Goal: Information Seeking & Learning: Learn about a topic

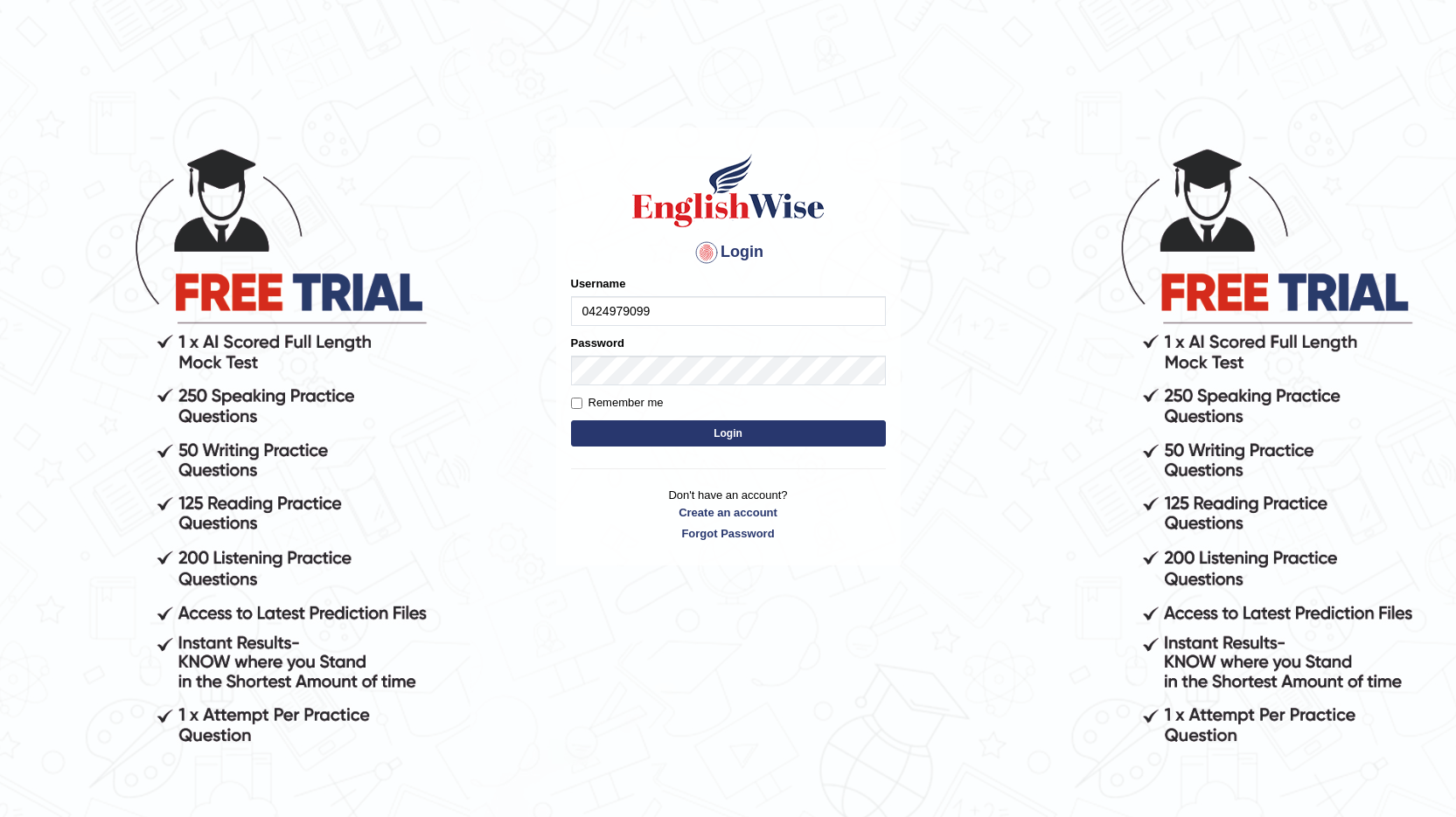
type input "0424979099"
click at [704, 434] on button "Login" at bounding box center [728, 433] width 315 height 26
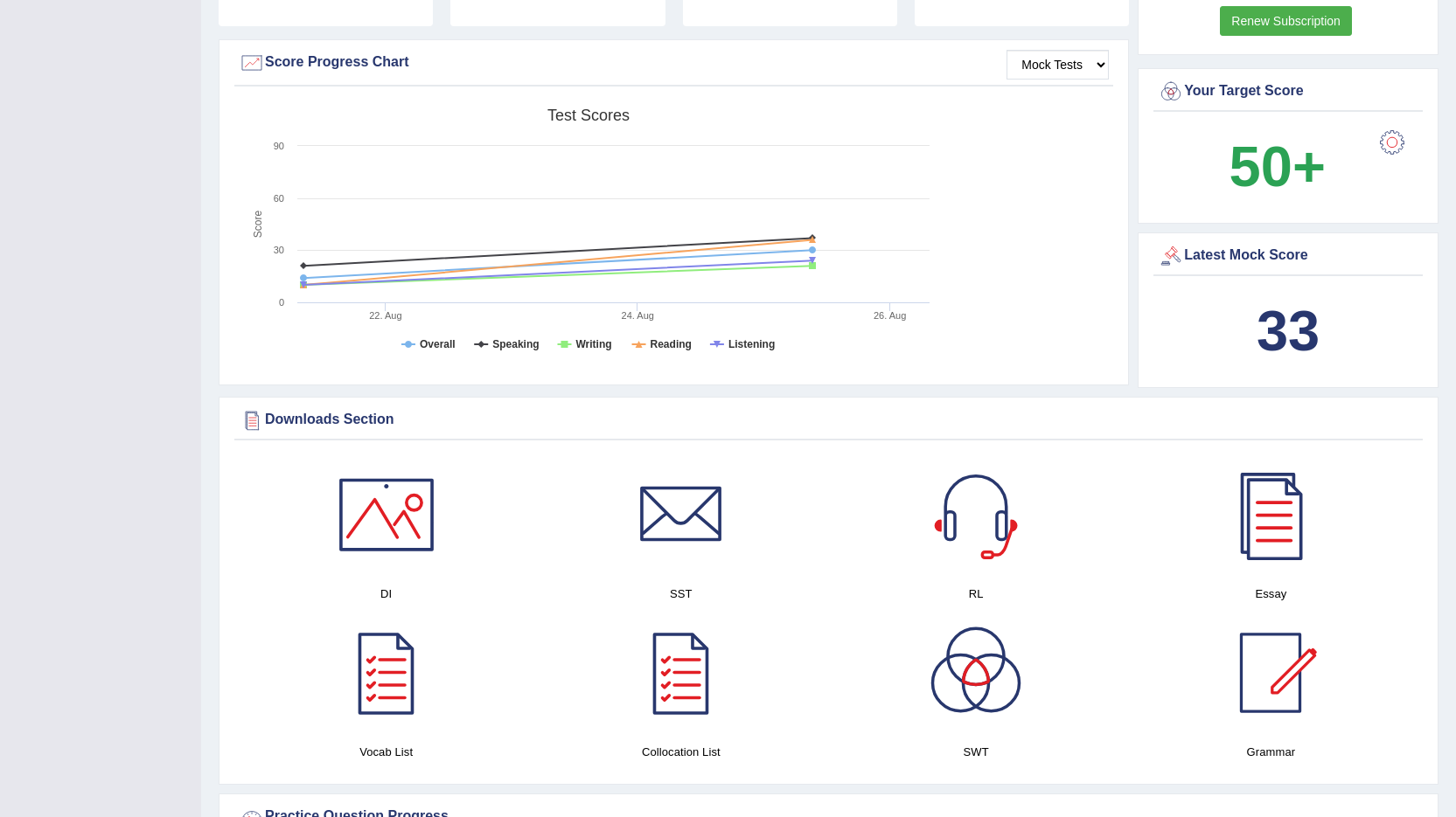
scroll to position [612, 0]
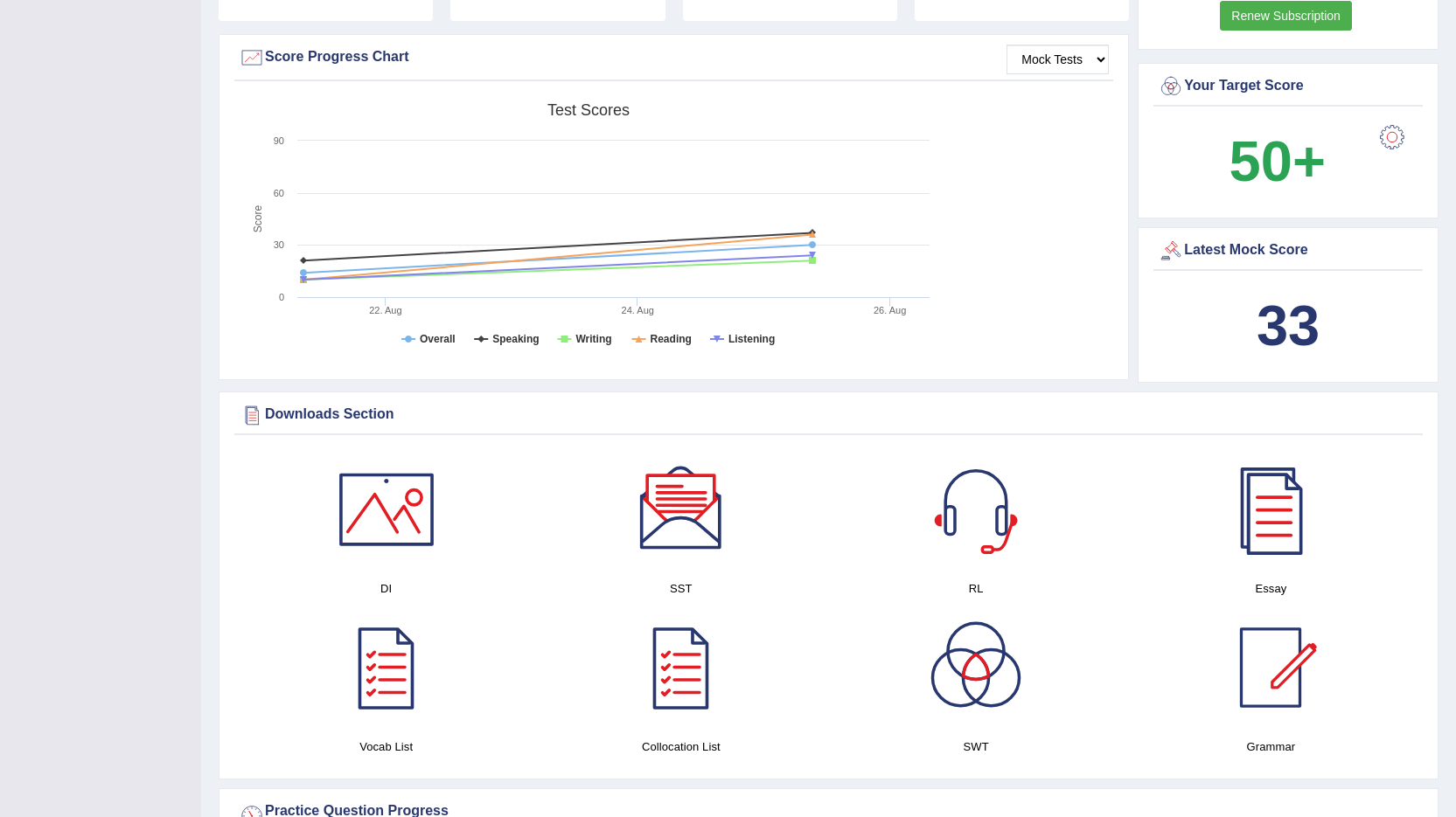
click at [1390, 133] on div at bounding box center [1391, 137] width 35 height 35
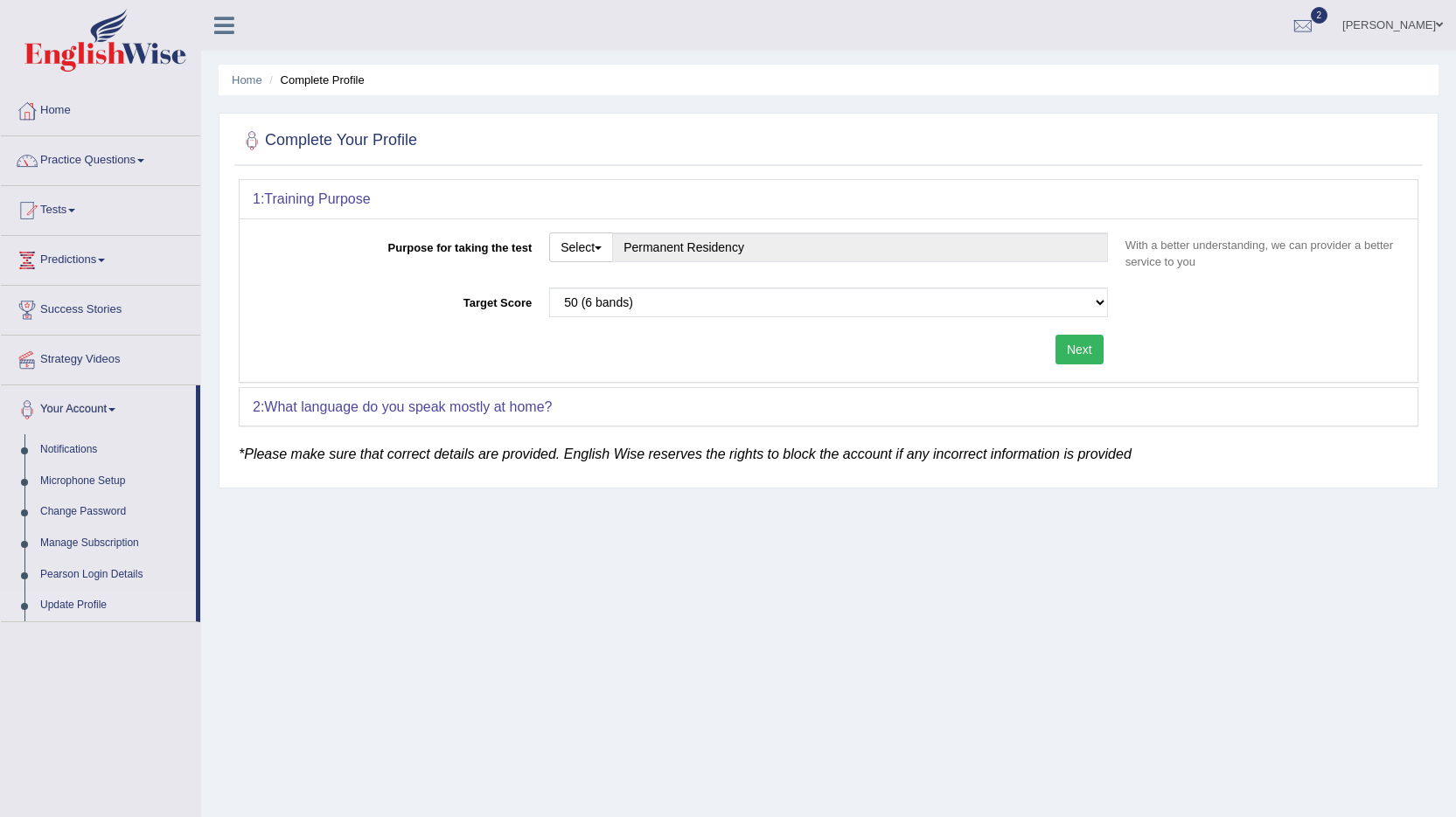
click at [93, 48] on img at bounding box center [106, 40] width 162 height 63
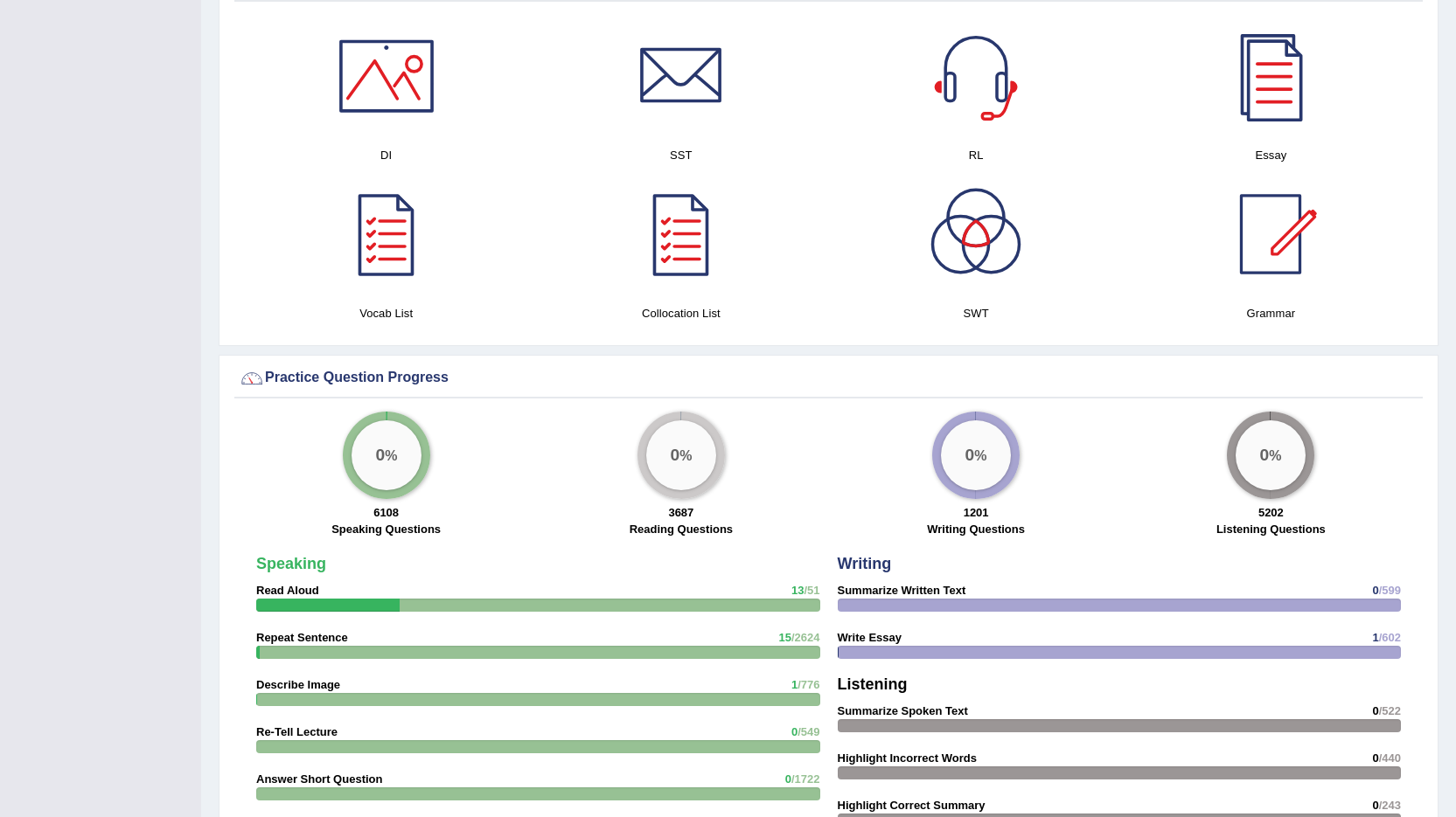
scroll to position [961, 0]
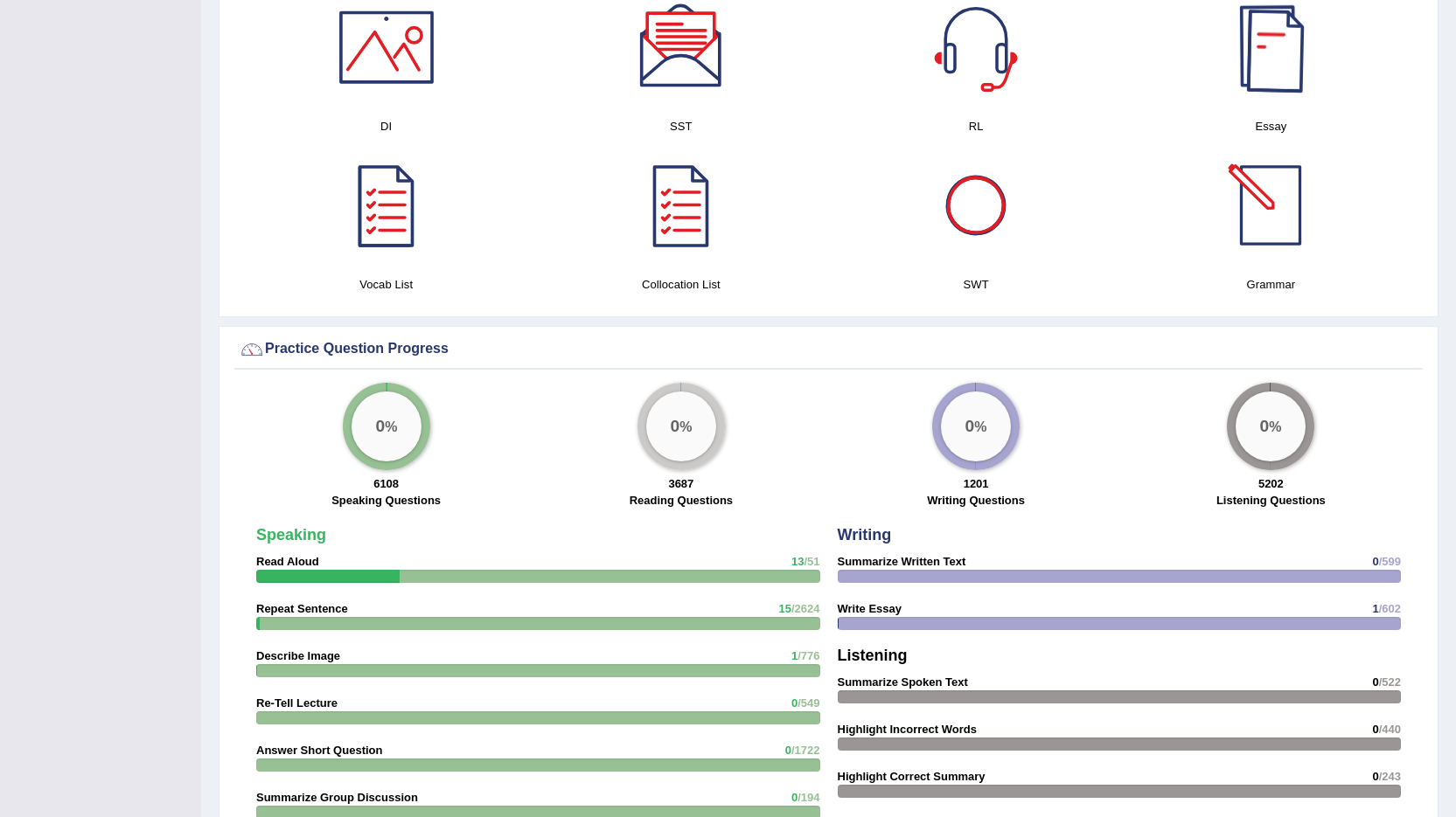
click at [1274, 62] on div at bounding box center [1270, 47] width 123 height 123
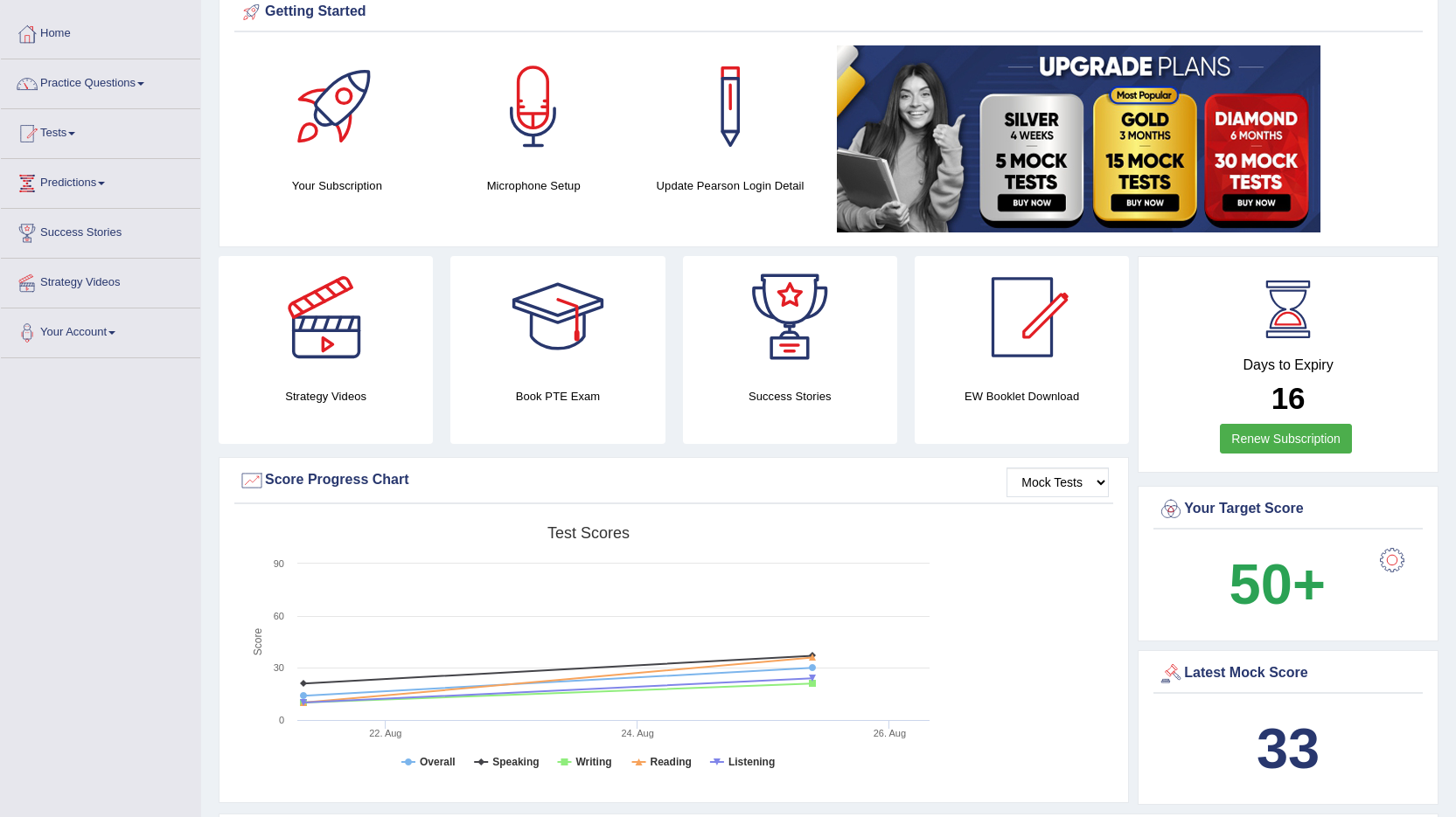
scroll to position [0, 0]
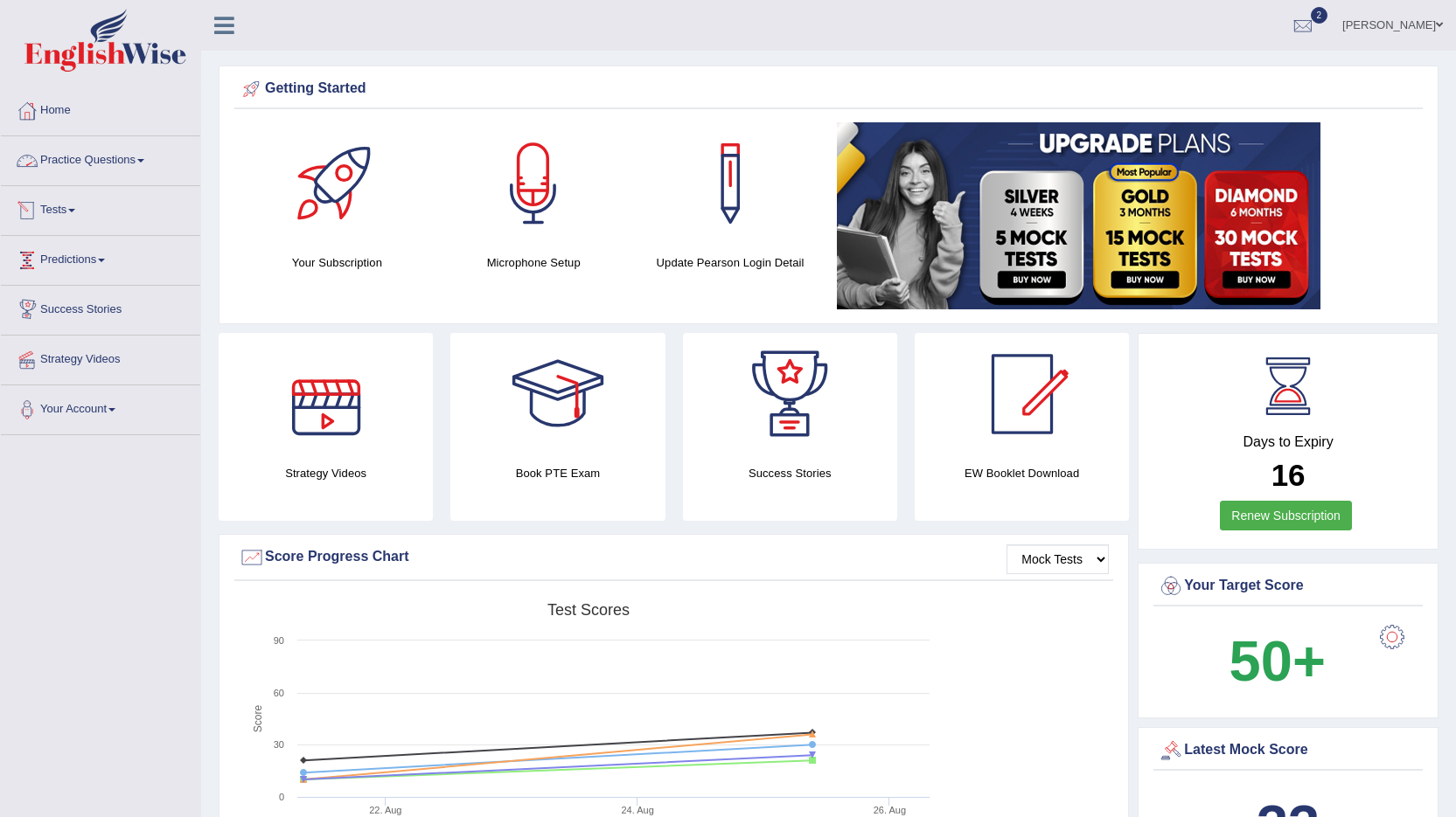
click at [90, 160] on link "Practice Questions" at bounding box center [101, 158] width 200 height 43
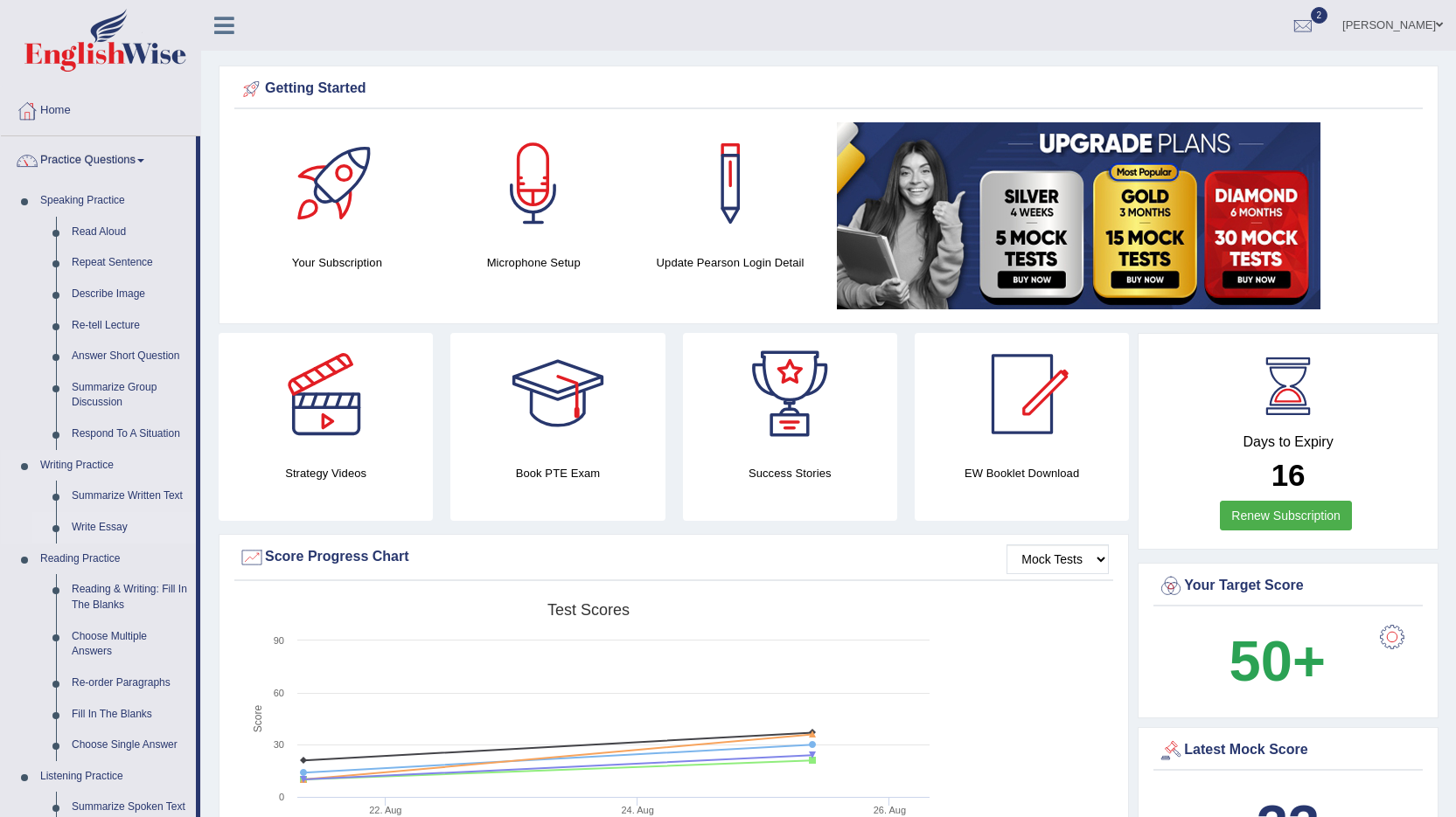
click at [102, 531] on link "Write Essay" at bounding box center [130, 528] width 132 height 31
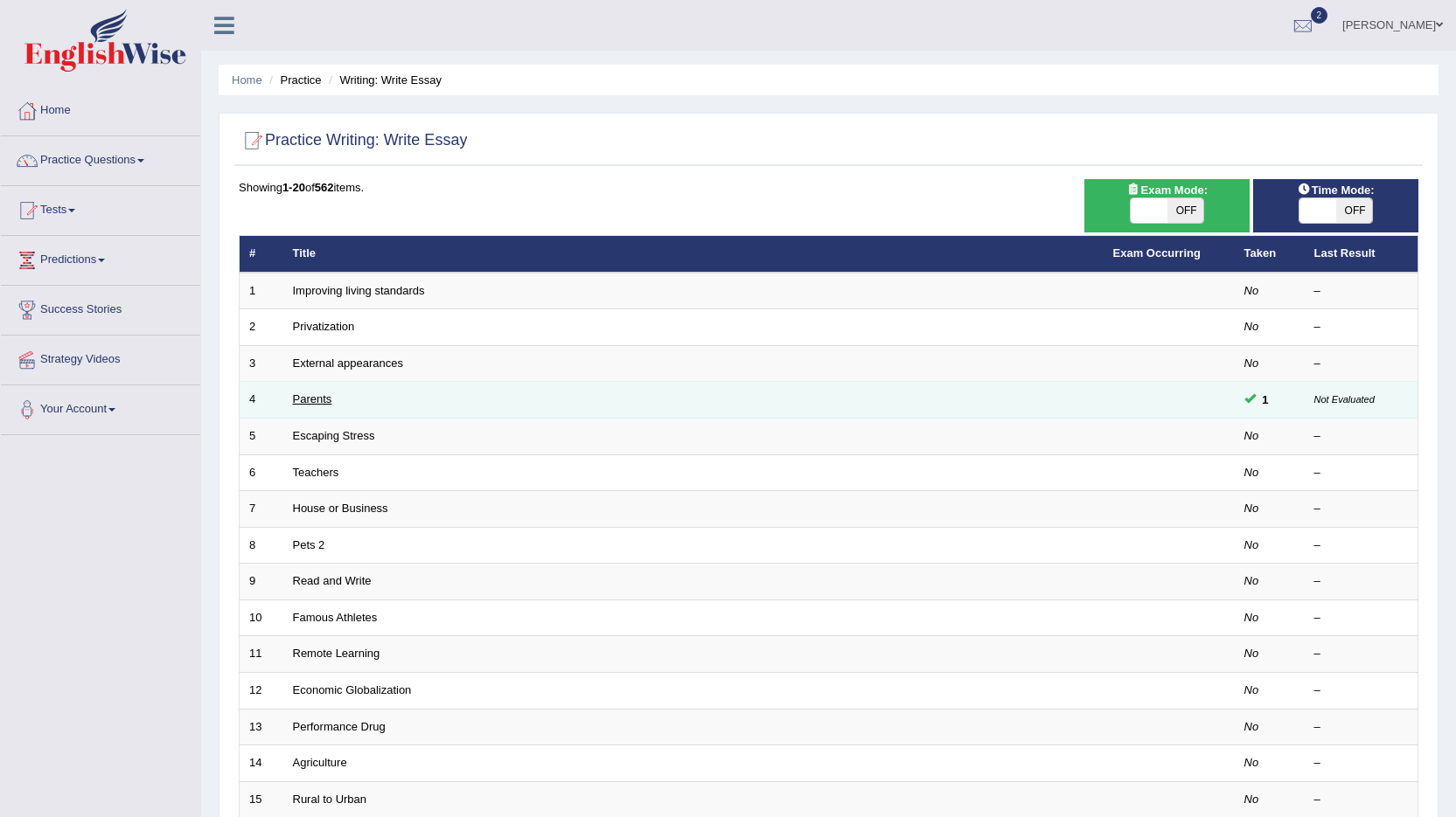
click at [322, 400] on link "Parents" at bounding box center [313, 400] width 40 height 13
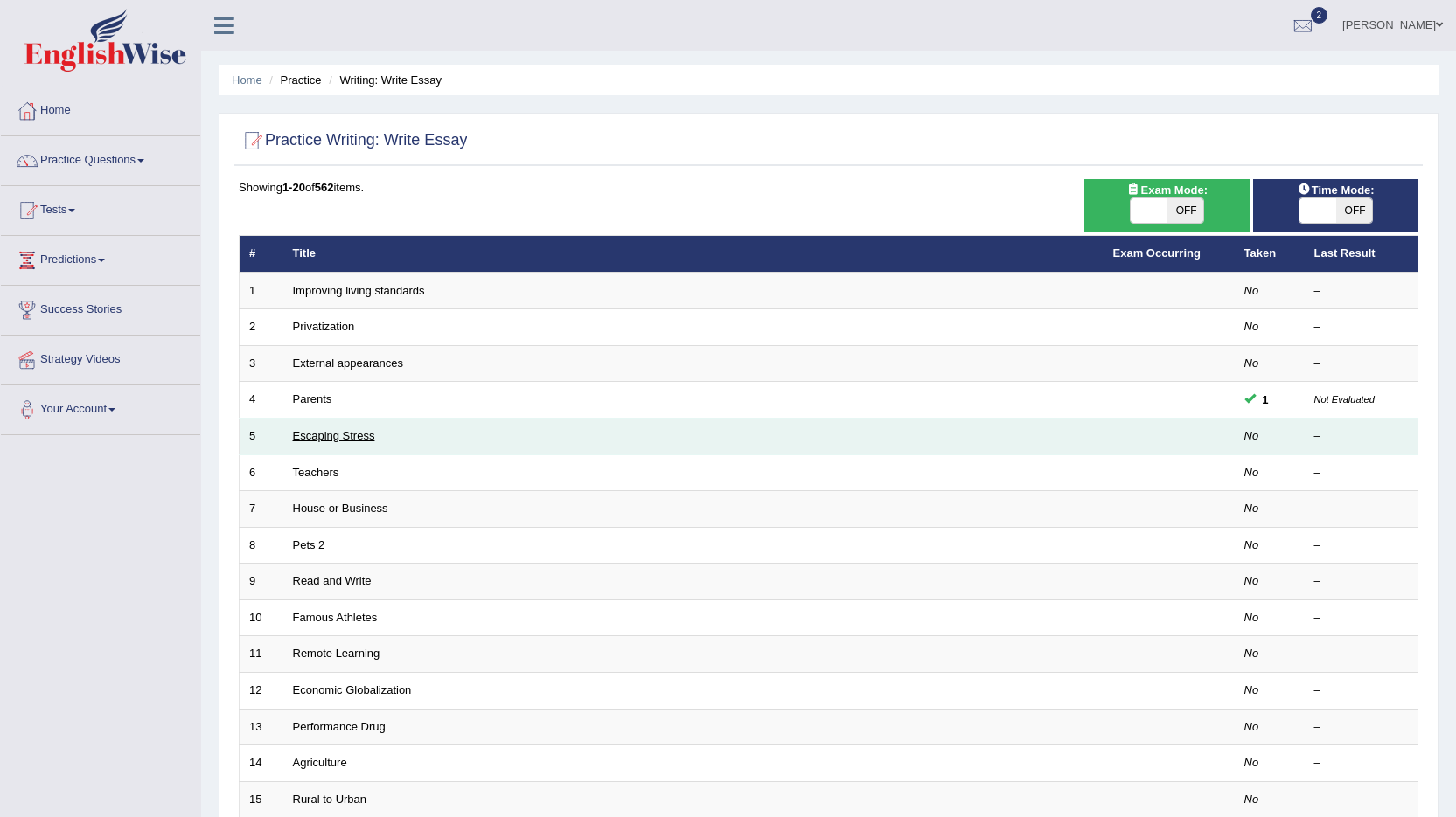
click at [327, 438] on link "Escaping Stress" at bounding box center [334, 436] width 82 height 13
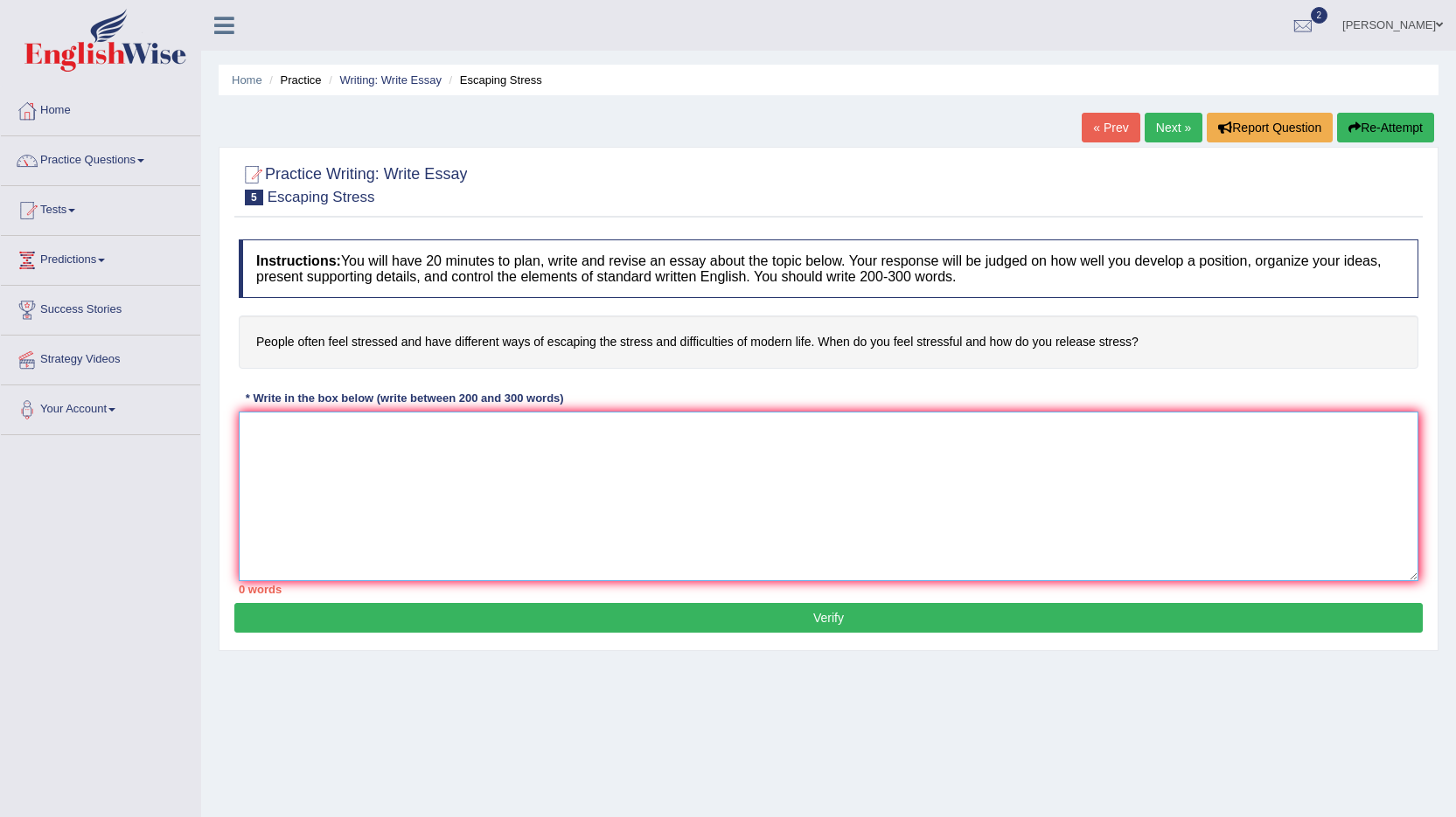
click at [352, 437] on textarea at bounding box center [827, 497] width 1179 height 170
type textarea "(0) has become"
click at [94, 163] on link "Practice Questions" at bounding box center [101, 158] width 200 height 43
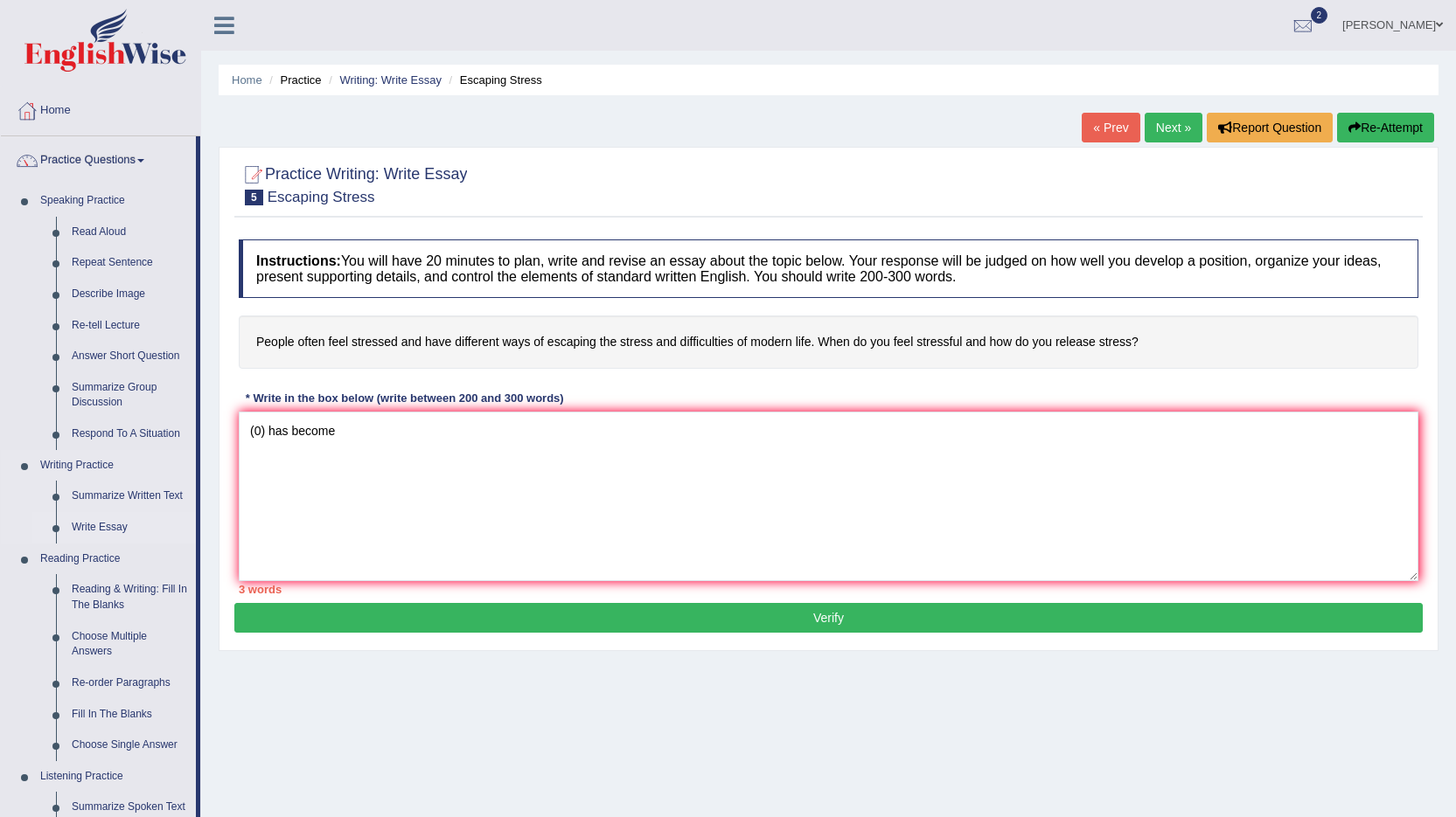
click at [97, 528] on link "Write Essay" at bounding box center [130, 528] width 132 height 31
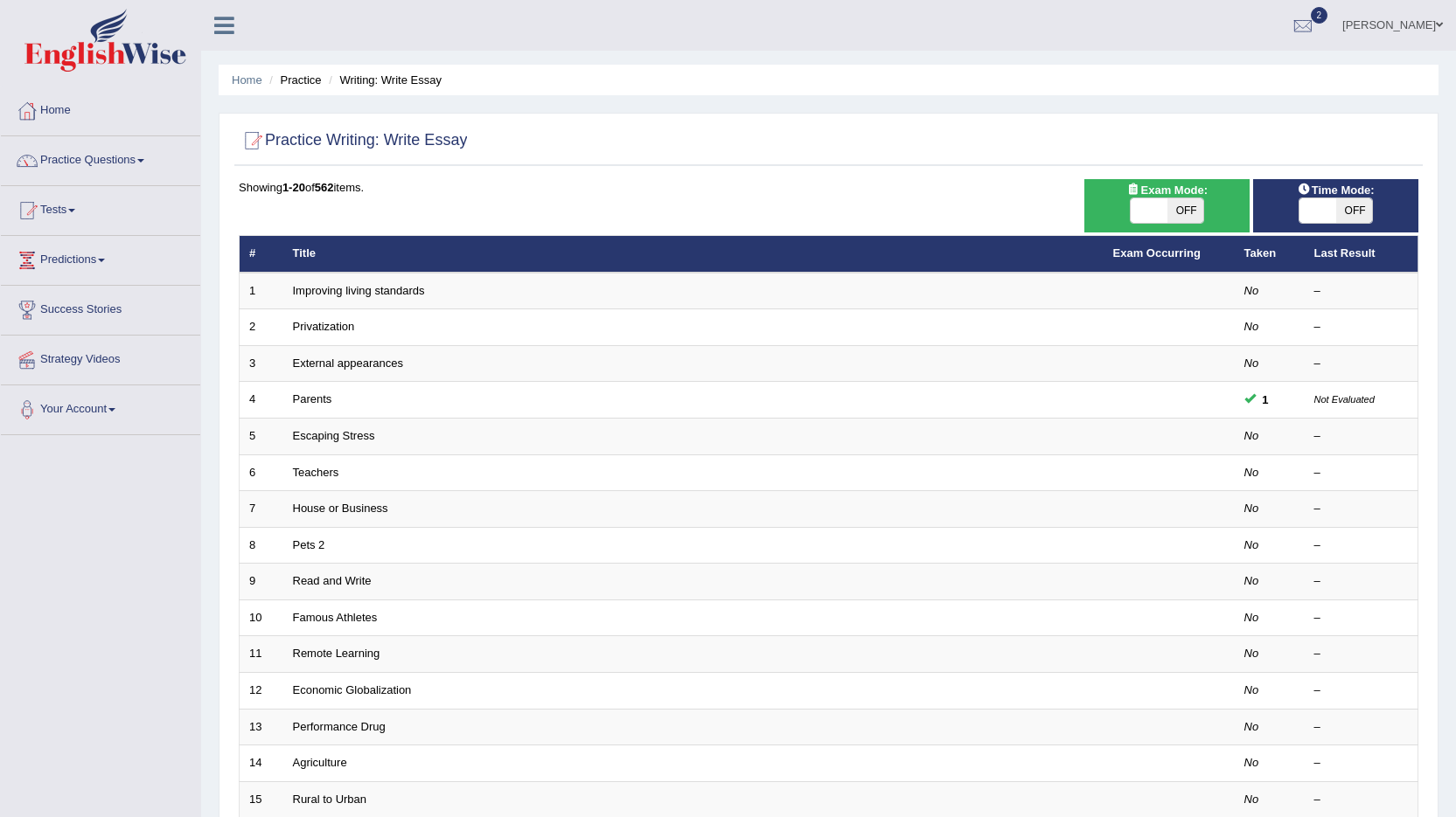
click at [1338, 208] on span "OFF" at bounding box center [1354, 211] width 37 height 25
checkbox input "true"
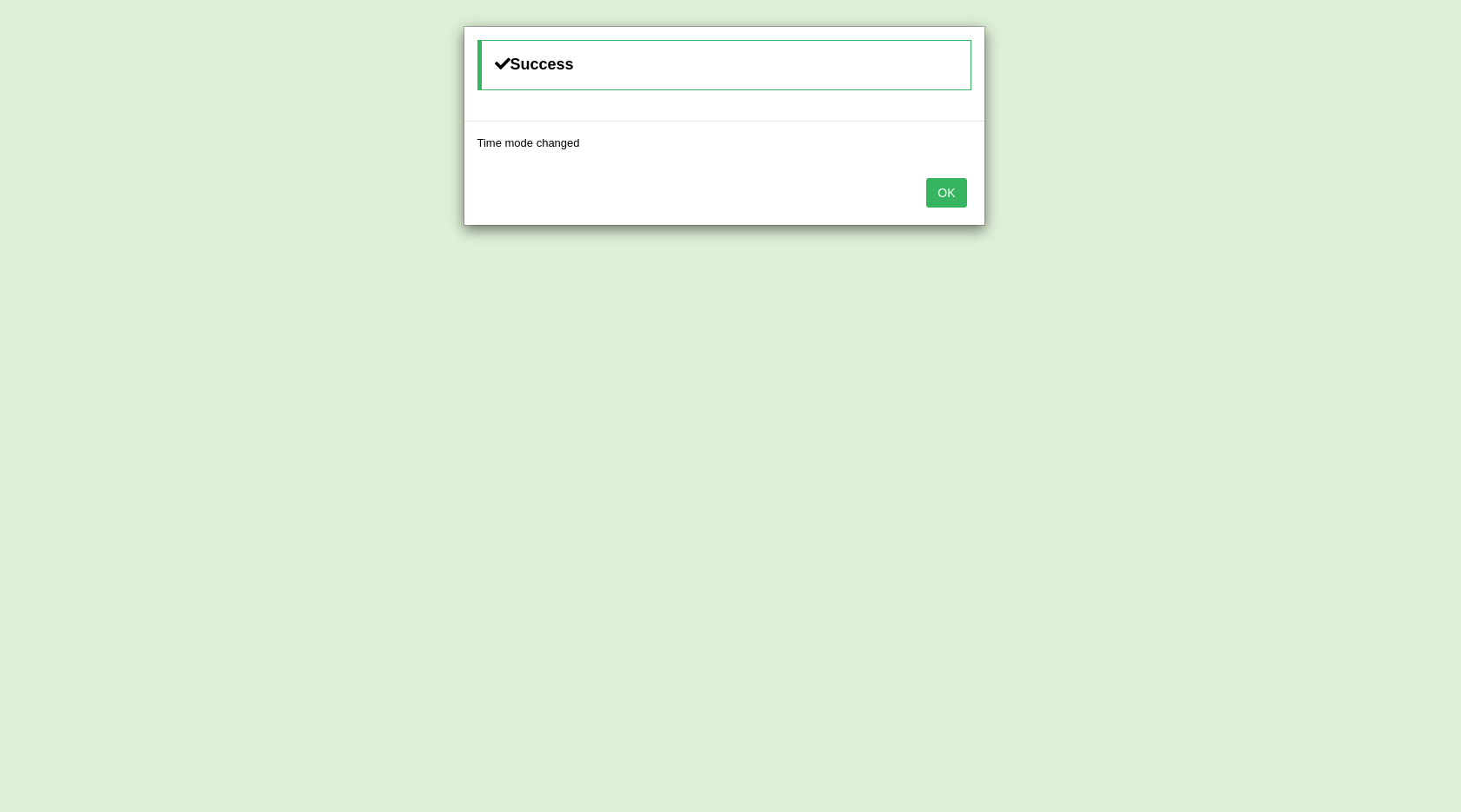
click at [956, 195] on button "OK" at bounding box center [946, 193] width 40 height 30
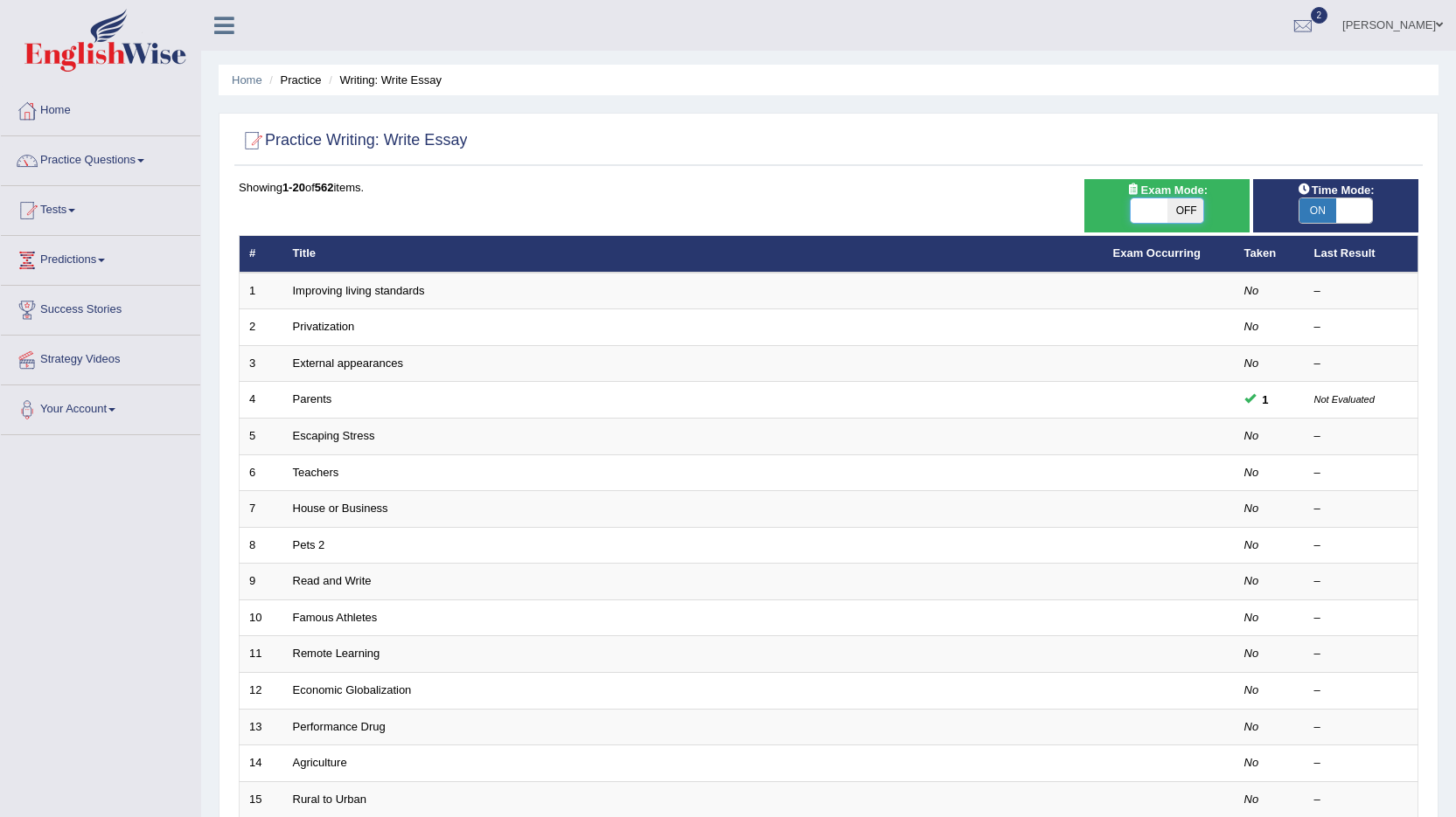
click at [1166, 208] on span at bounding box center [1149, 211] width 37 height 25
checkbox input "true"
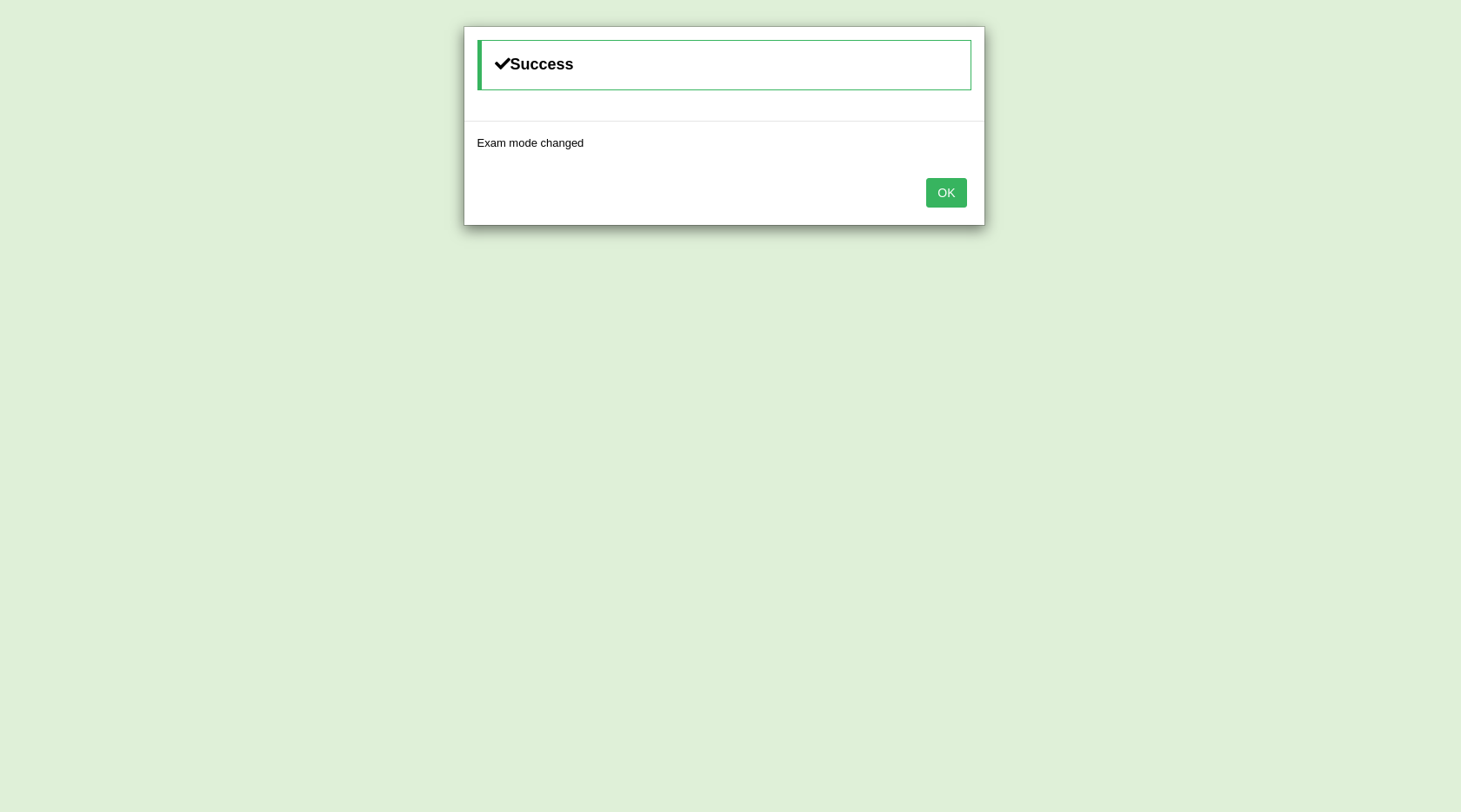
click at [947, 187] on button "OK" at bounding box center [946, 193] width 40 height 30
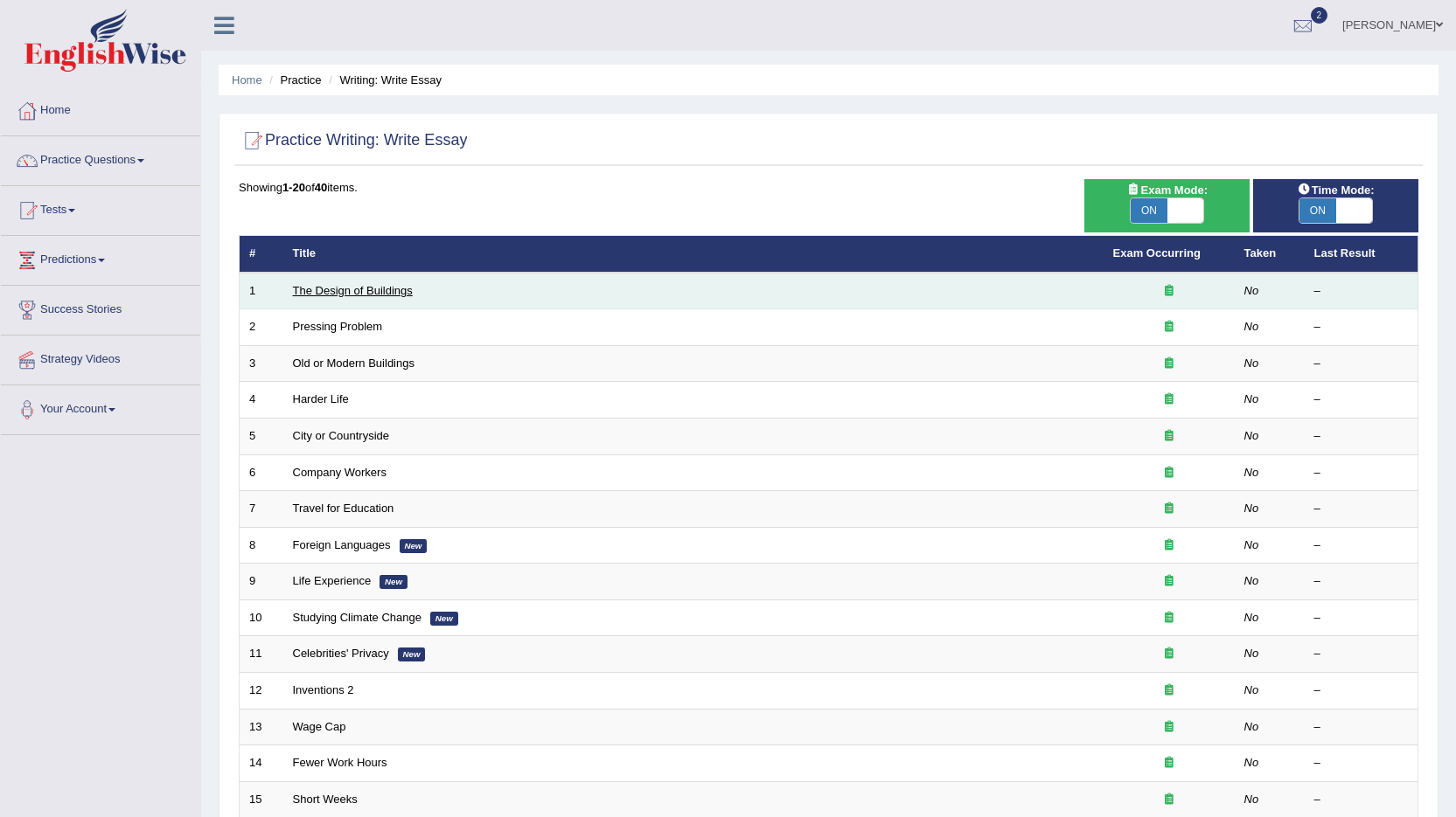
click at [335, 287] on link "The Design of Buildings" at bounding box center [352, 291] width 120 height 13
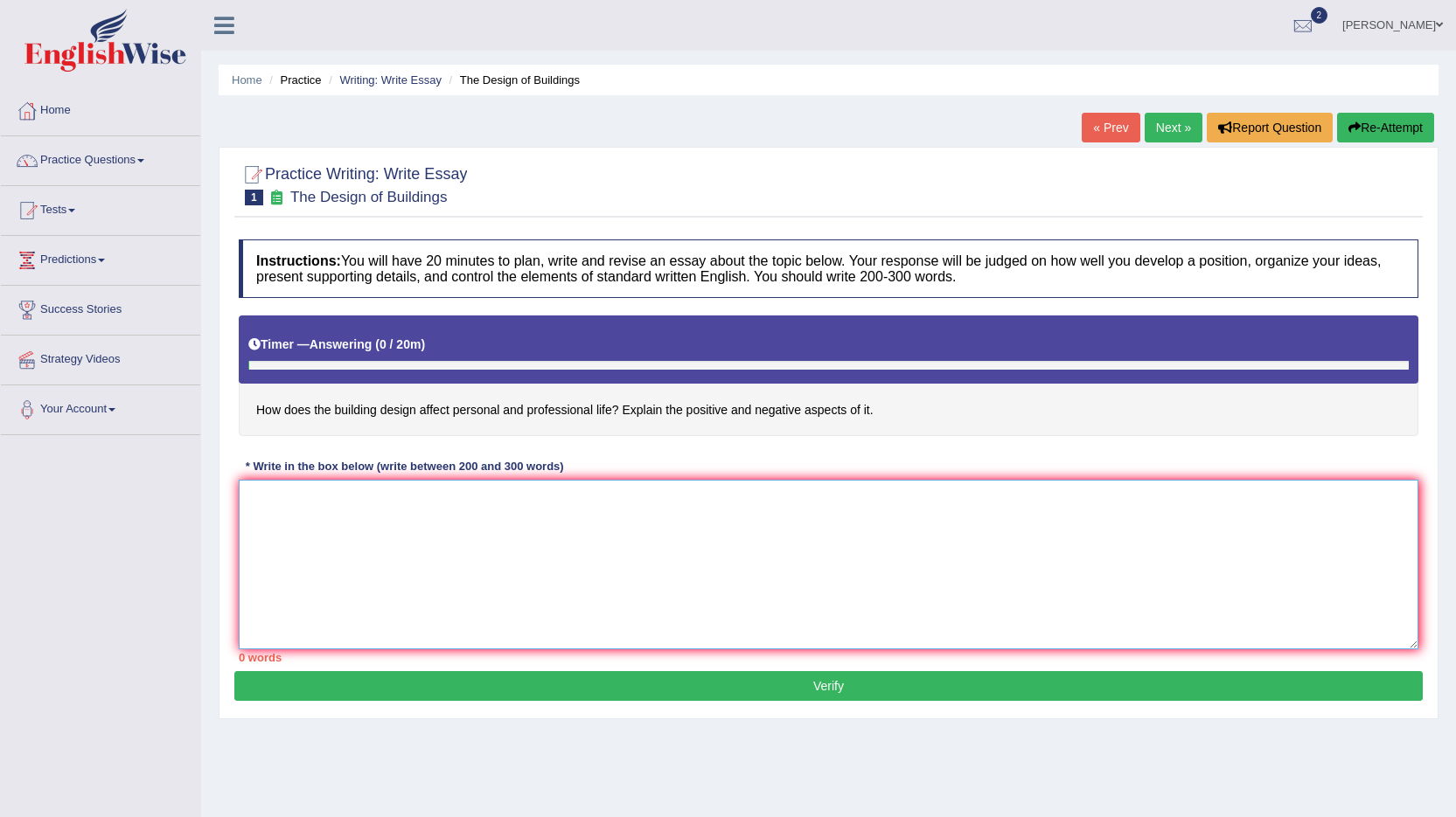
click at [320, 525] on textarea at bounding box center [827, 564] width 1179 height 170
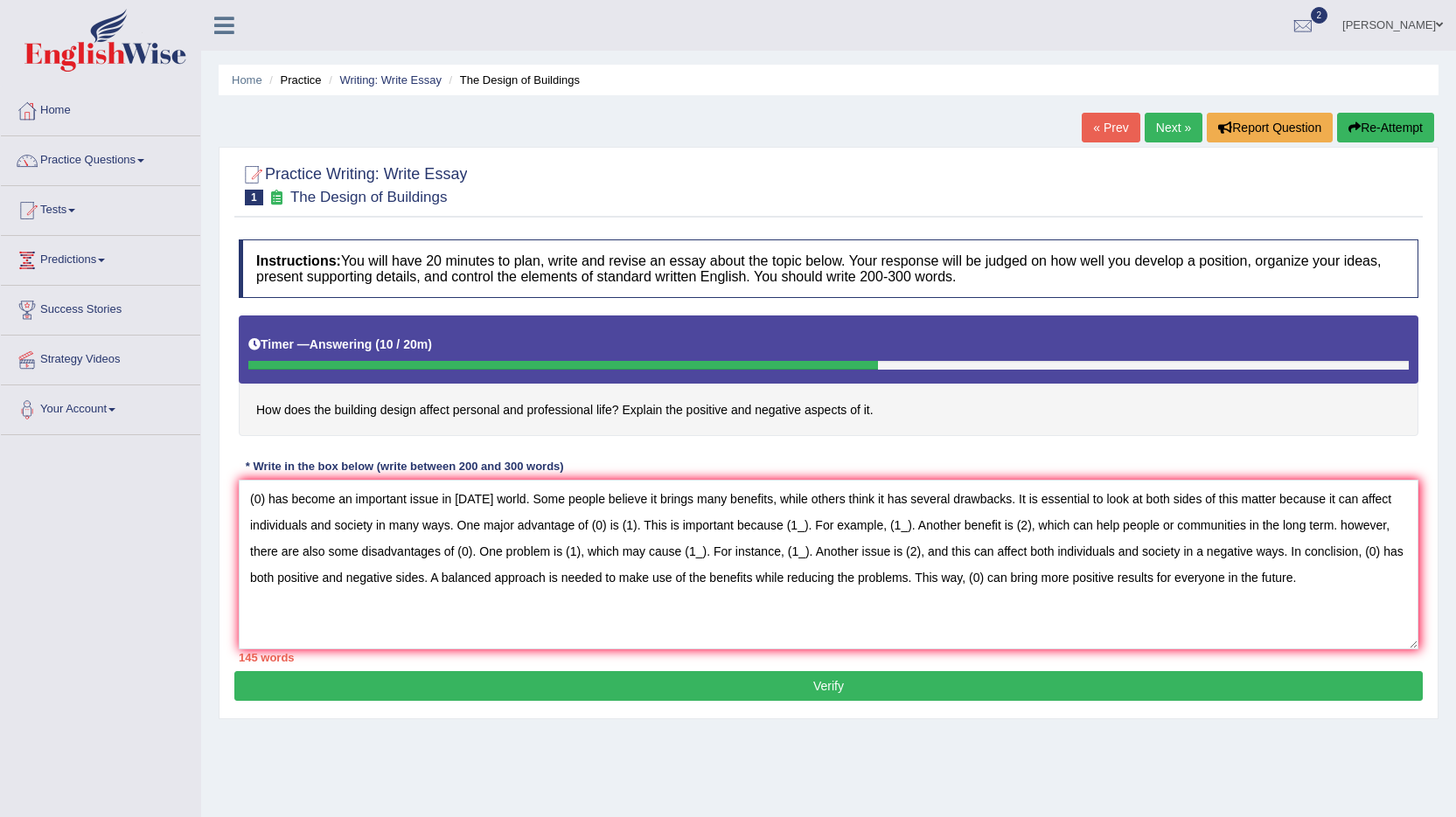
drag, startPoint x: 366, startPoint y: 408, endPoint x: 460, endPoint y: 414, distance: 94.2
click at [460, 414] on h4 "How does the building design affect personal and professional life? Explain the…" at bounding box center [827, 376] width 1179 height 121
click at [266, 498] on textarea "(0) has become an important issue in today's world. Some people believe it brin…" at bounding box center [827, 564] width 1179 height 170
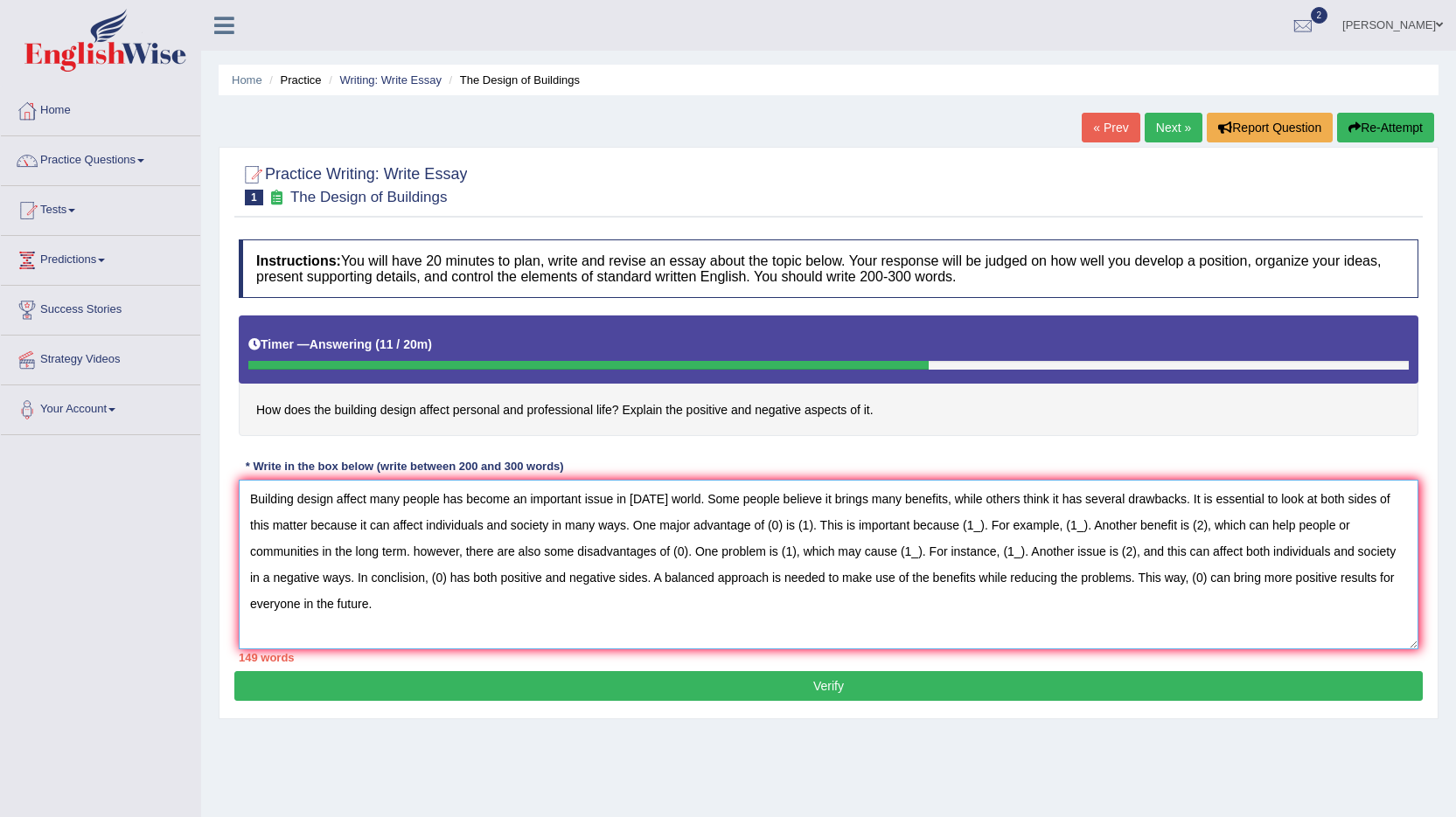
click at [458, 498] on textarea "Building design affect many people has become an important issue in today's wor…" at bounding box center [827, 564] width 1179 height 170
click at [465, 499] on textarea "Building design affect many people has become an important issue in today's wor…" at bounding box center [827, 564] width 1179 height 170
click at [783, 526] on textarea "Building design affect many people have become an important issue in today's wo…" at bounding box center [827, 564] width 1179 height 170
click at [880, 527] on textarea "Building design affect many people have become an important issue in today's wo…" at bounding box center [827, 564] width 1179 height 170
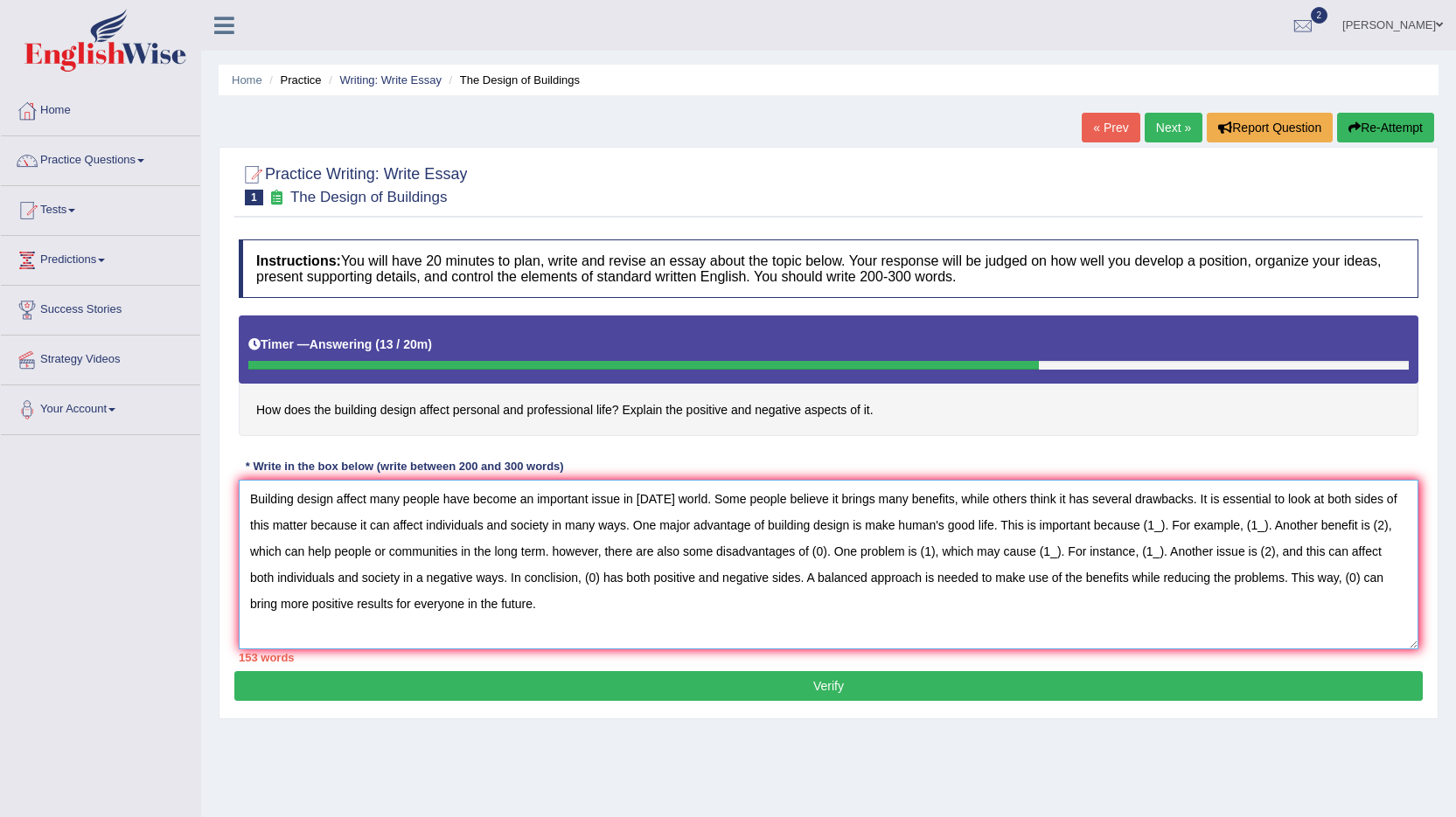
click at [1163, 526] on textarea "Building design affect many people have become an important issue in today's wo…" at bounding box center [827, 564] width 1179 height 170
click at [320, 552] on textarea "Building design affect many people have become an important issue in today's wo…" at bounding box center [827, 564] width 1179 height 170
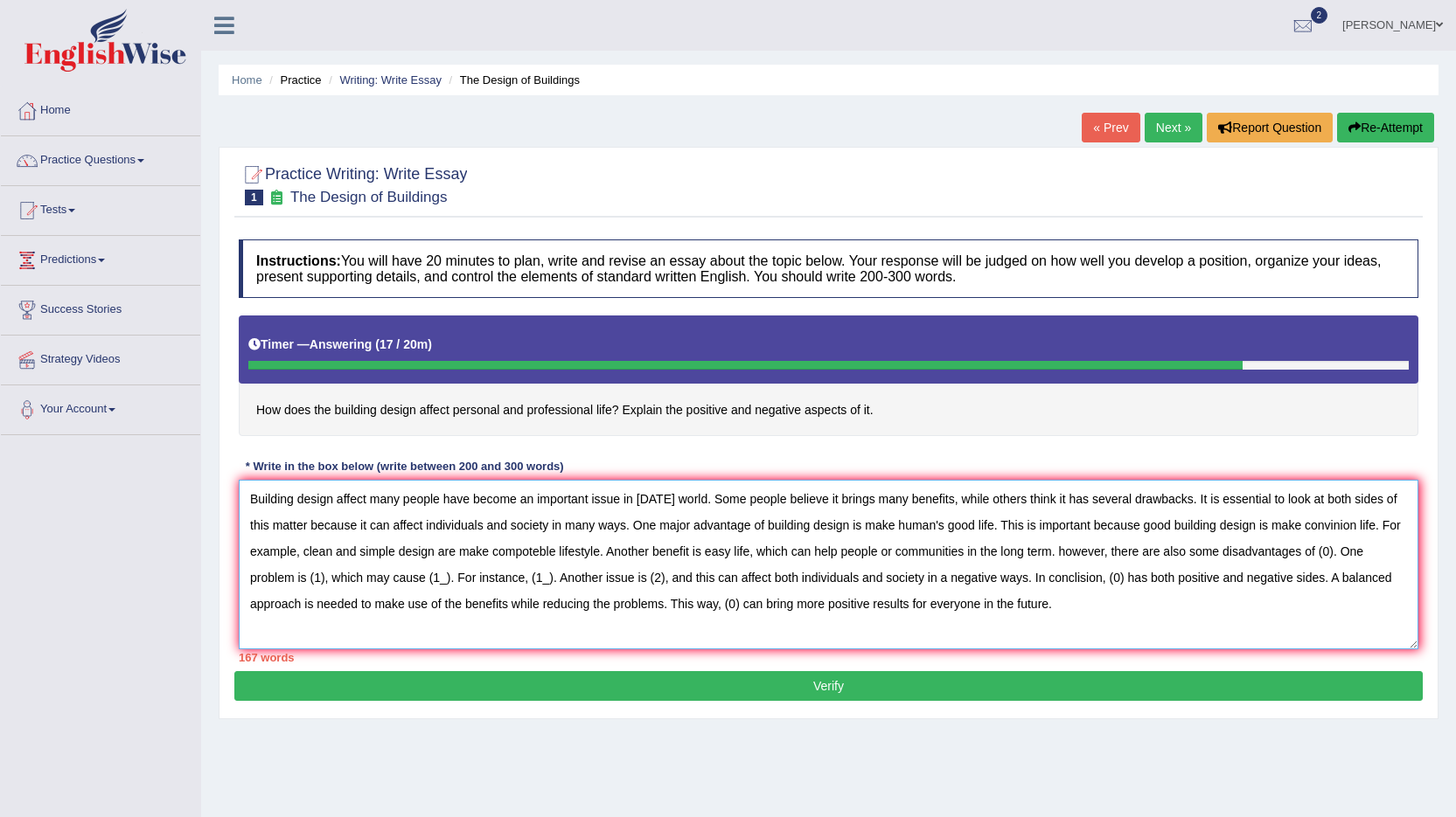
drag, startPoint x: 249, startPoint y: 498, endPoint x: 438, endPoint y: 501, distance: 189.0
click at [438, 501] on textarea "Building design affect many people have become an important issue in today's wo…" at bounding box center [827, 564] width 1179 height 170
click at [1329, 549] on textarea "Building design affect many people have become an important issue in today's wo…" at bounding box center [827, 564] width 1179 height 170
paste textarea "Building design affect many people"
click at [460, 580] on textarea at bounding box center [827, 564] width 1179 height 170
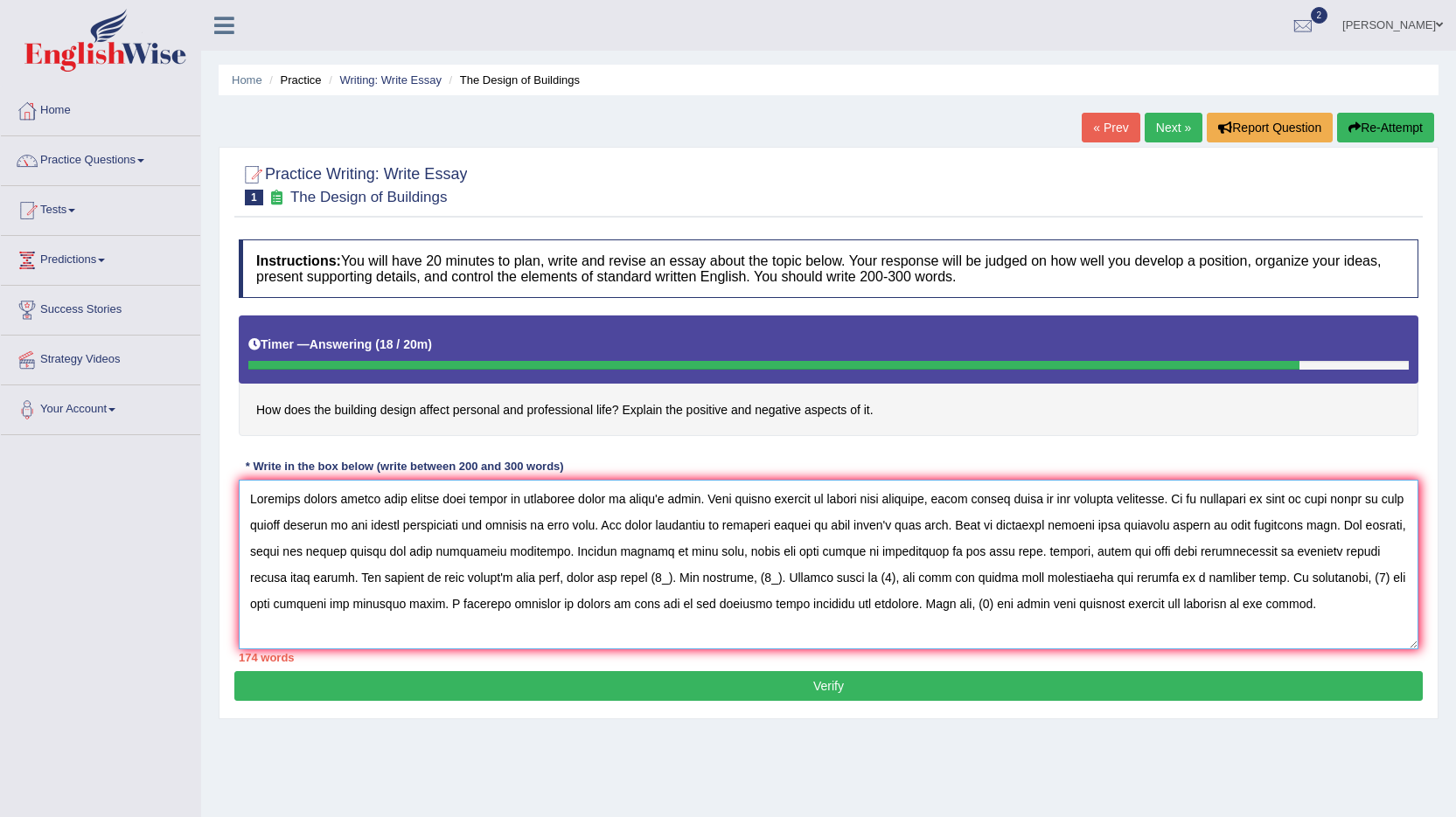
click at [690, 579] on textarea at bounding box center [827, 564] width 1179 height 170
drag, startPoint x: 1315, startPoint y: 550, endPoint x: 283, endPoint y: 576, distance: 1032.3
click at [283, 576] on textarea at bounding box center [827, 564] width 1179 height 170
click at [990, 576] on textarea at bounding box center [827, 564] width 1179 height 170
paste textarea "building design affect"
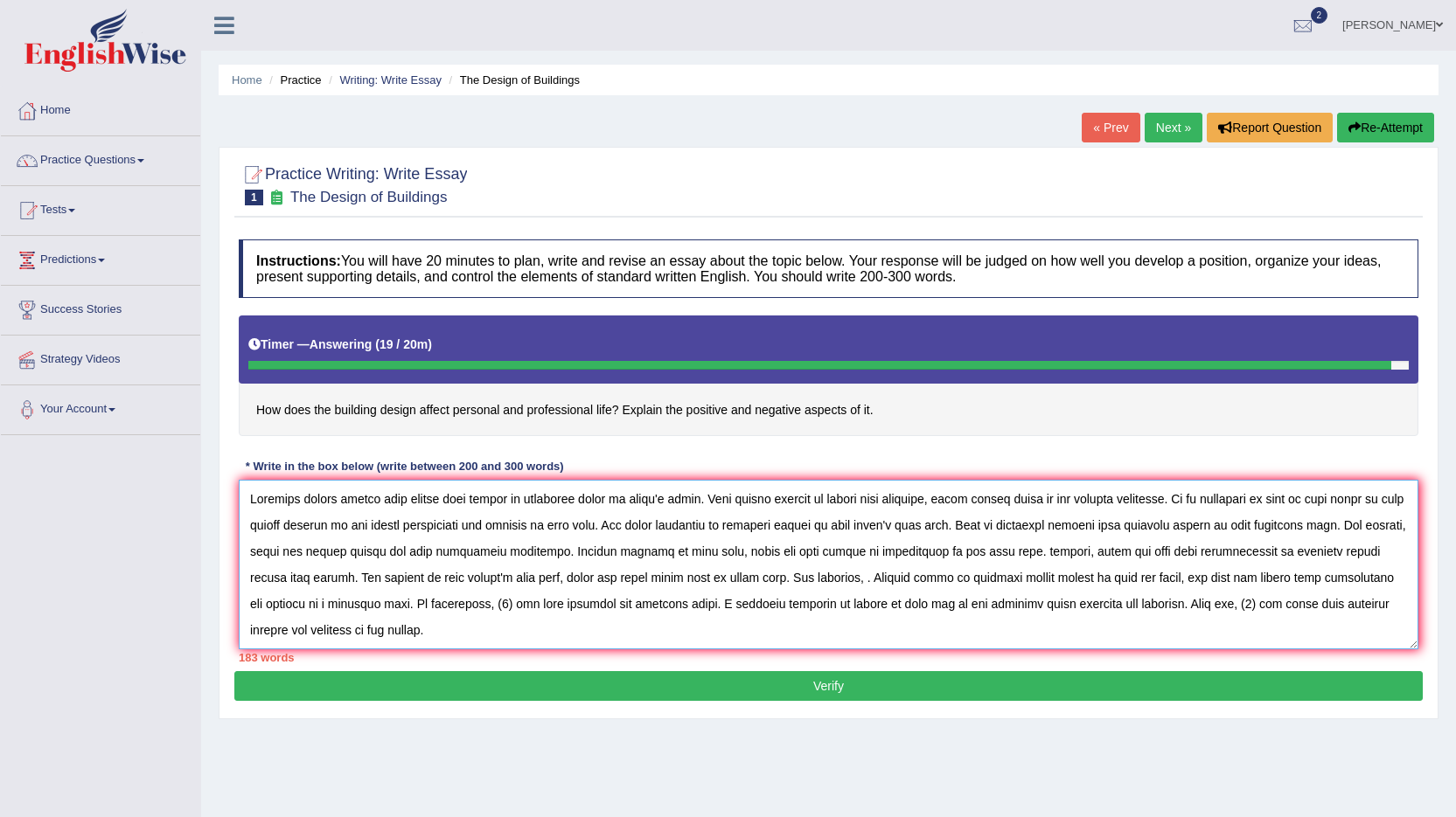
drag, startPoint x: 251, startPoint y: 503, endPoint x: 474, endPoint y: 501, distance: 223.0
click at [474, 501] on textarea at bounding box center [827, 564] width 1179 height 170
click at [1267, 604] on textarea at bounding box center [827, 564] width 1179 height 170
paste textarea "Building design affect many people have"
drag, startPoint x: 510, startPoint y: 602, endPoint x: 495, endPoint y: 602, distance: 15.0
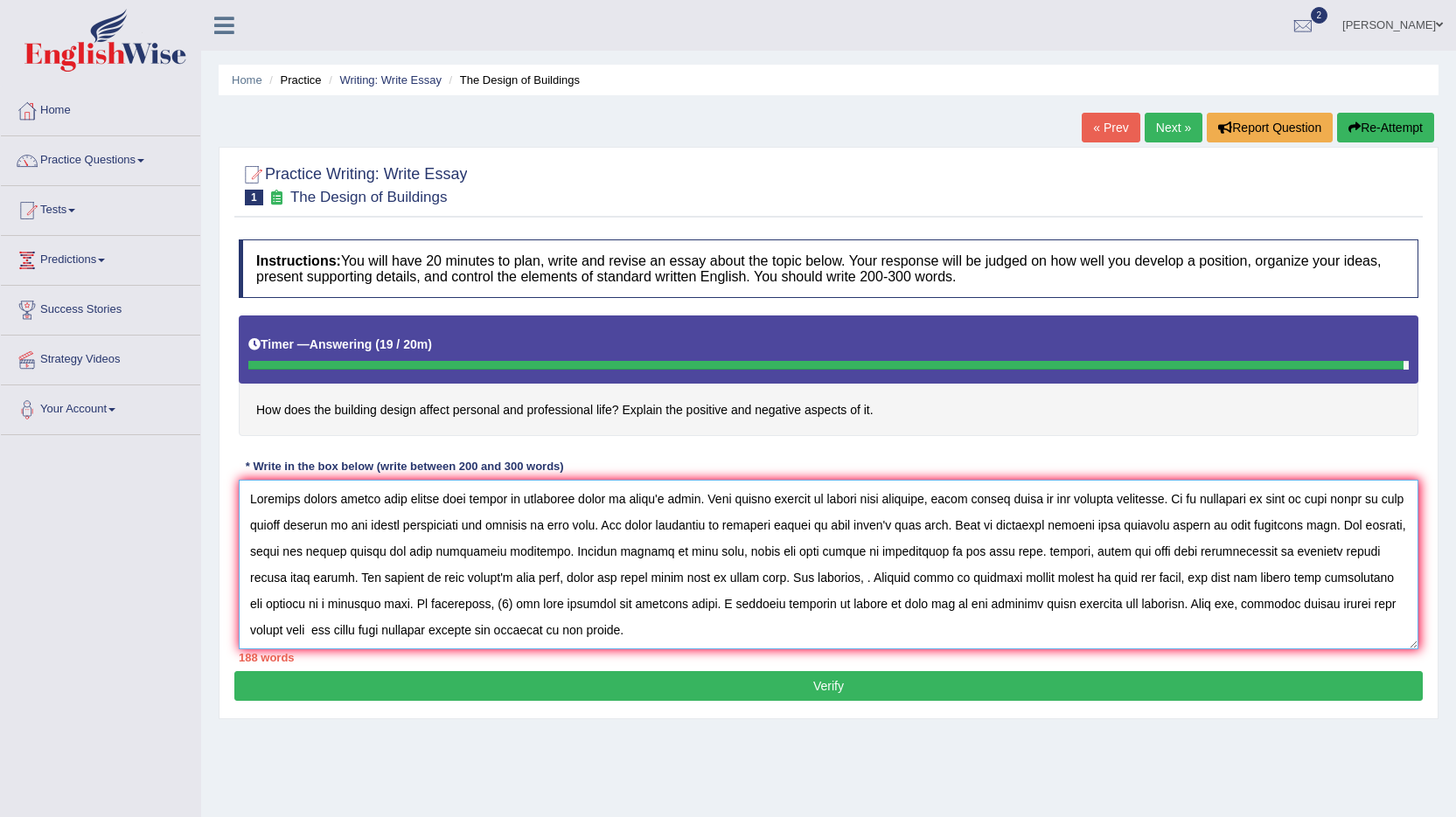
click at [495, 602] on textarea at bounding box center [827, 564] width 1179 height 170
paste textarea "Building design affect many people have"
click at [502, 600] on textarea at bounding box center [827, 564] width 1179 height 170
type textarea "Building design affect many people have become an important issue in today's wo…"
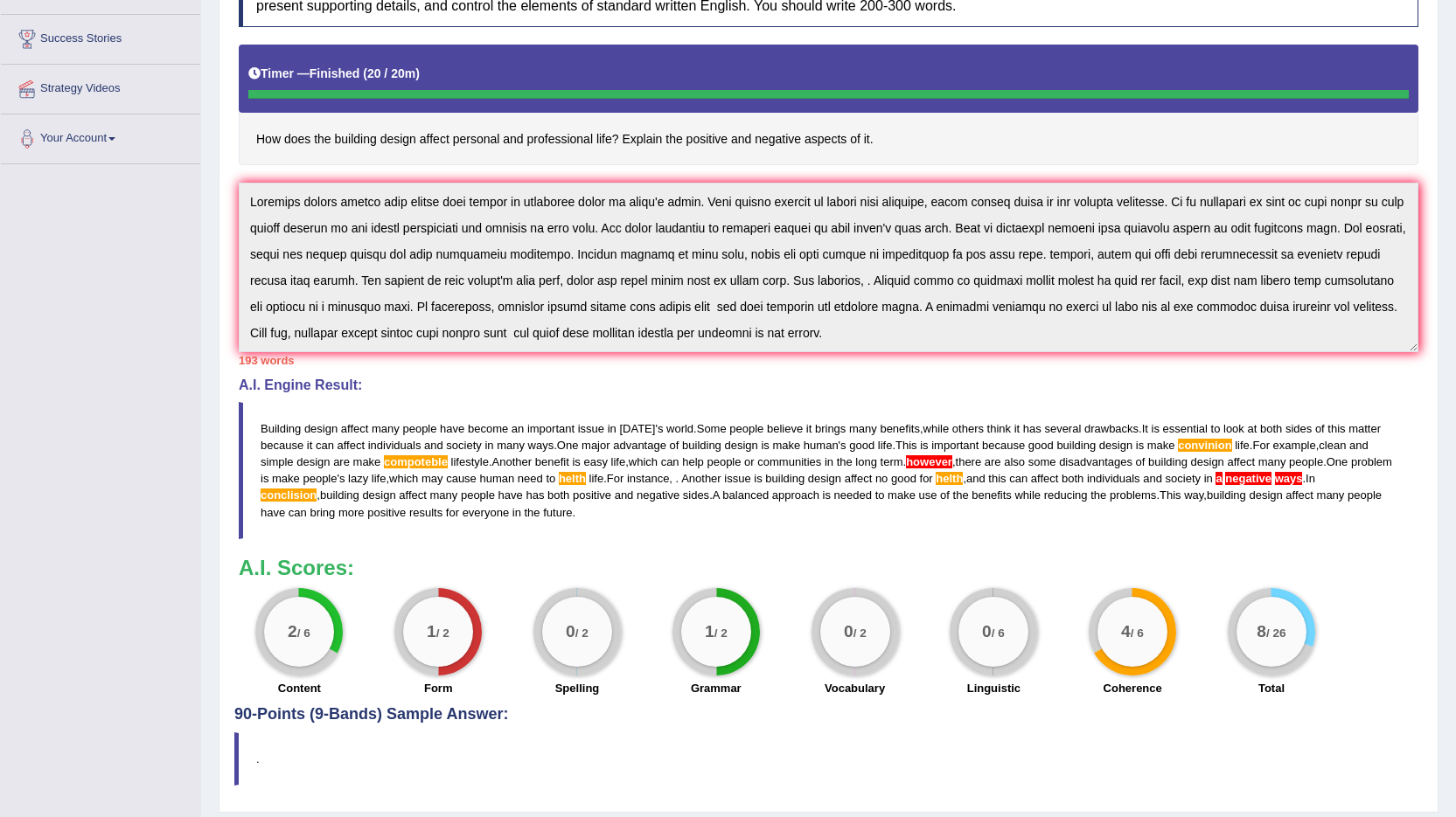
scroll to position [323, 0]
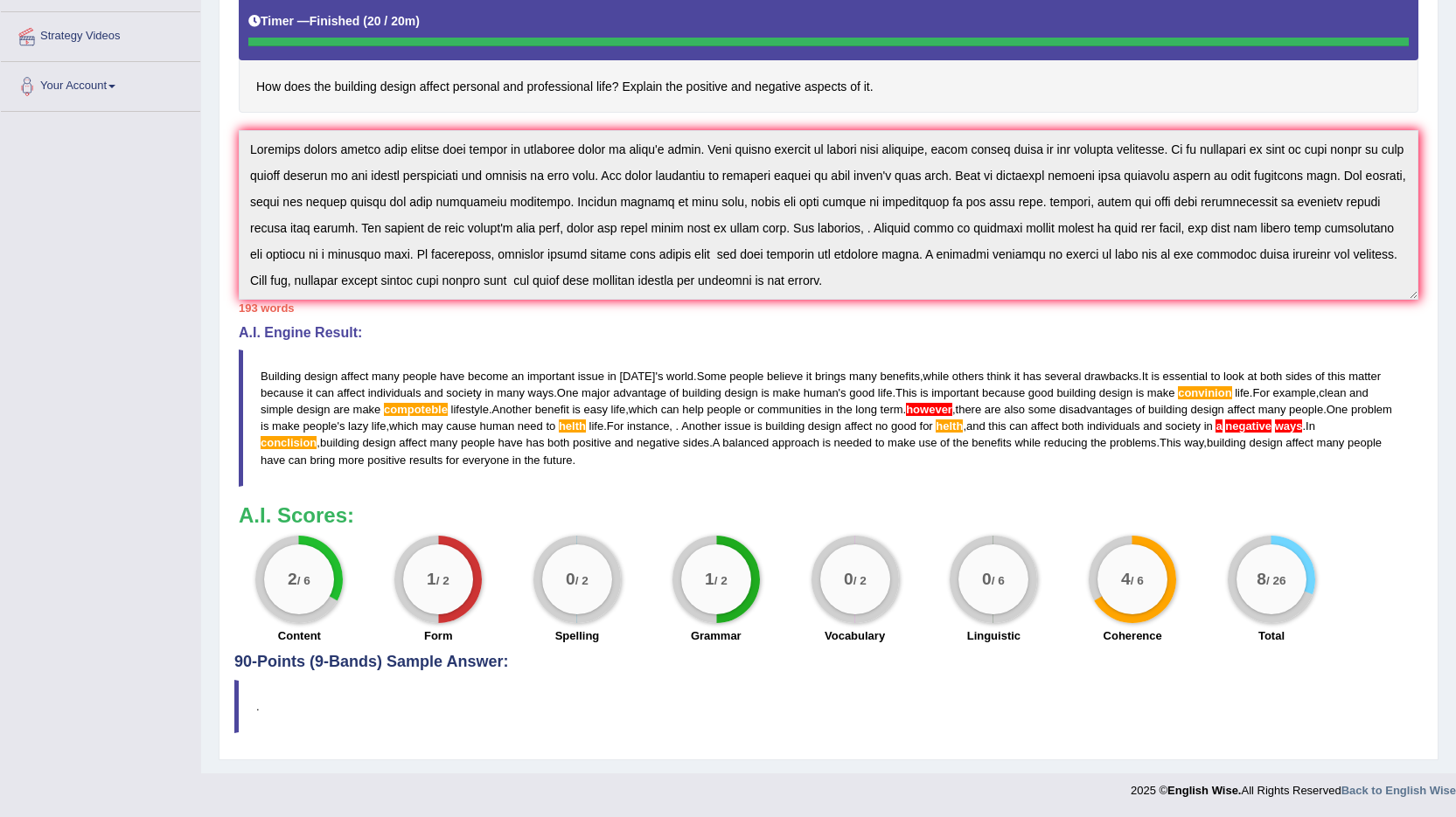
click at [1348, 513] on h3 "A.I. Scores:" at bounding box center [827, 515] width 1179 height 23
drag, startPoint x: 523, startPoint y: 465, endPoint x: 407, endPoint y: 428, distance: 121.8
click at [407, 428] on blockquote "Building design affect many people have become an important issue in today ' s …" at bounding box center [827, 418] width 1179 height 138
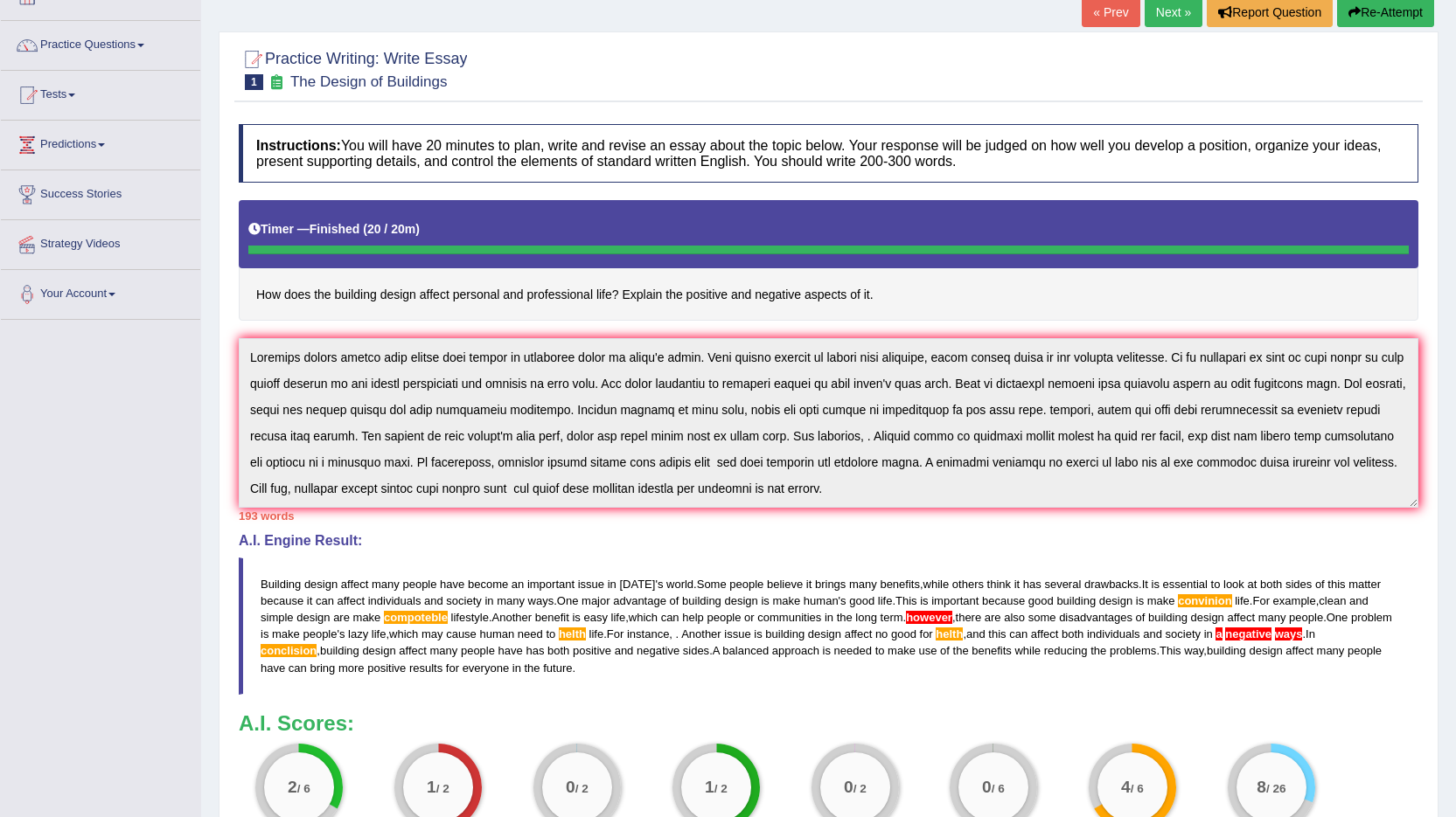
scroll to position [0, 0]
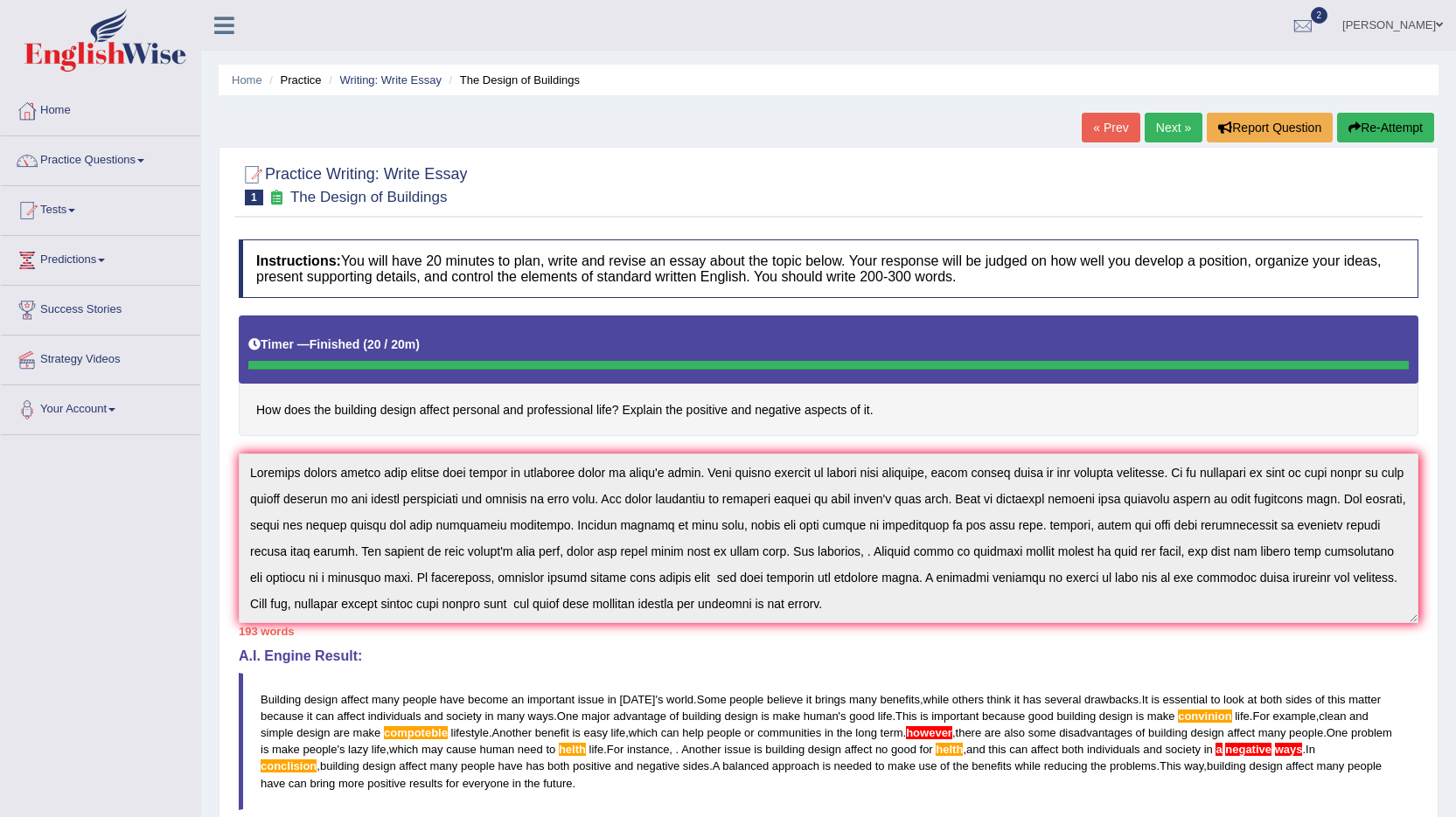
click at [1382, 129] on button "Re-Attempt" at bounding box center [1384, 128] width 97 height 30
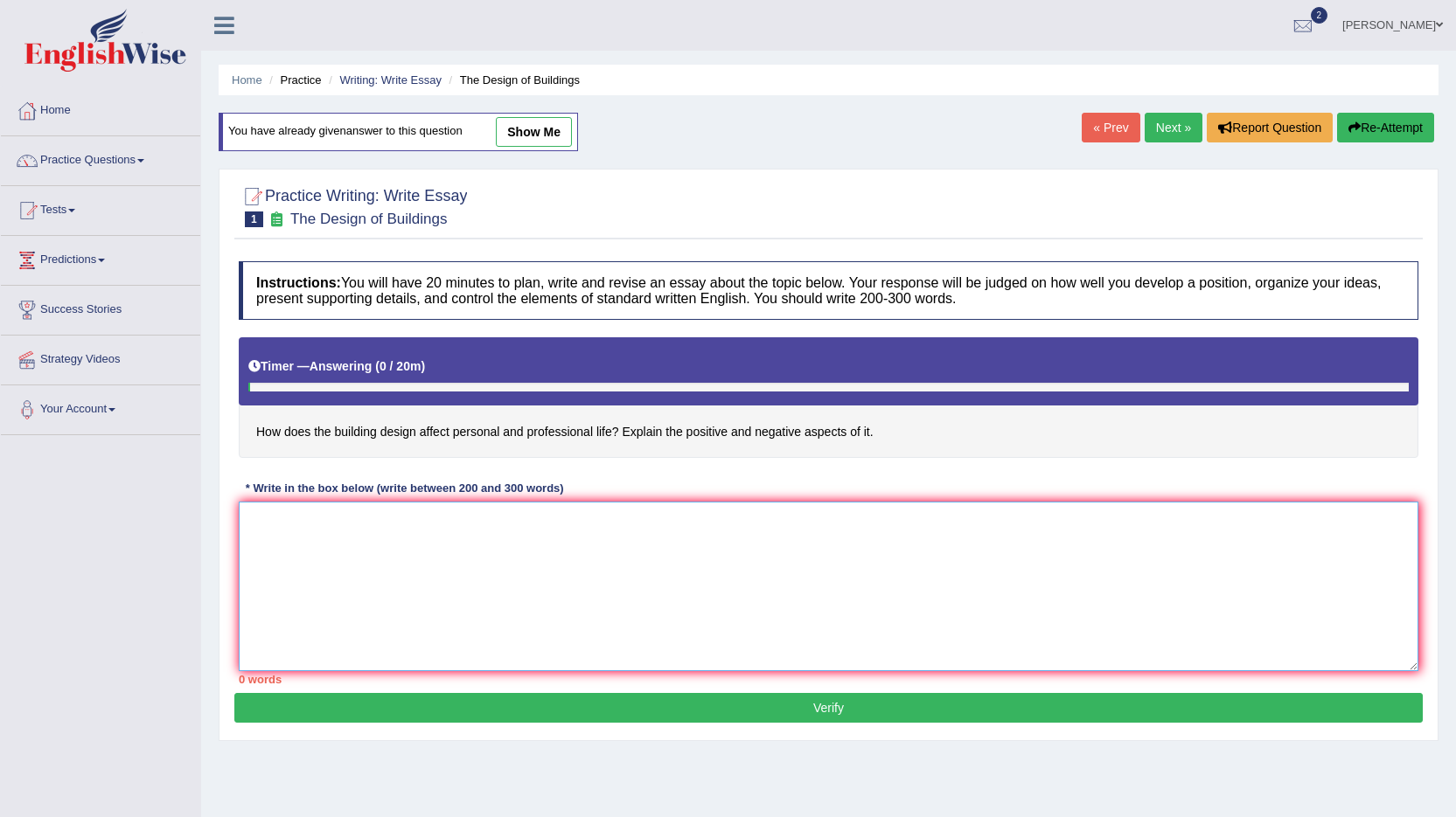
click at [354, 541] on textarea at bounding box center [827, 587] width 1179 height 170
paste textarea "Building design affect many people have become an important issue in [DATE] wor…"
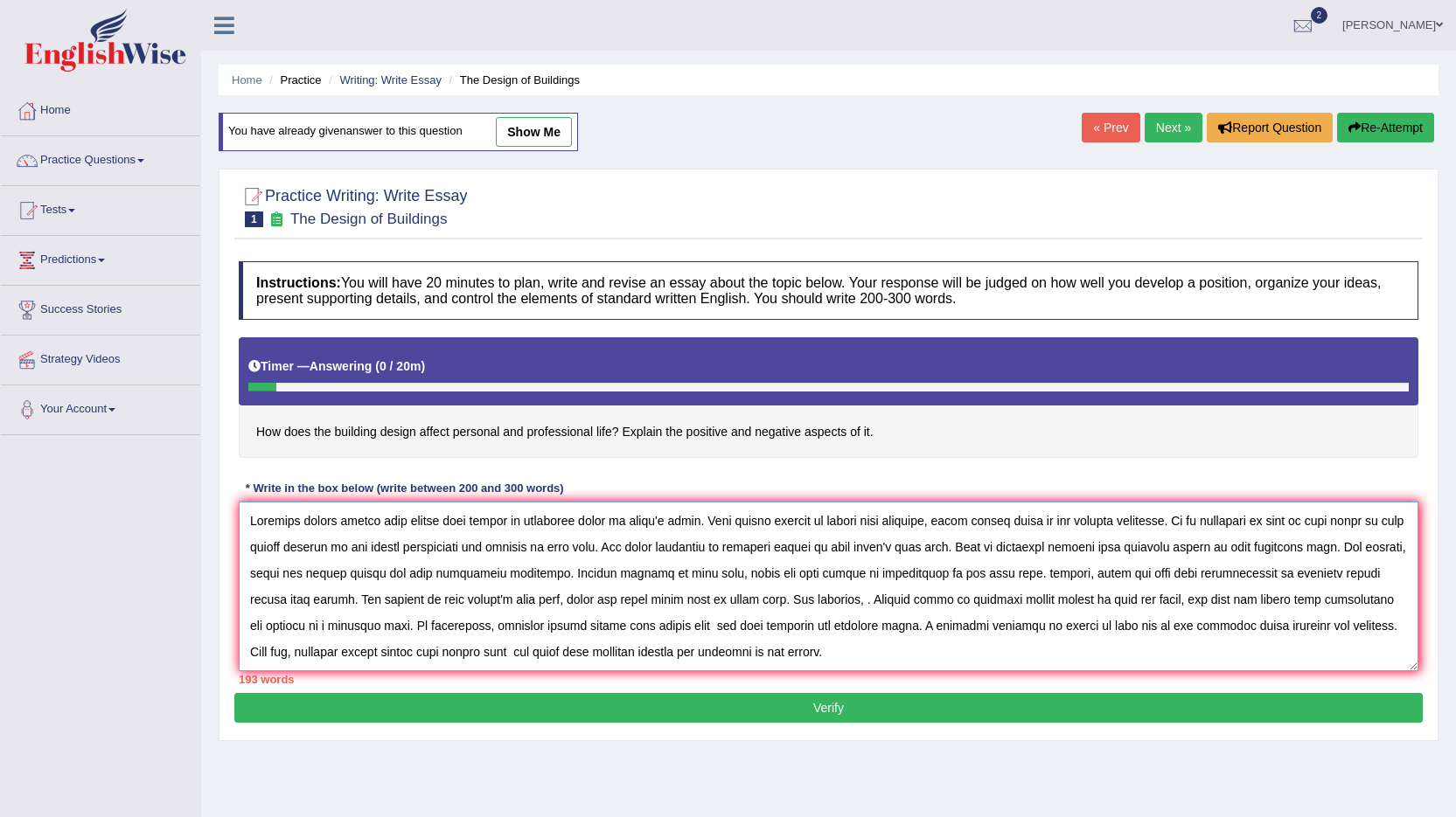
click at [741, 625] on textarea at bounding box center [827, 587] width 1179 height 170
click at [496, 651] on textarea at bounding box center [827, 587] width 1179 height 170
click at [884, 600] on textarea at bounding box center [827, 587] width 1179 height 170
click at [1183, 598] on textarea at bounding box center [827, 587] width 1179 height 170
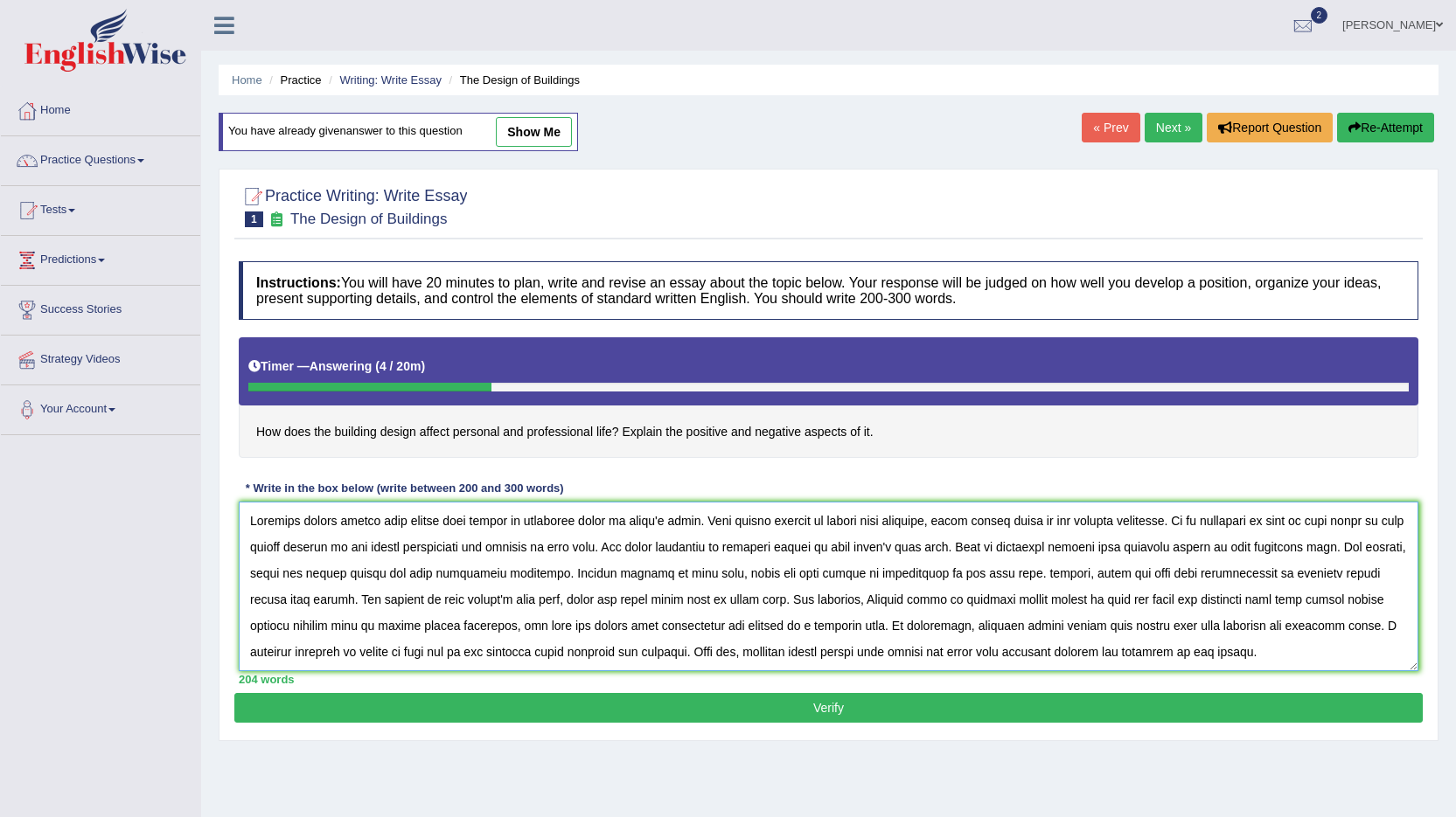
type textarea "Building design affect many people have become an important issue in [DATE] wor…"
click at [846, 712] on button "Verify" at bounding box center [828, 709] width 1188 height 30
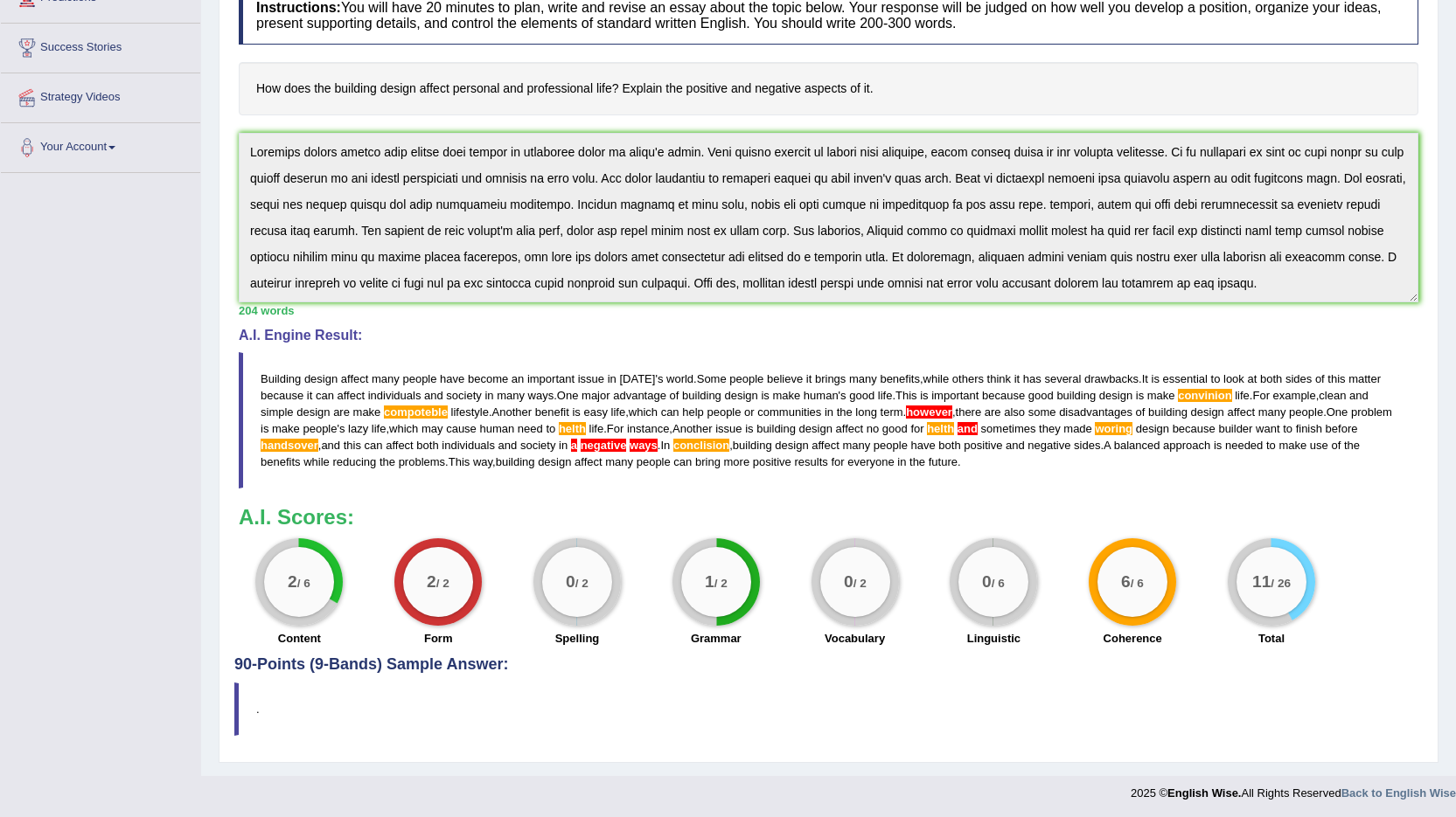
scroll to position [265, 0]
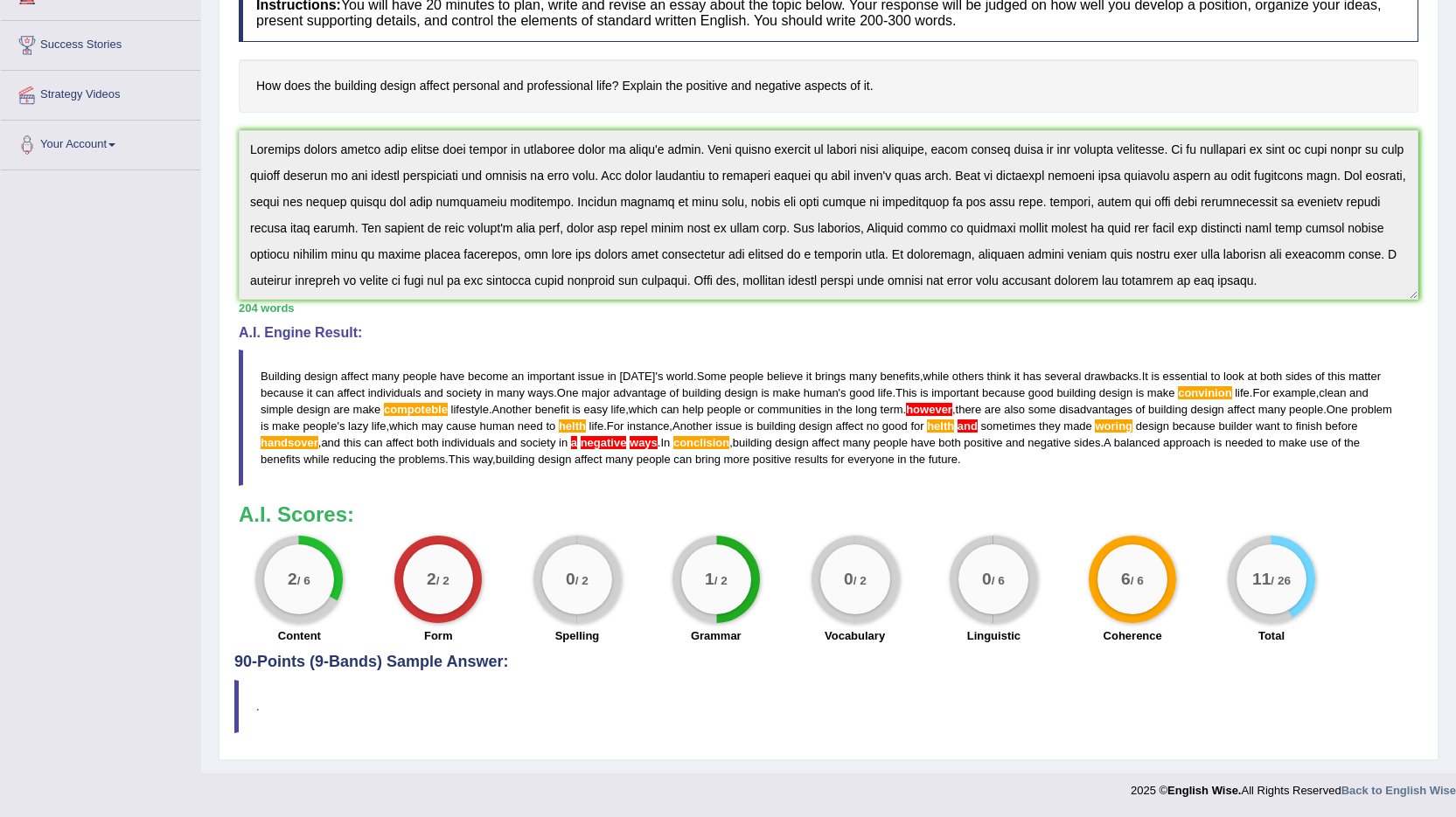
click at [415, 411] on span "compoteble" at bounding box center [416, 410] width 64 height 13
click at [233, 139] on div "Practice Writing: Write Essay 1 The Design of Buildings Instructions: You will …" at bounding box center [828, 325] width 1219 height 870
click at [741, 314] on div "204 words" at bounding box center [827, 308] width 1179 height 17
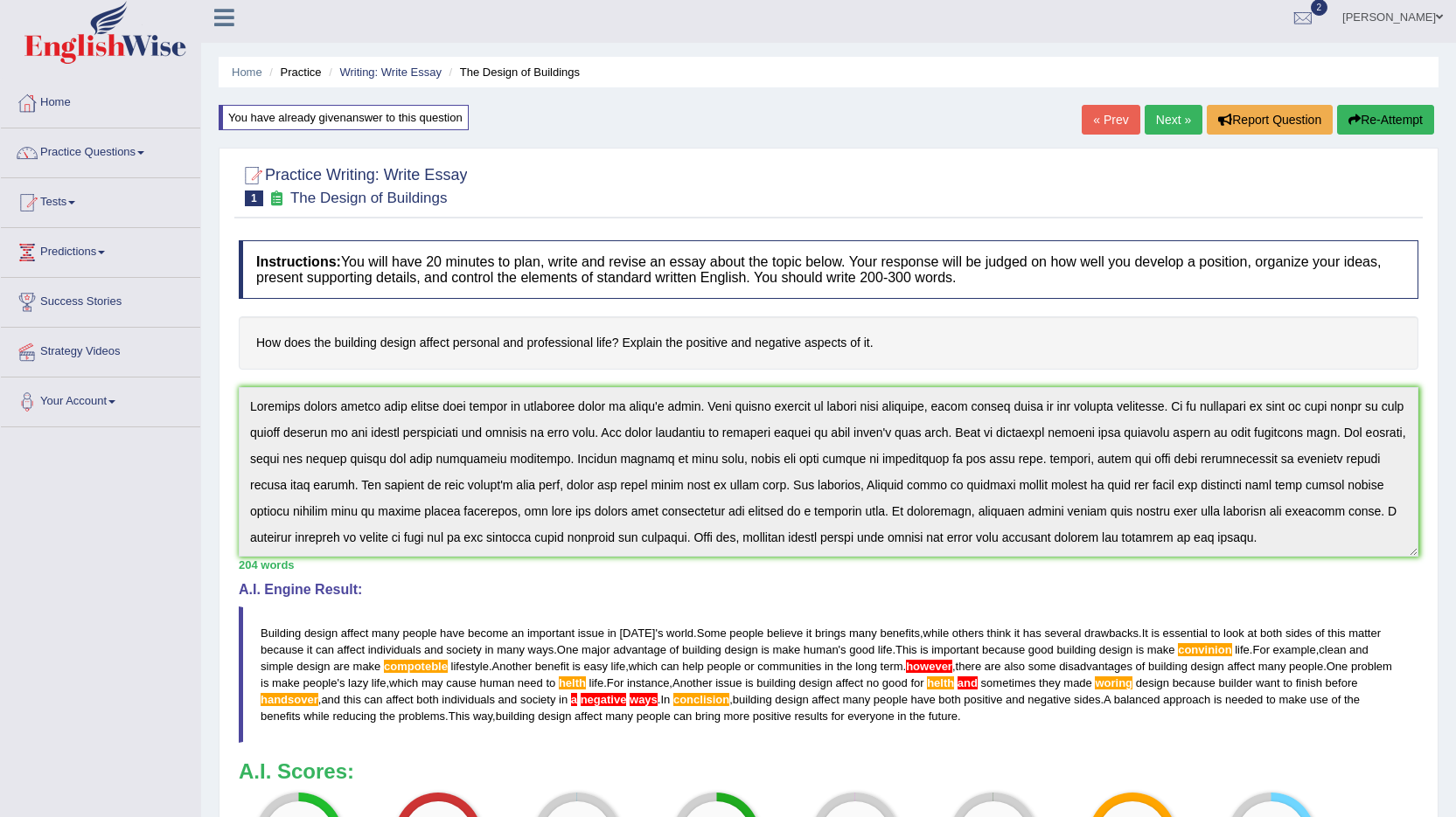
scroll to position [0, 0]
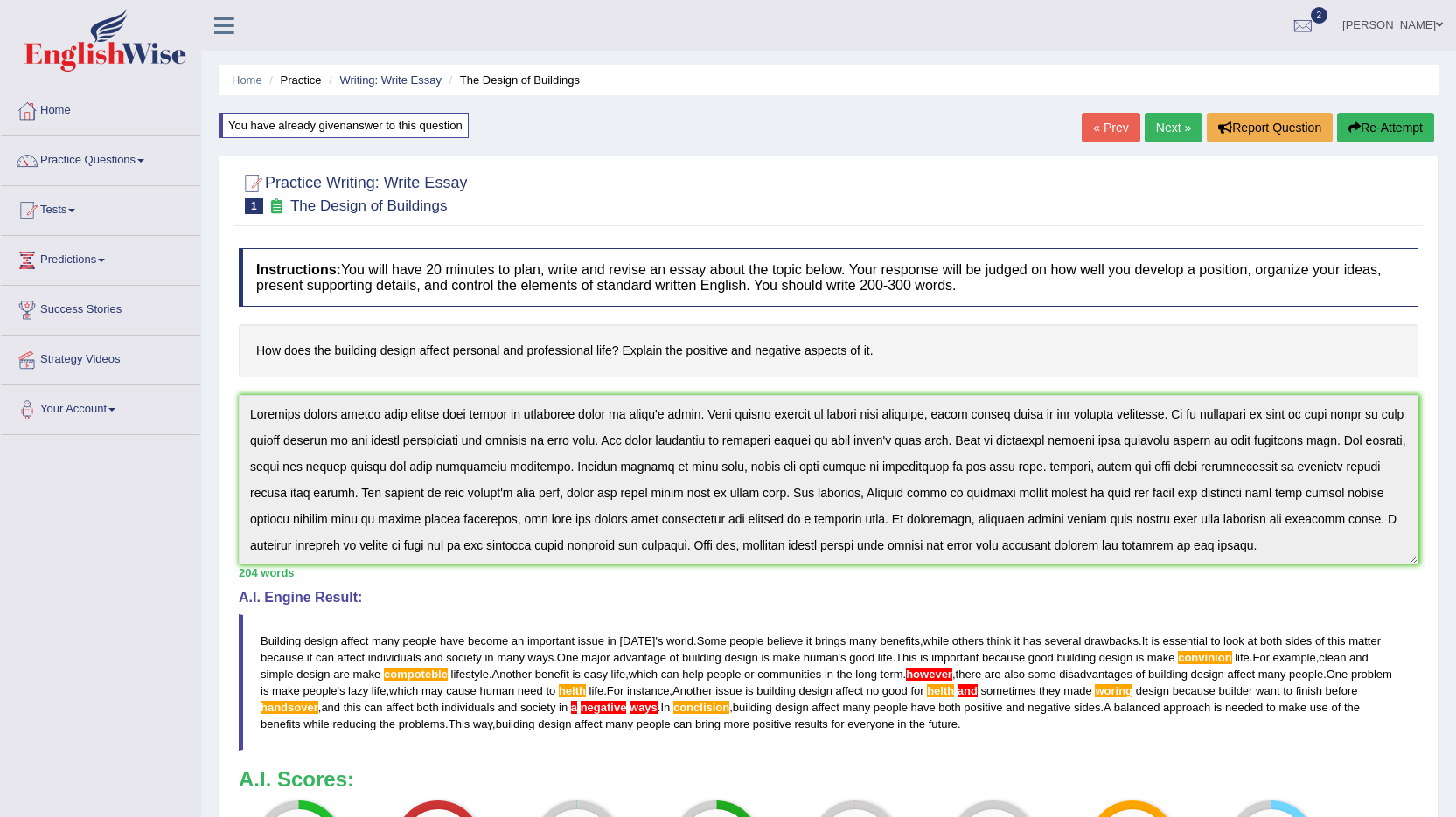
click at [1394, 127] on button "Re-Attempt" at bounding box center [1384, 128] width 97 height 30
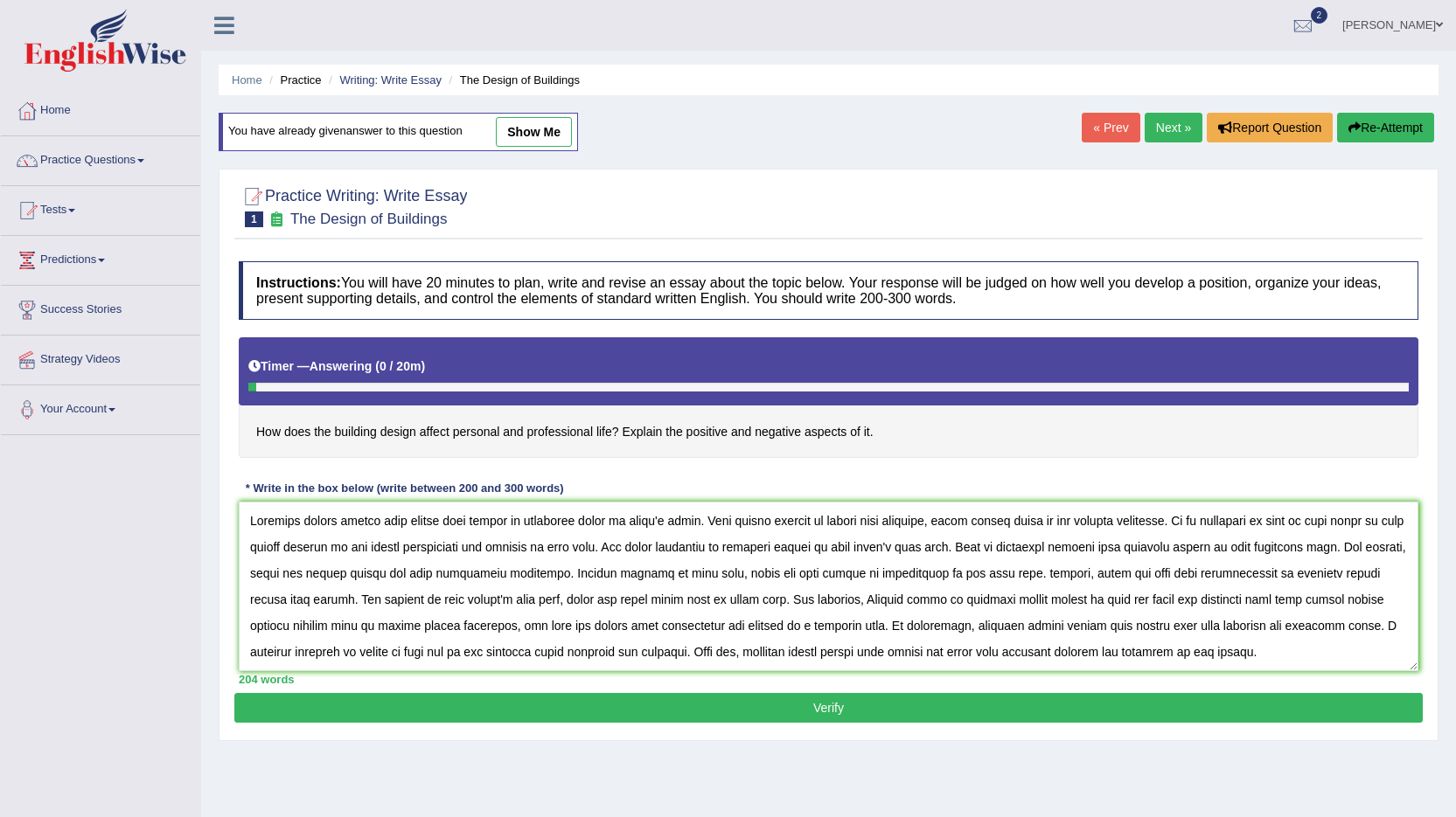
click at [1354, 547] on textarea at bounding box center [827, 587] width 1179 height 170
click at [1357, 549] on textarea at bounding box center [827, 587] width 1179 height 170
click at [1085, 575] on textarea at bounding box center [827, 587] width 1179 height 170
click at [806, 598] on textarea at bounding box center [827, 587] width 1179 height 170
click at [1214, 597] on textarea at bounding box center [827, 587] width 1179 height 170
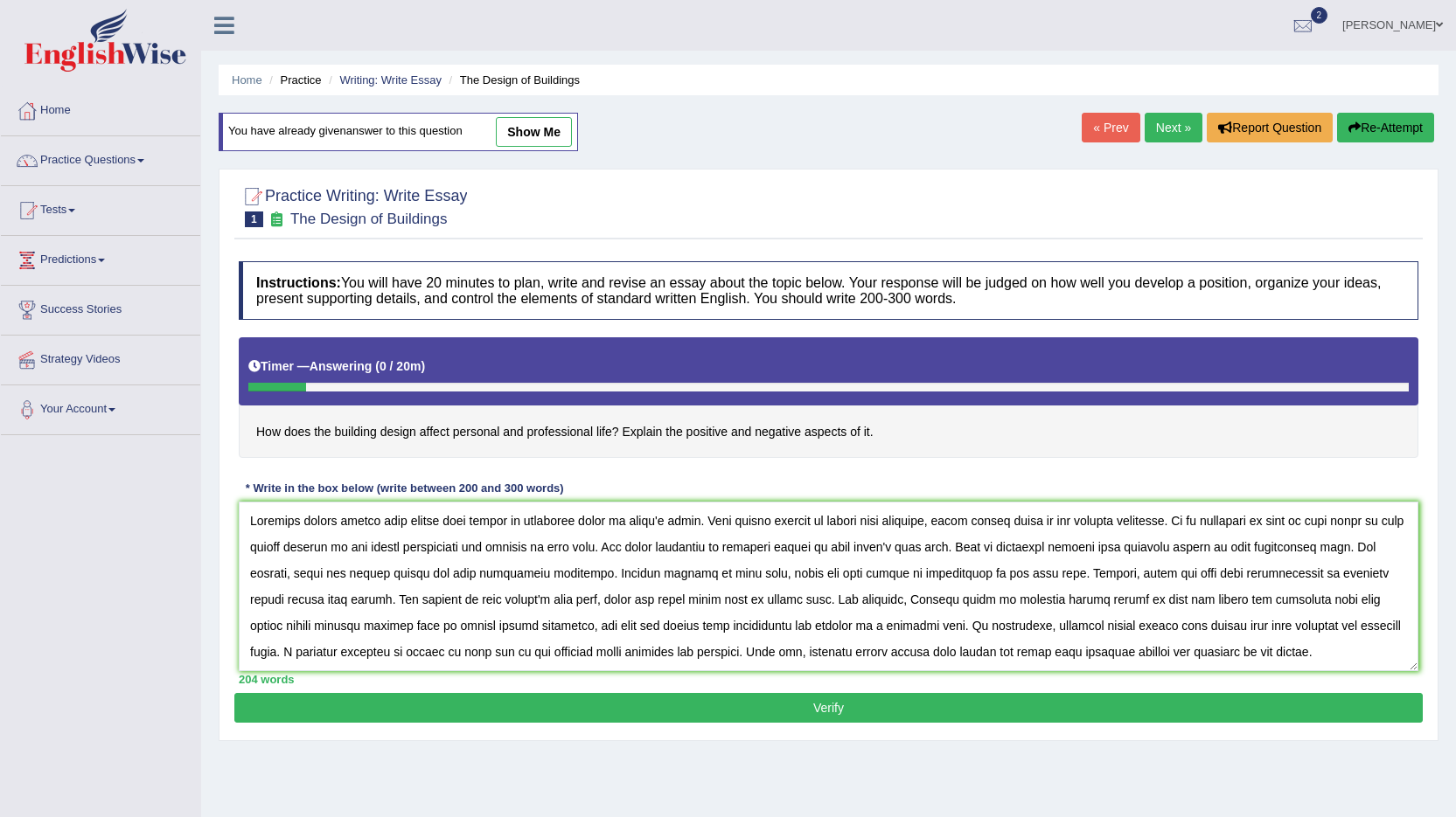
type textarea "Building design affect many people have become an important issue in [DATE] wor…"
click at [816, 709] on button "Verify" at bounding box center [828, 709] width 1188 height 30
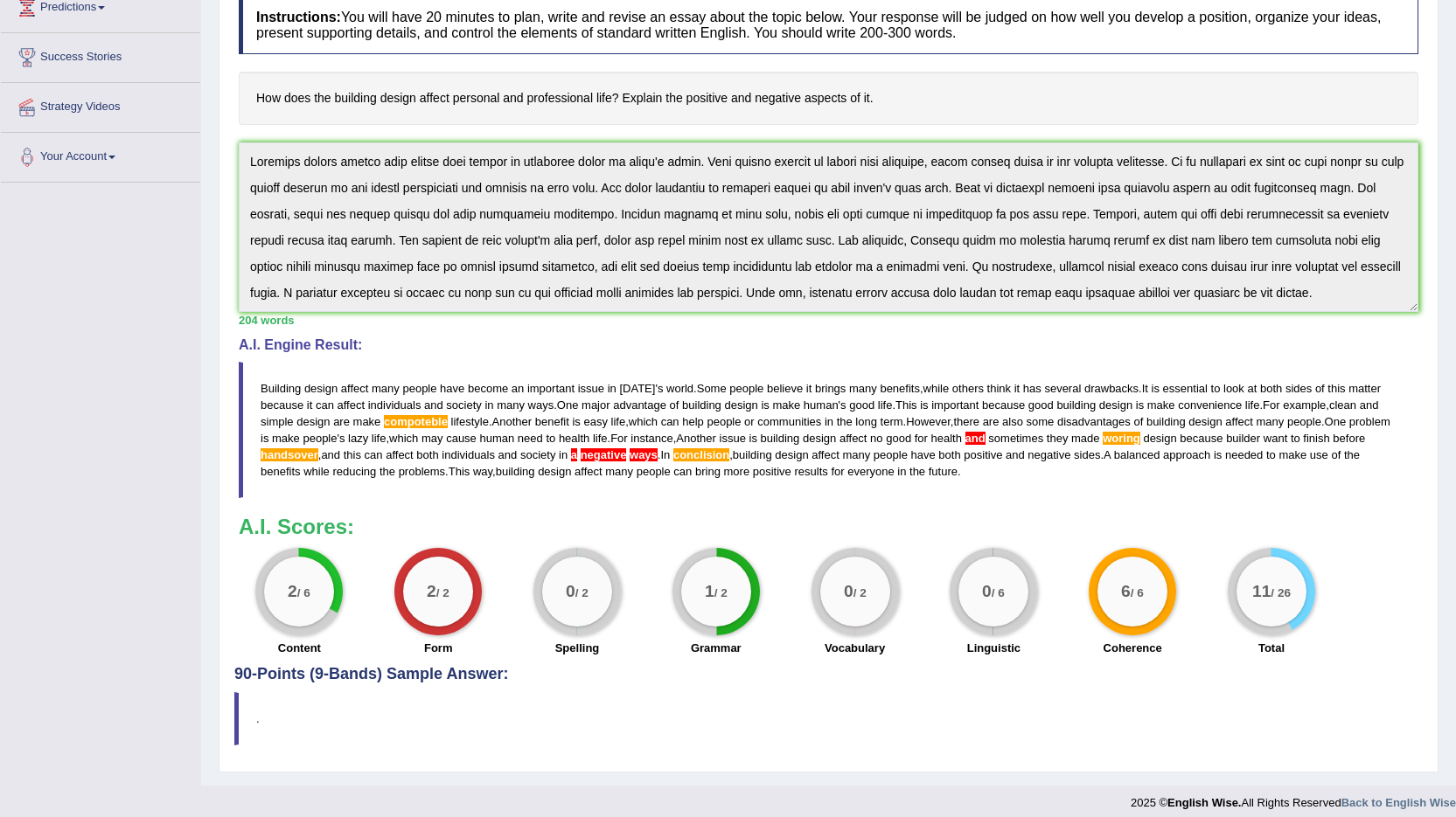
scroll to position [265, 0]
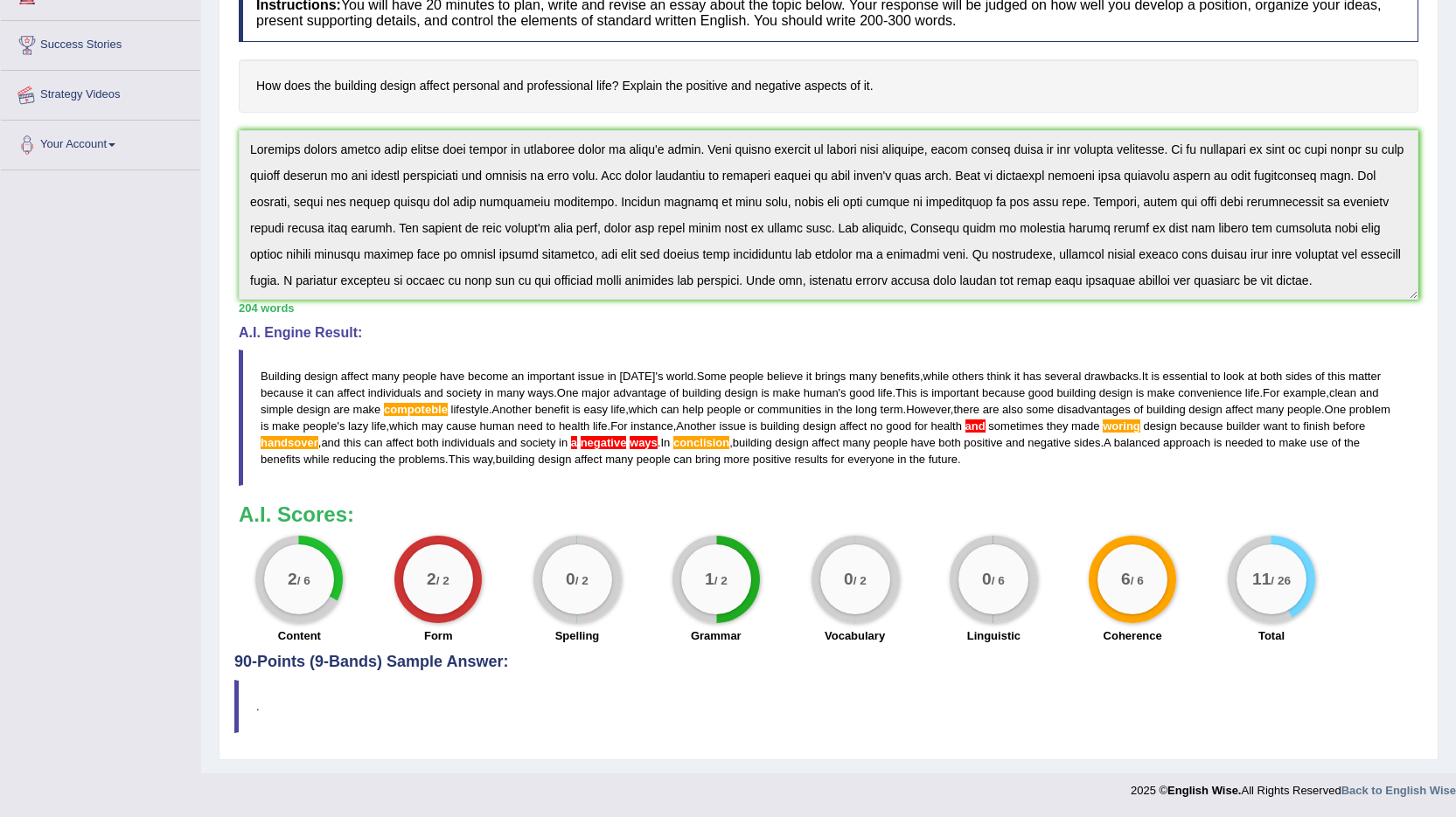
click at [155, 114] on div "Toggle navigation Home Practice Questions Speaking Practice Read Aloud Repeat S…" at bounding box center [728, 271] width 1456 height 1073
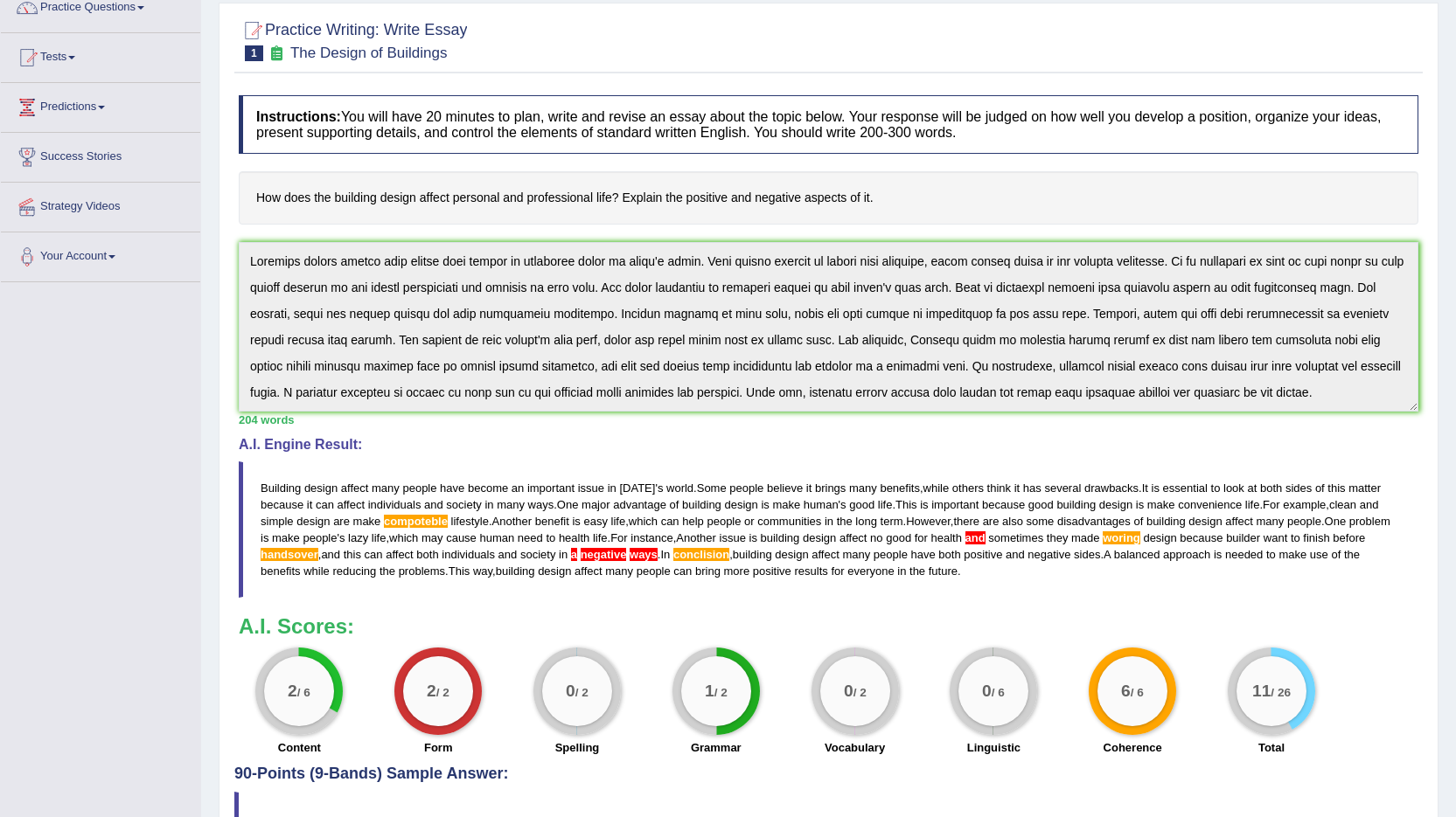
scroll to position [3, 0]
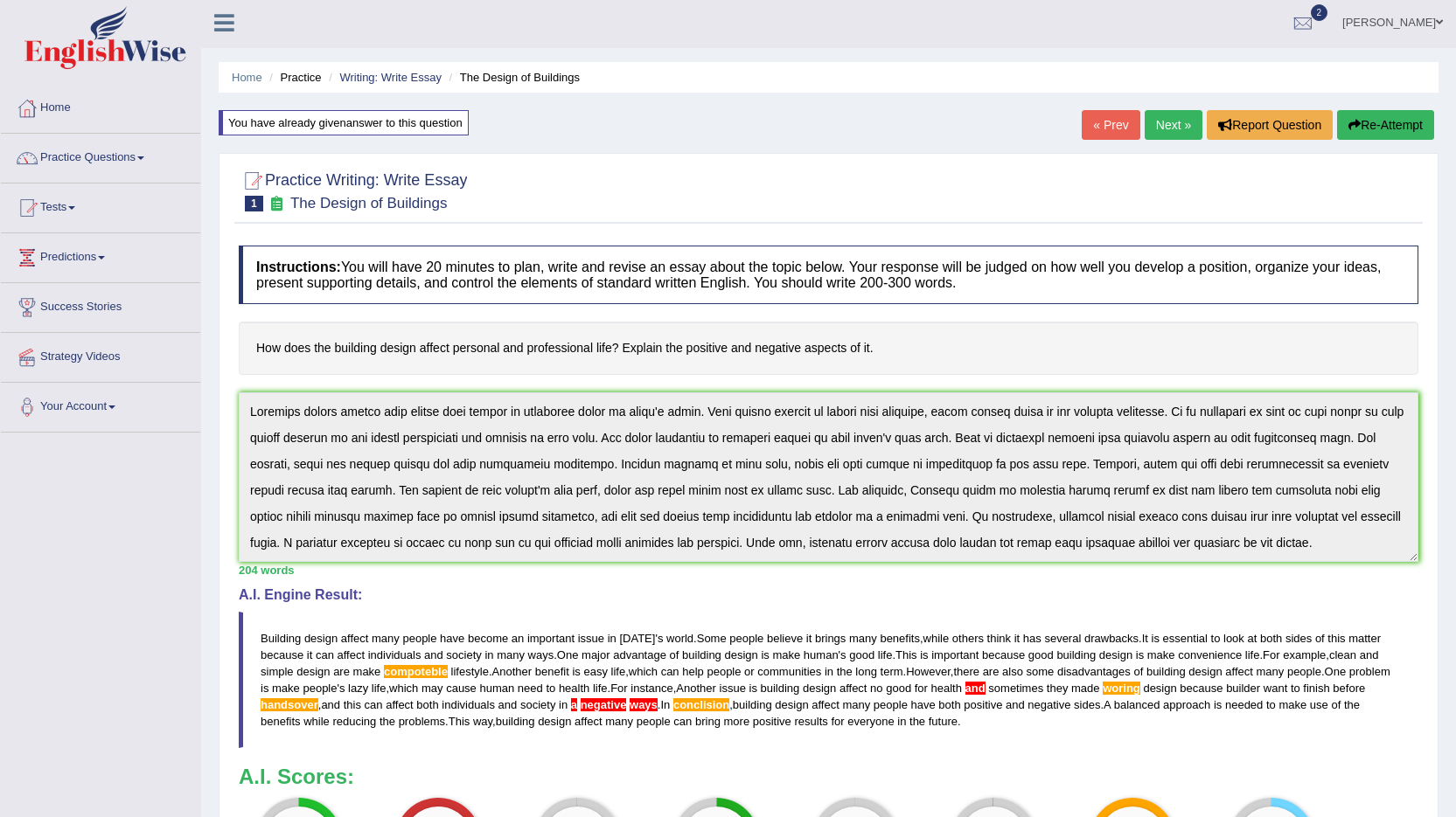
click at [1376, 125] on button "Re-Attempt" at bounding box center [1384, 125] width 97 height 30
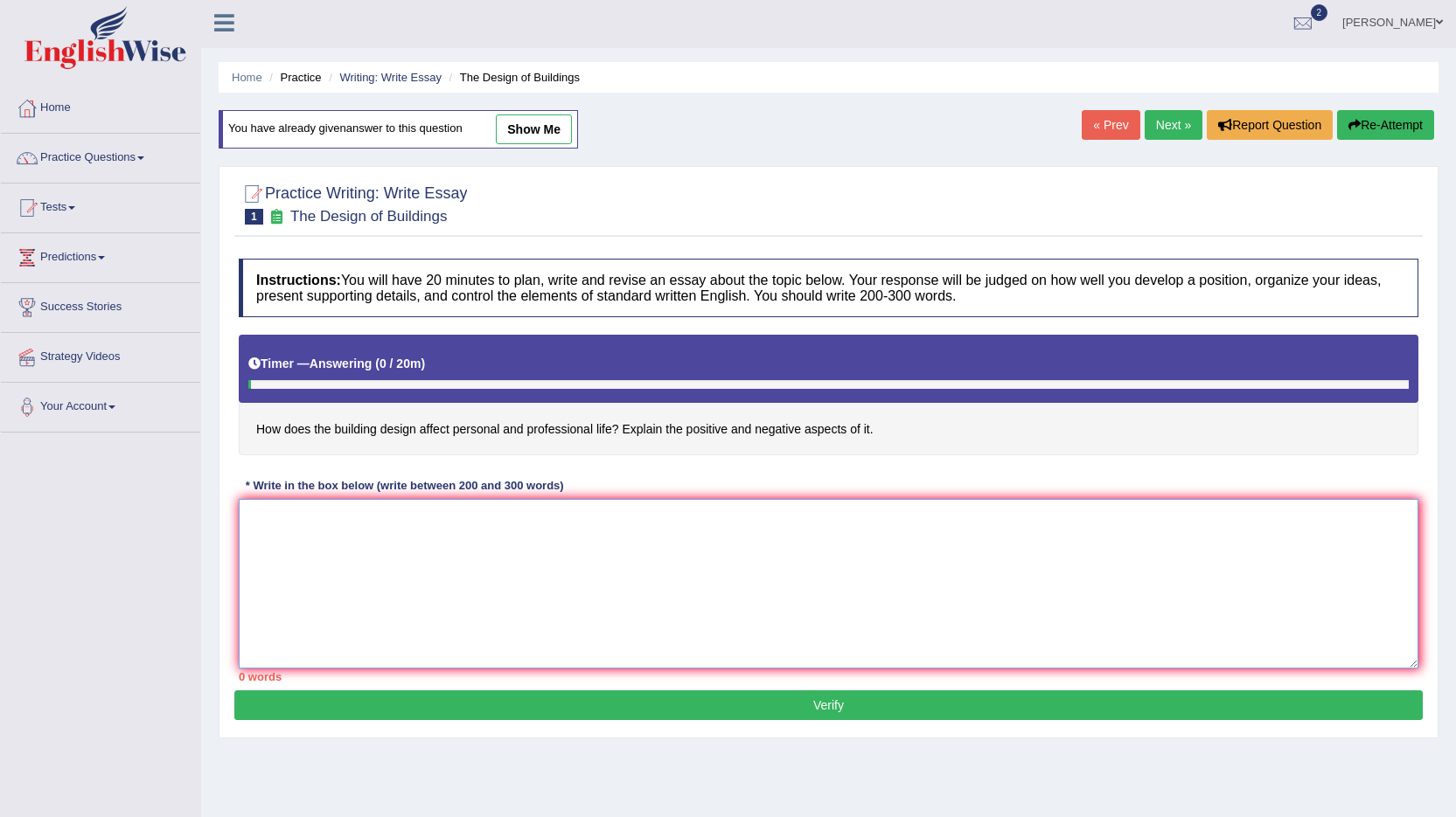
paste textarea "Building design affect many people have become an important issue in [DATE] wor…"
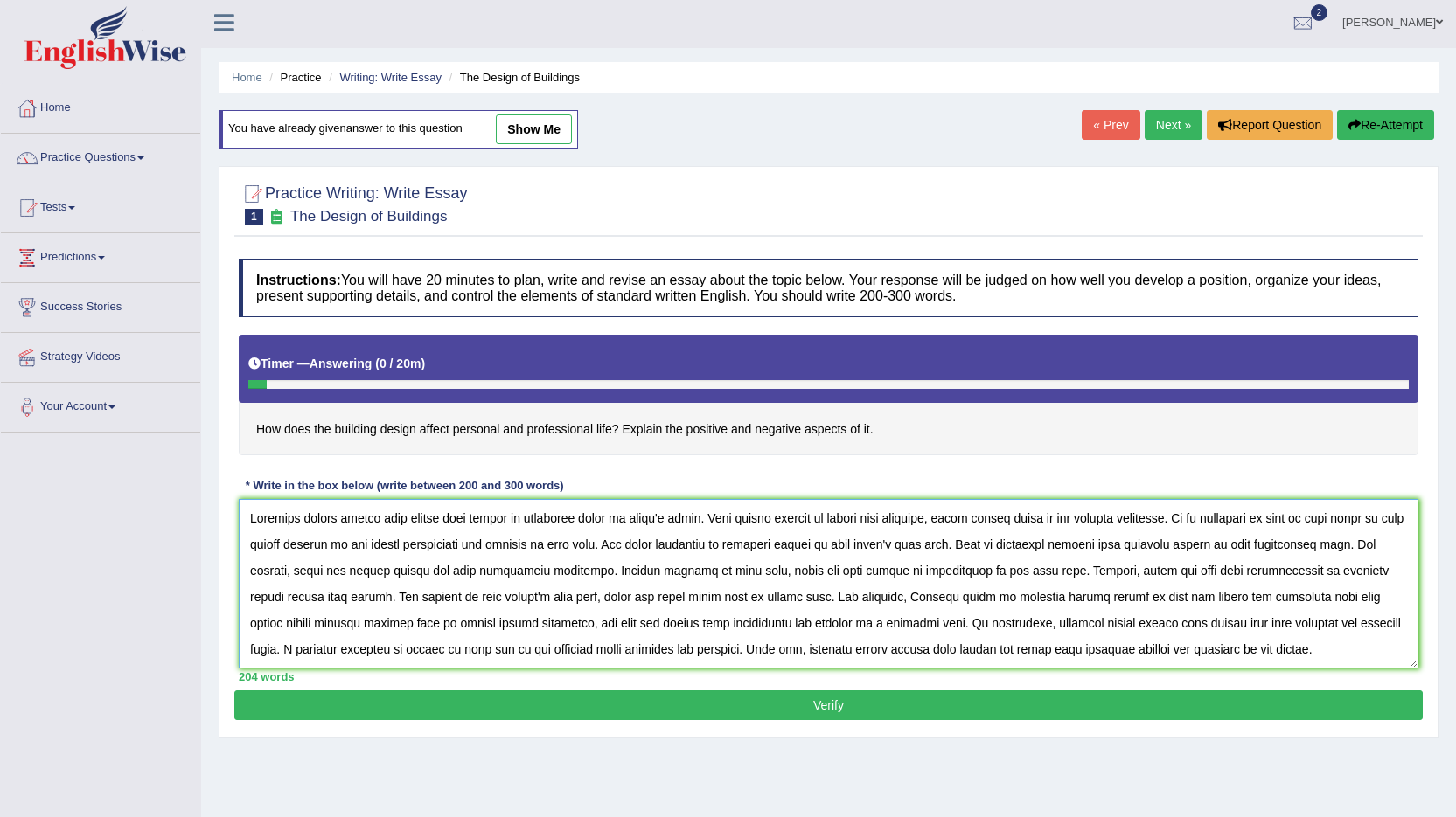
click at [573, 570] on textarea at bounding box center [827, 584] width 1179 height 170
click at [1235, 598] on textarea at bounding box center [827, 584] width 1179 height 170
click at [872, 623] on textarea at bounding box center [827, 584] width 1179 height 170
click at [991, 624] on textarea at bounding box center [827, 584] width 1179 height 170
type textarea "Building design affect many people have become an important issue in [DATE] wor…"
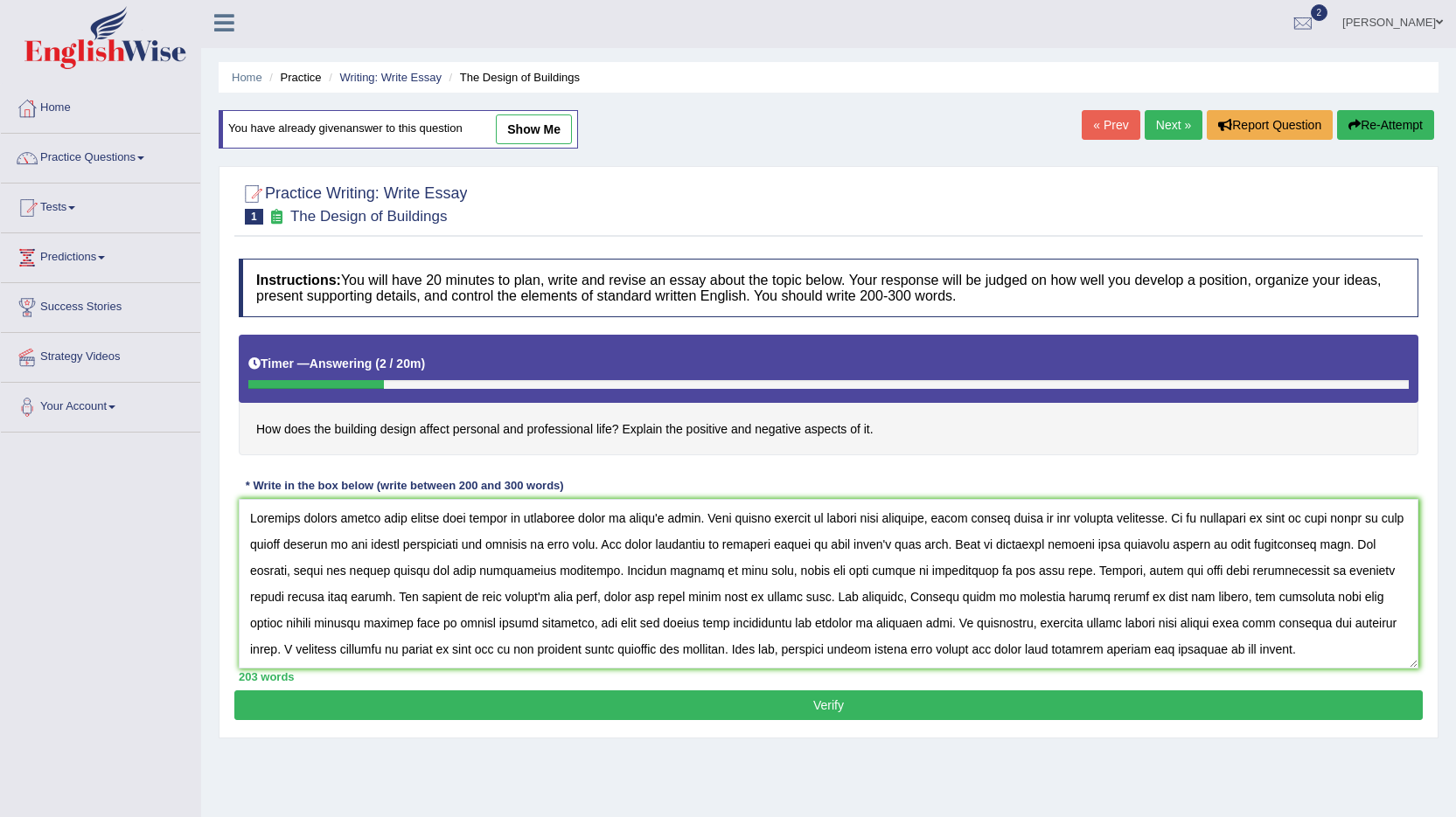
click at [839, 700] on button "Verify" at bounding box center [828, 706] width 1188 height 30
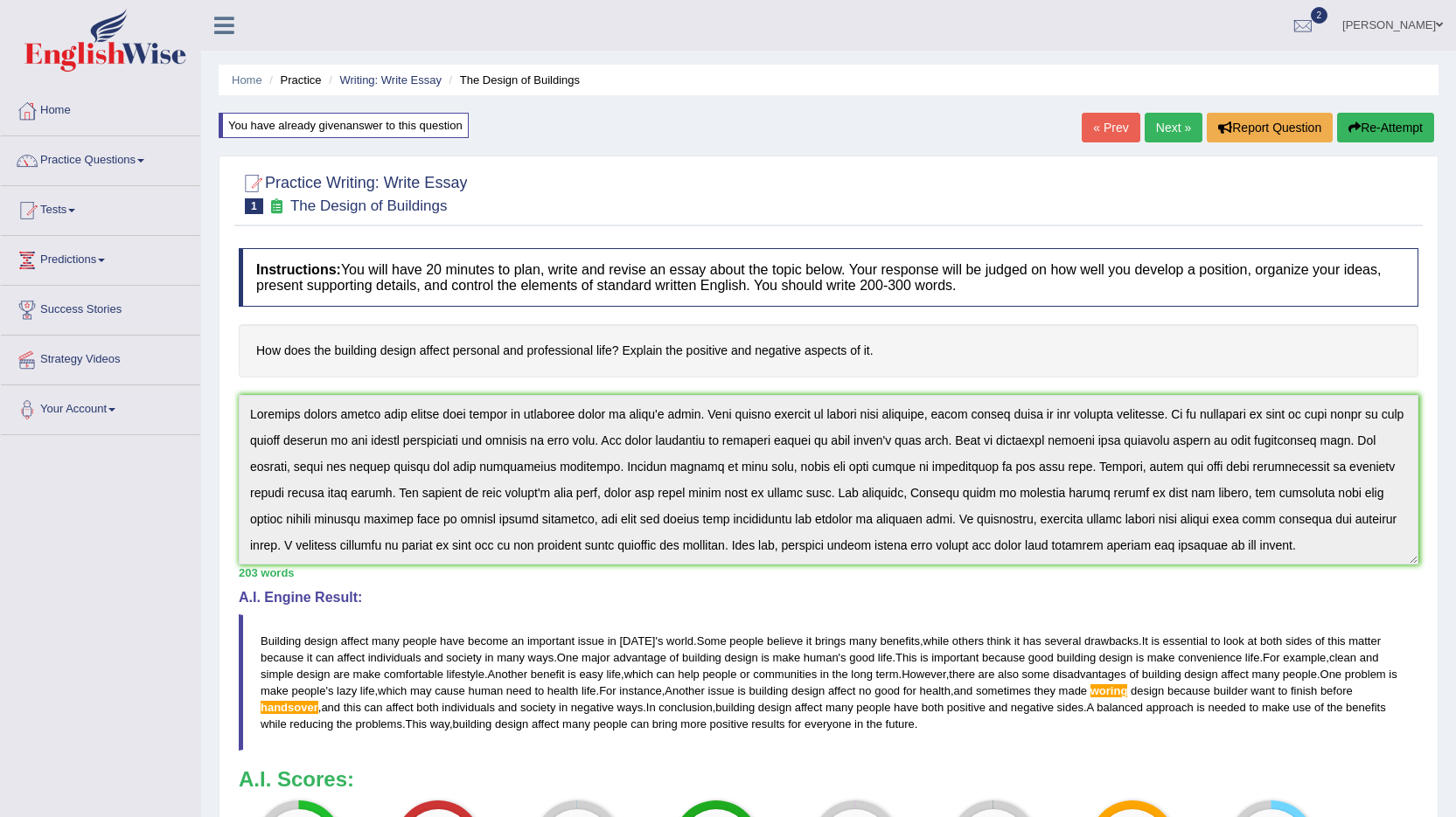
click at [1391, 124] on button "Re-Attempt" at bounding box center [1384, 128] width 97 height 30
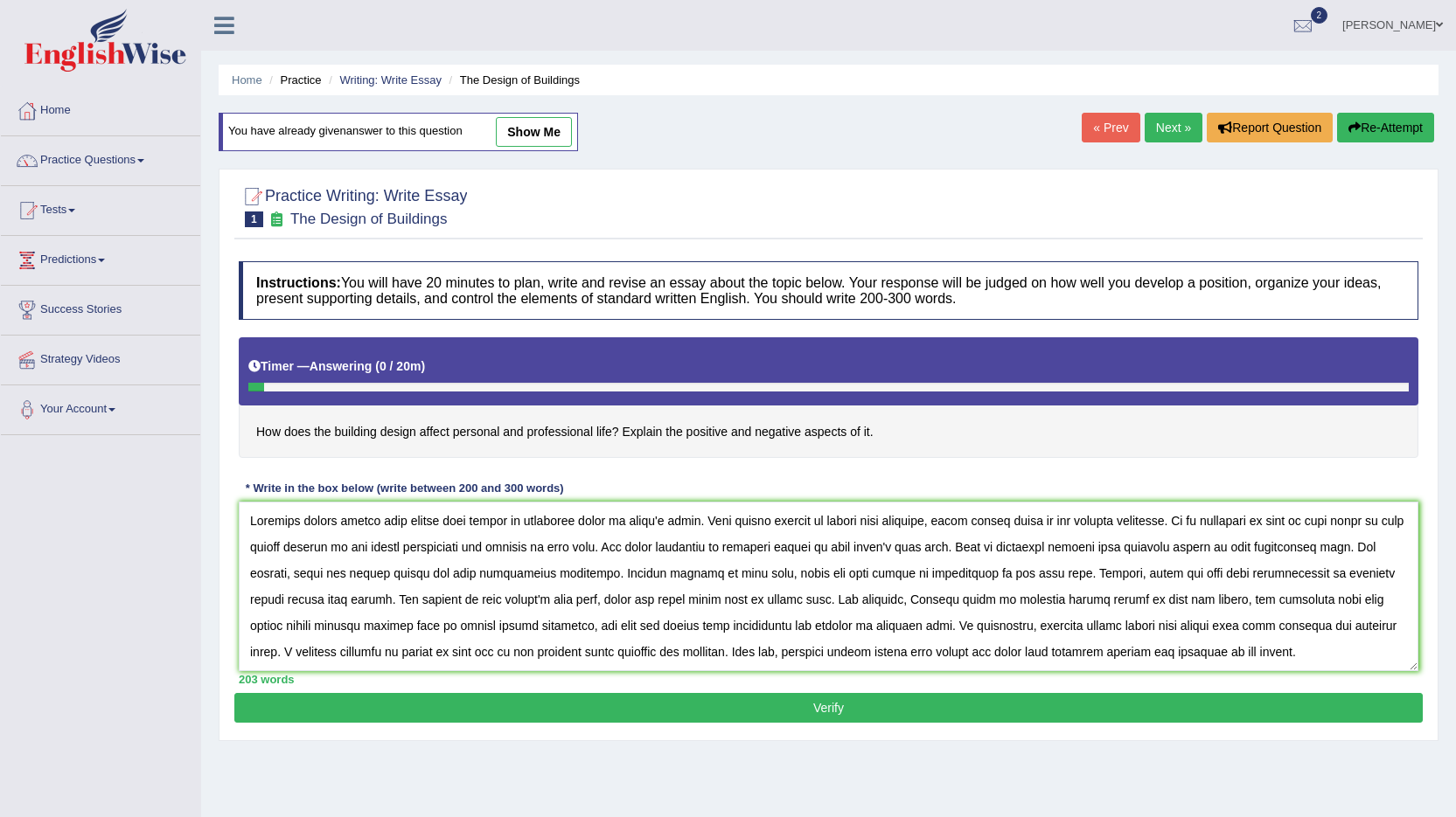
click at [564, 626] on textarea at bounding box center [827, 587] width 1179 height 170
click at [284, 629] on textarea at bounding box center [827, 587] width 1179 height 170
type textarea "Building design affect many people have become an important issue in today's wo…"
click at [818, 706] on button "Verify" at bounding box center [828, 709] width 1188 height 30
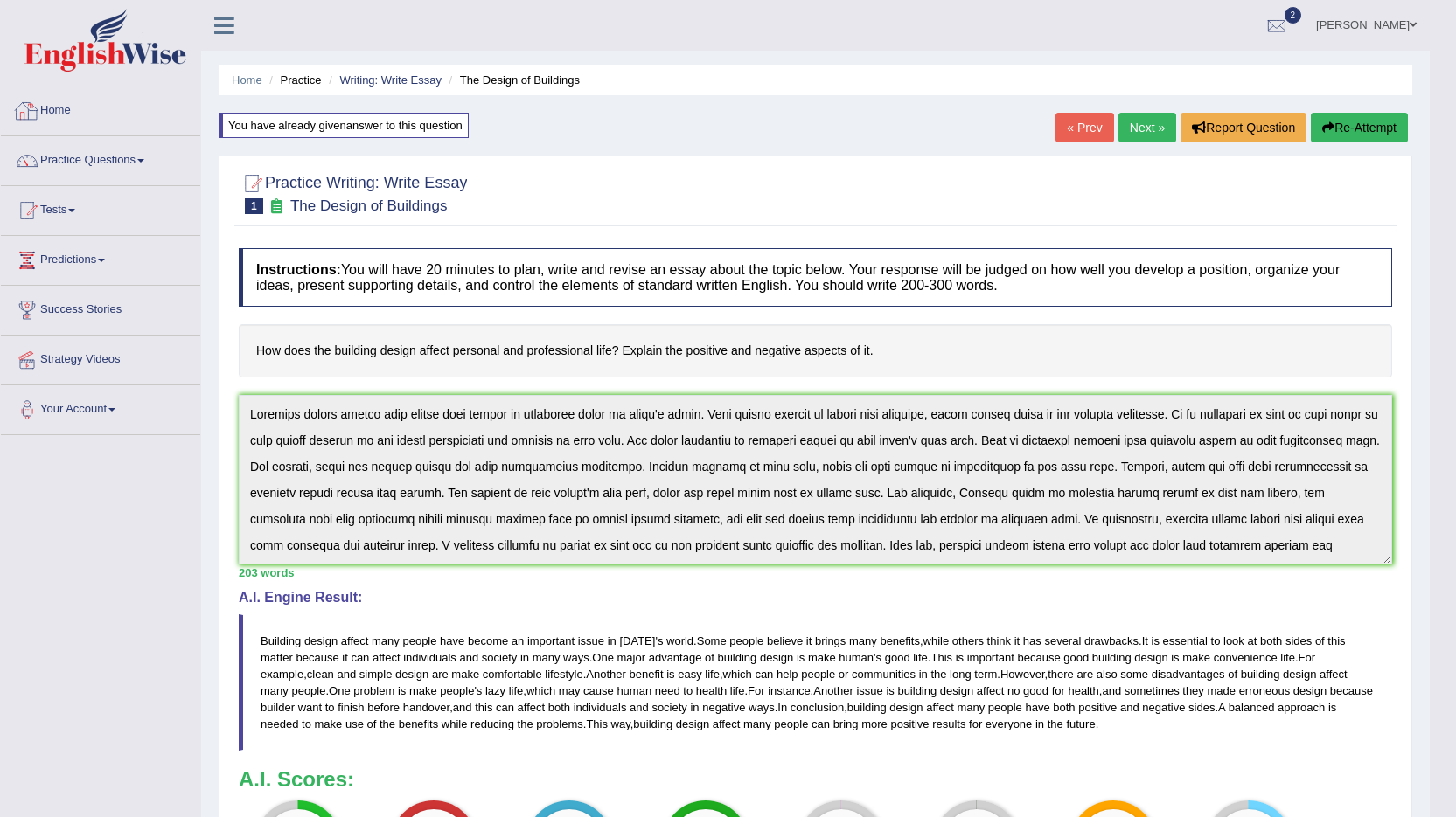
click at [58, 106] on link "Home" at bounding box center [101, 108] width 200 height 43
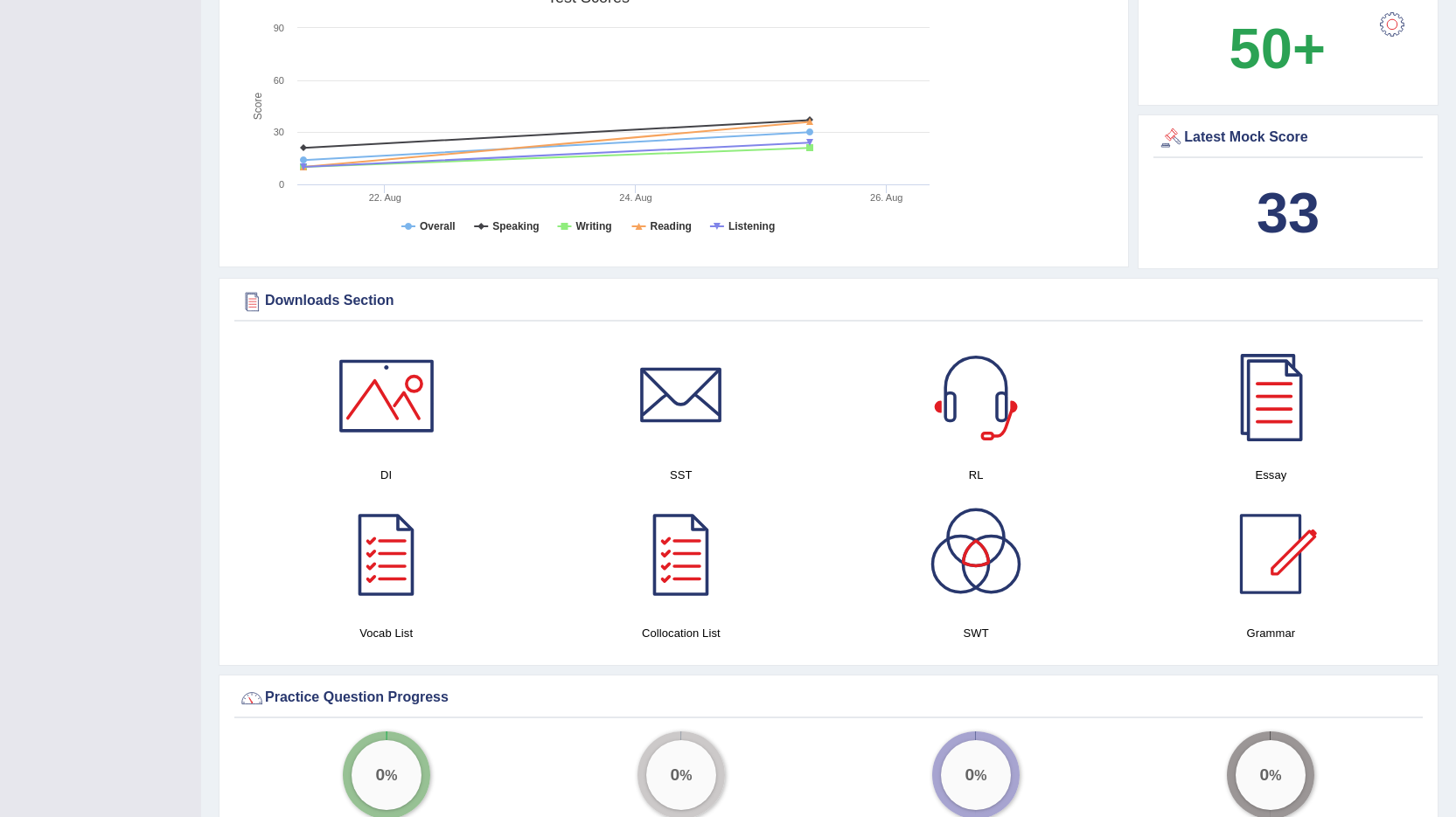
scroll to position [612, 0]
click at [384, 560] on div at bounding box center [386, 555] width 123 height 123
click at [1279, 405] on div at bounding box center [1270, 397] width 123 height 123
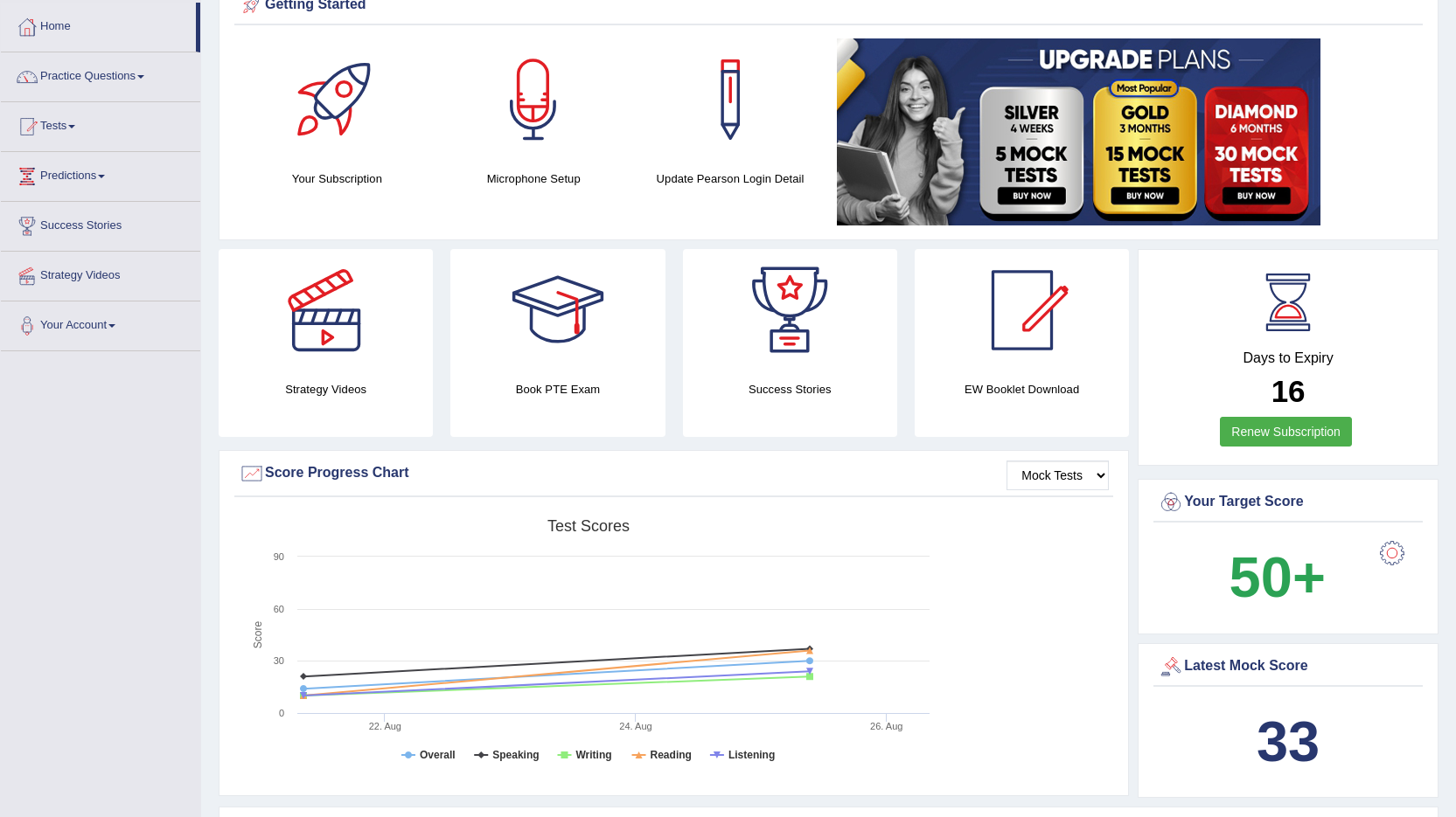
scroll to position [0, 0]
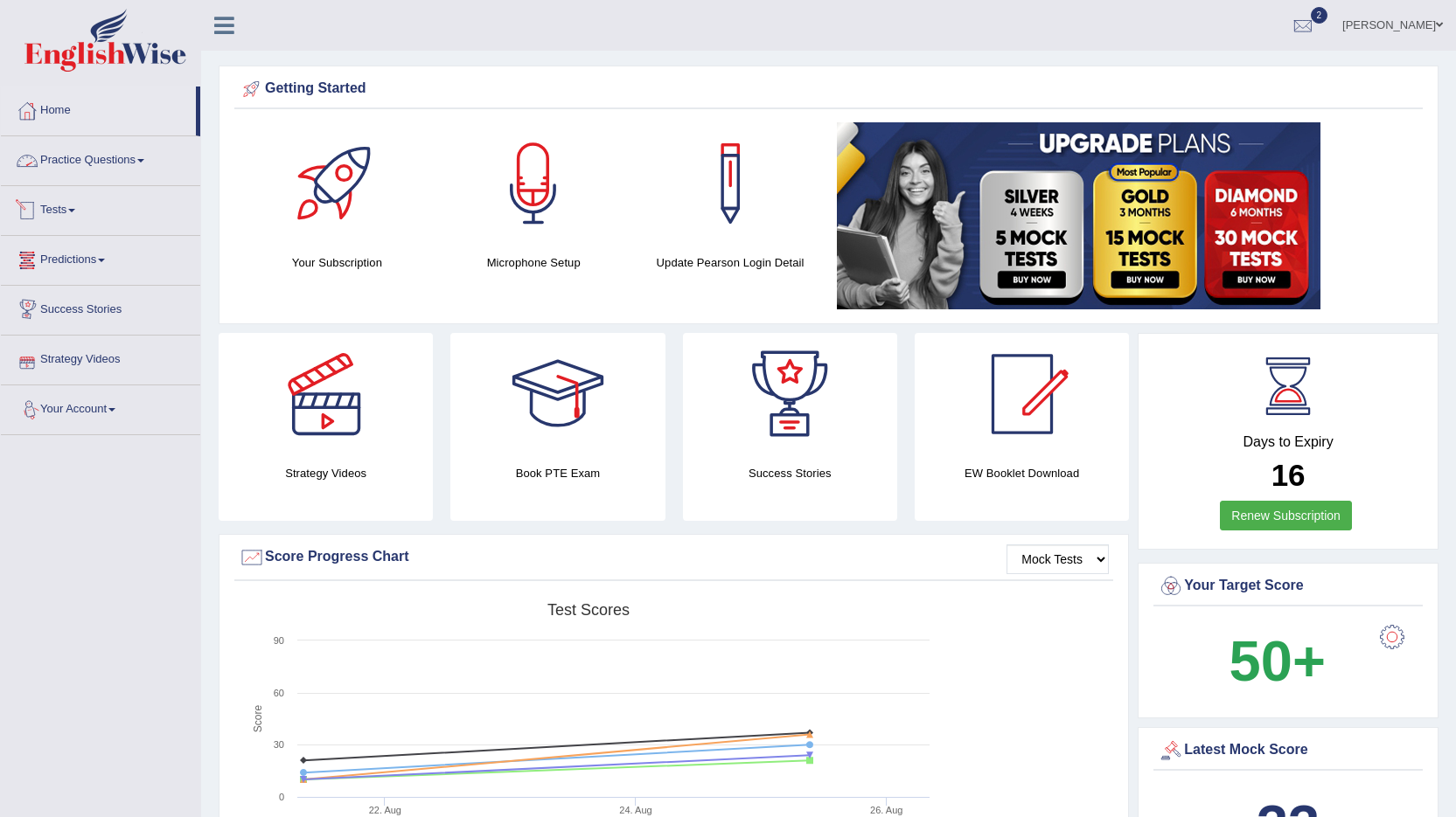
click at [80, 158] on link "Practice Questions" at bounding box center [101, 158] width 200 height 43
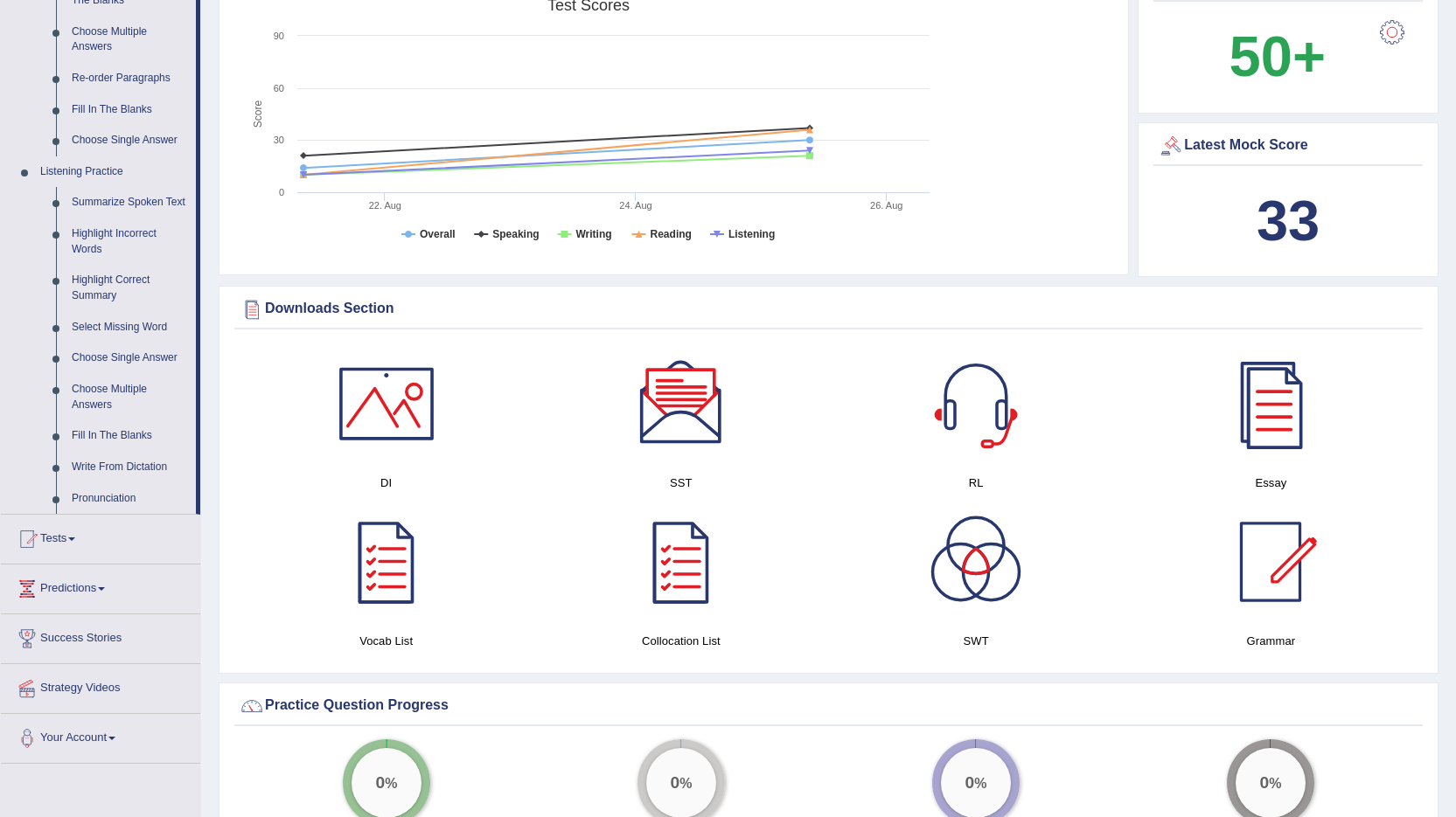
scroll to position [787, 0]
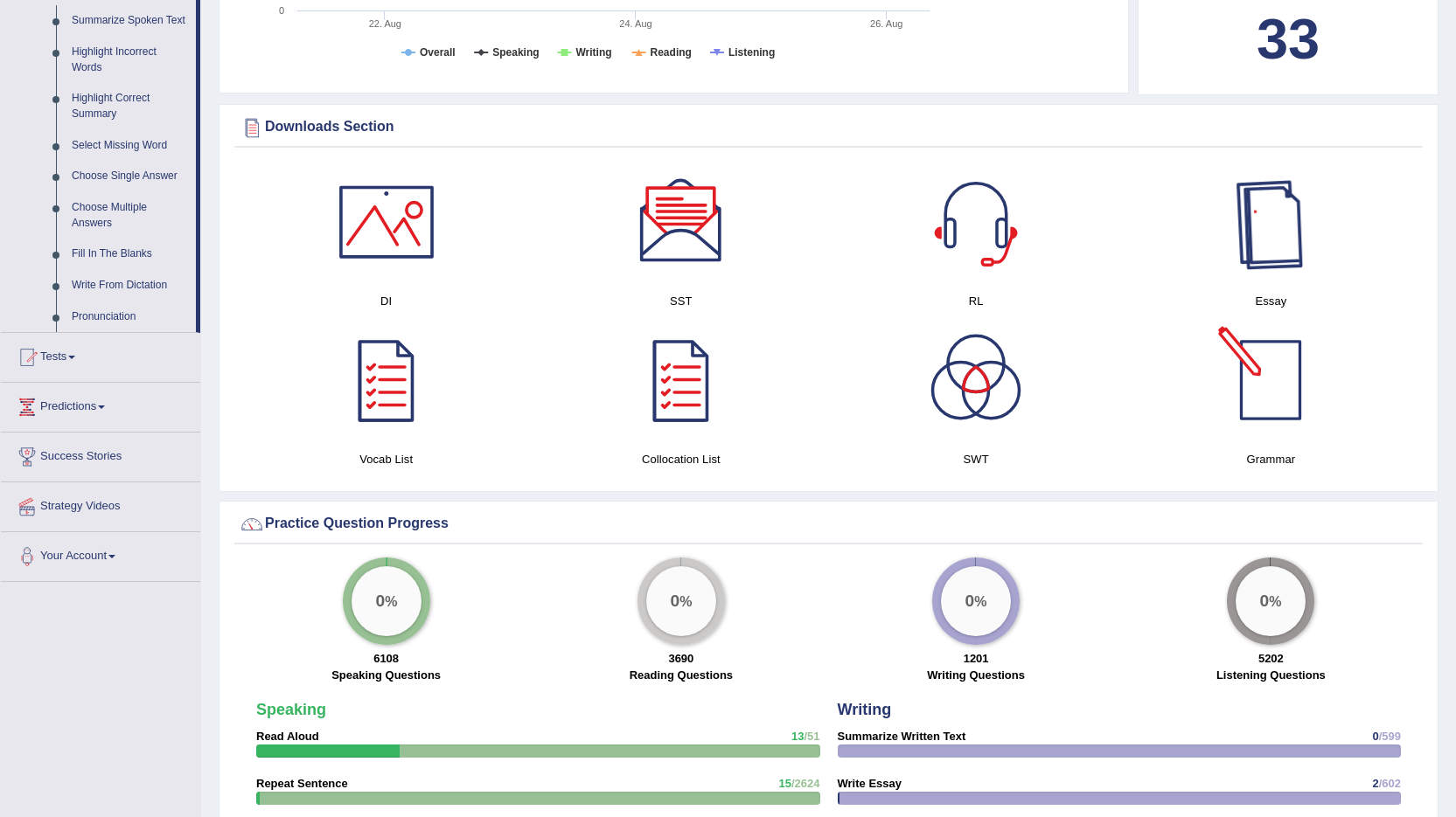
click at [1273, 241] on div at bounding box center [1270, 222] width 123 height 123
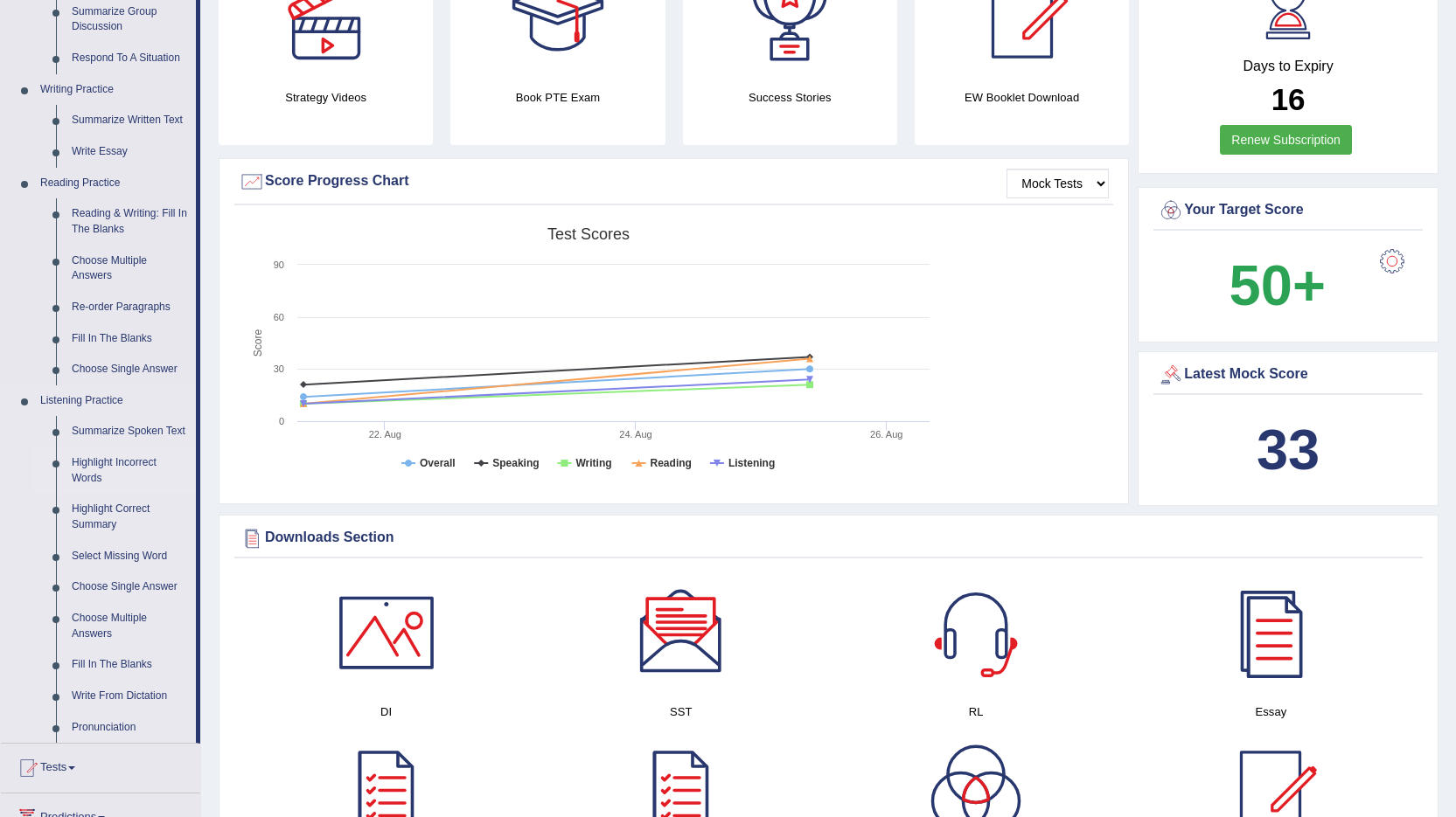
scroll to position [350, 0]
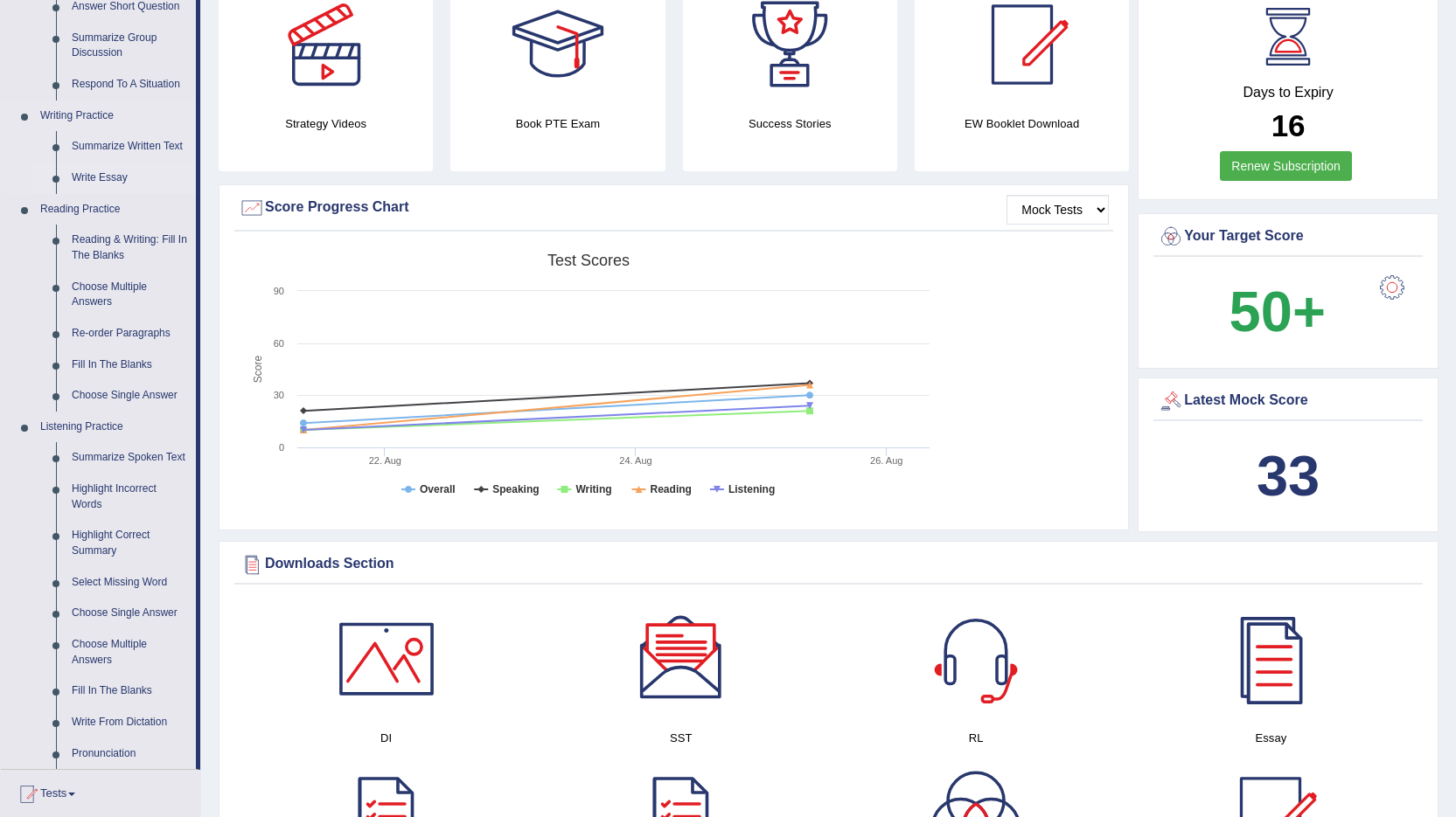
click at [106, 177] on link "Write Essay" at bounding box center [130, 178] width 132 height 31
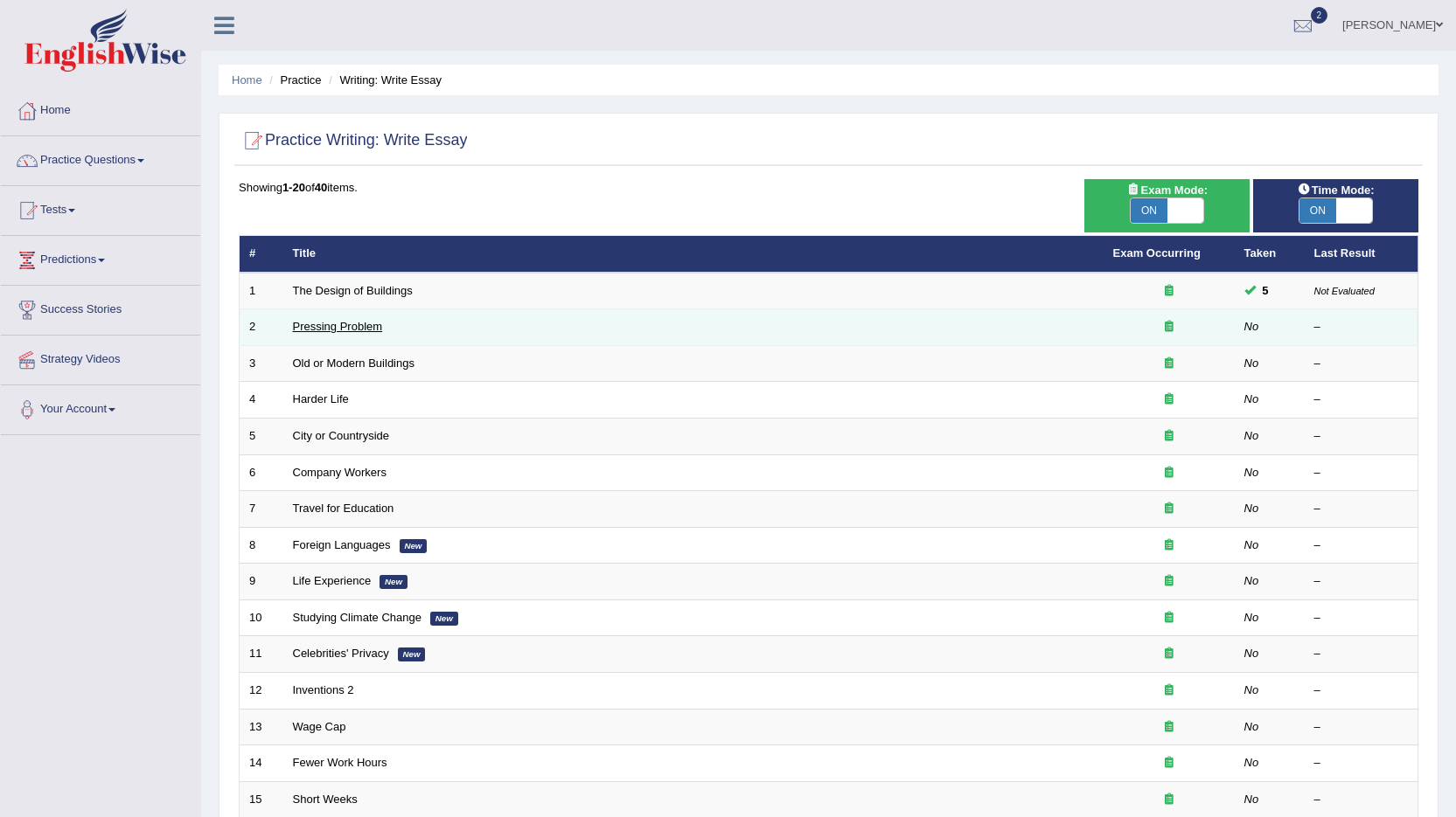
click at [335, 328] on link "Pressing Problem" at bounding box center [338, 327] width 90 height 13
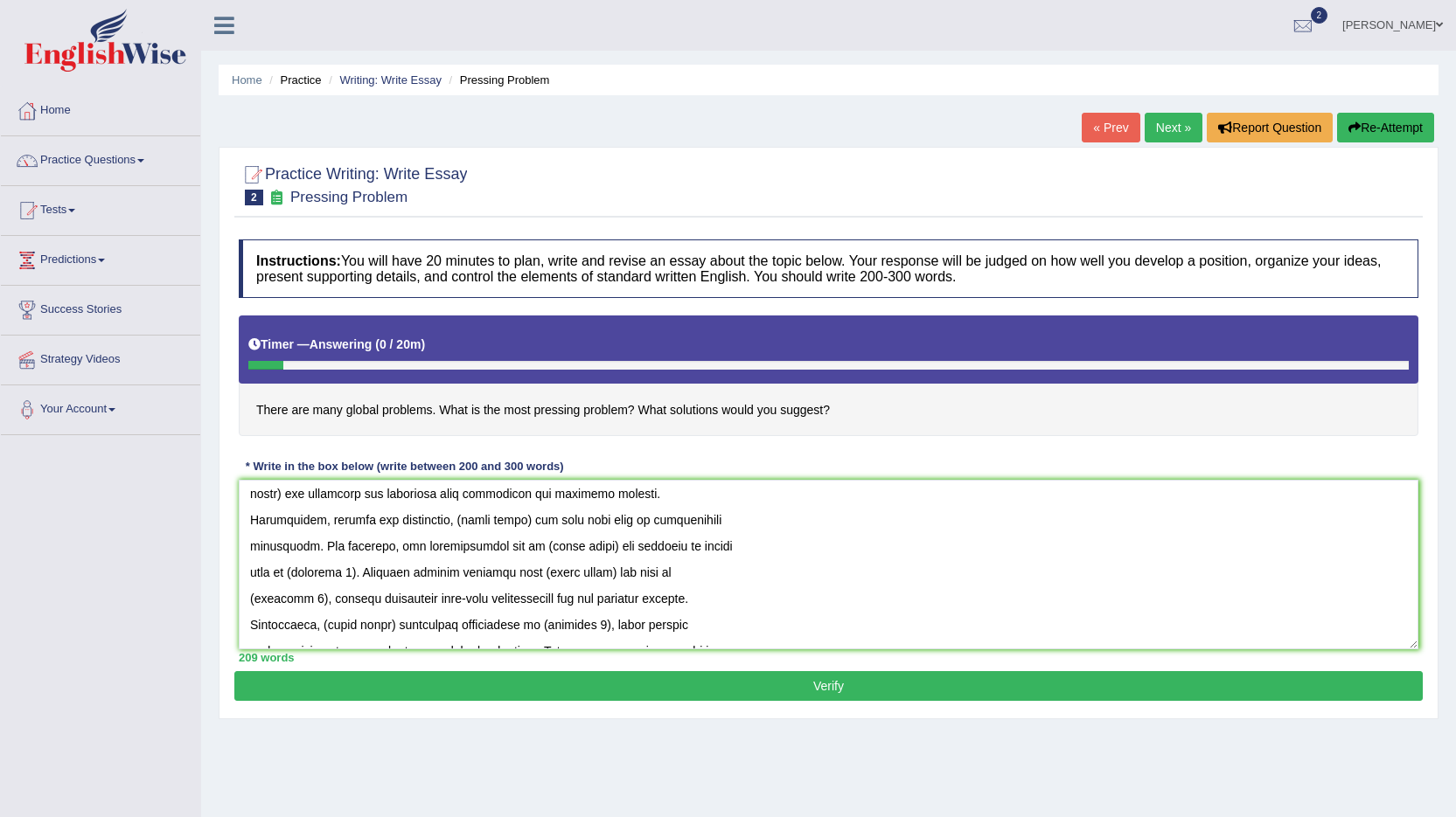
scroll to position [315, 0]
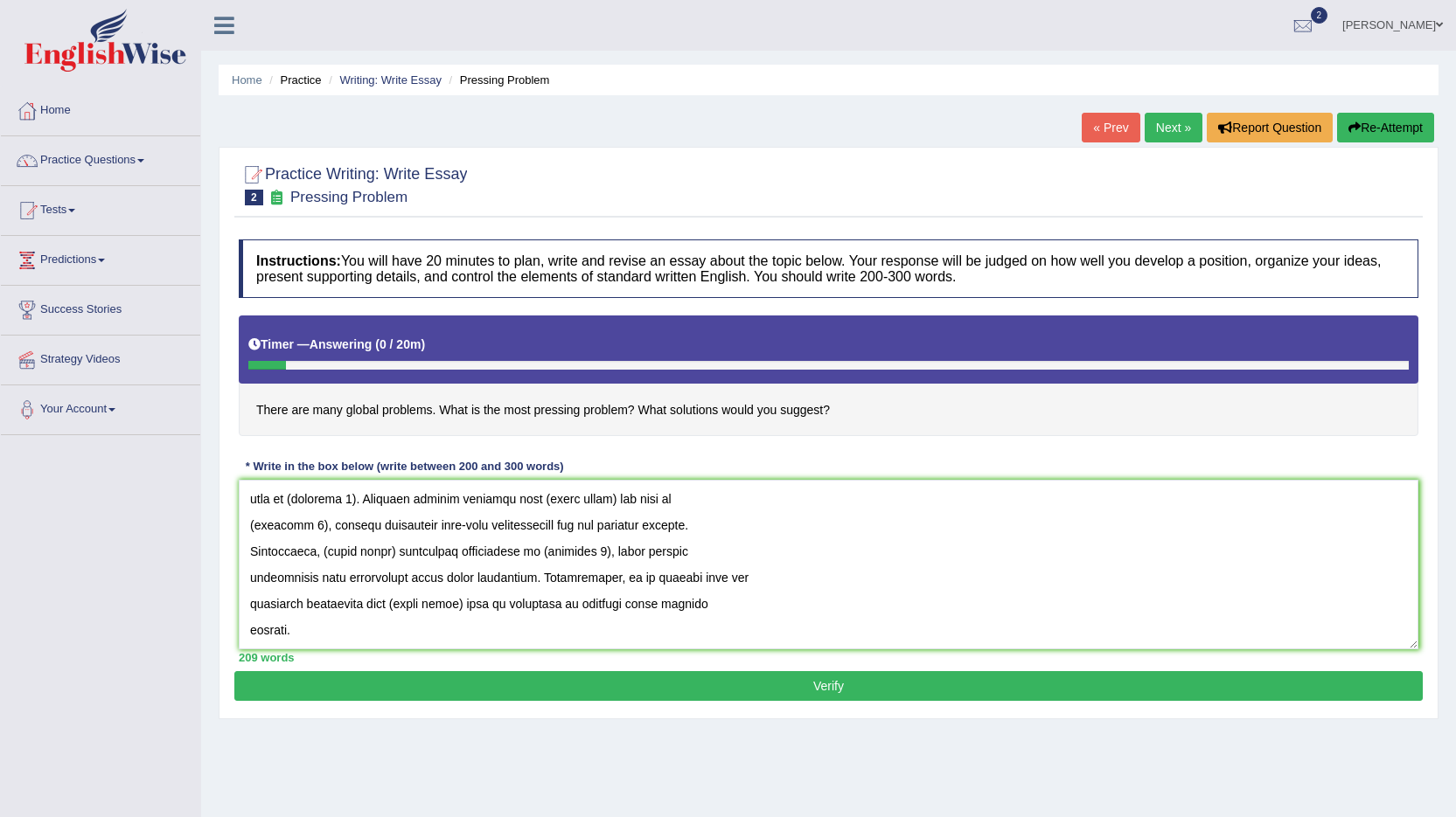
type textarea "The increasing influence of [essay topic] on our lives has ignited numerous dis…"
click at [809, 693] on button "Verify" at bounding box center [828, 686] width 1188 height 30
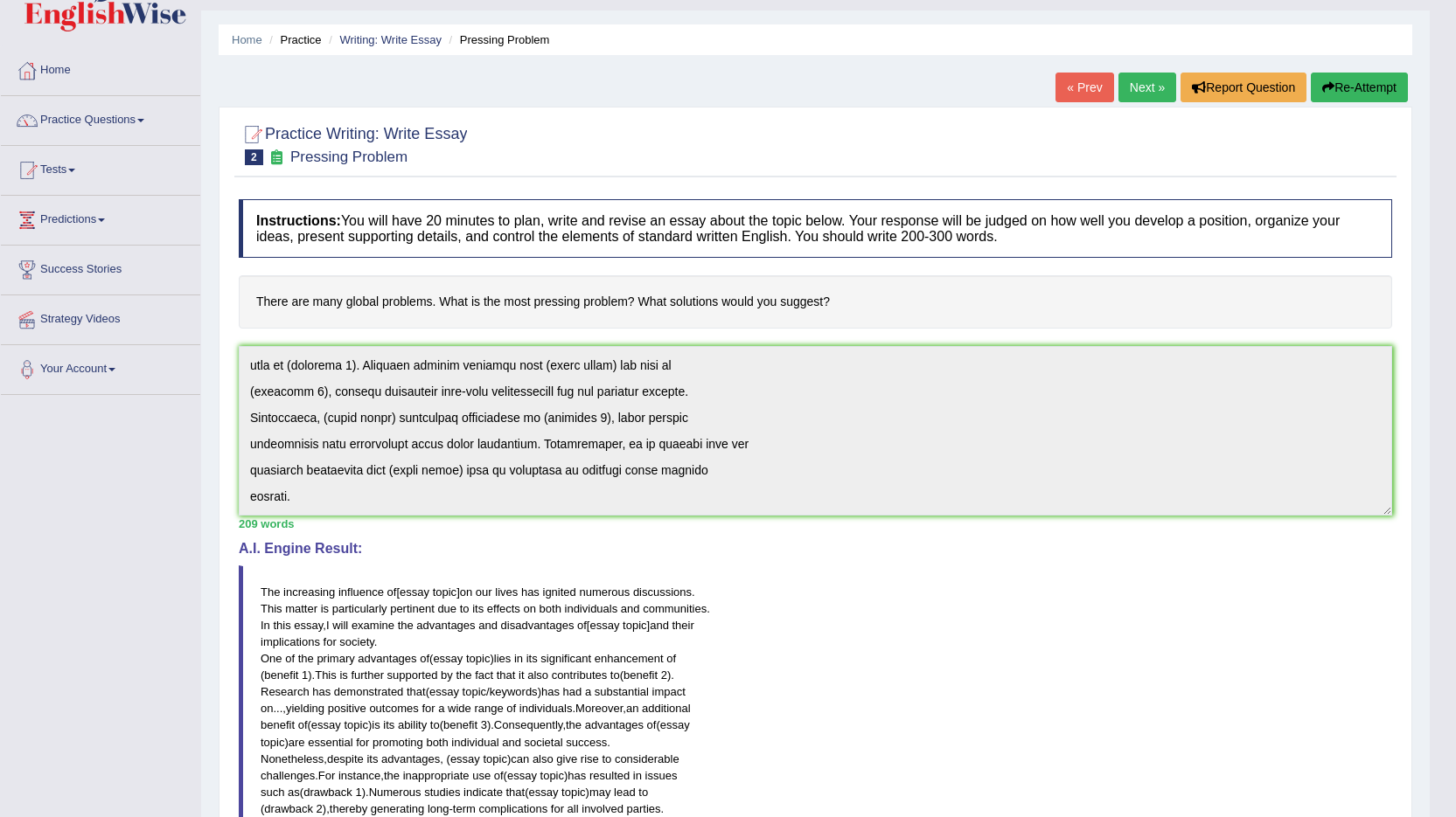
scroll to position [0, 0]
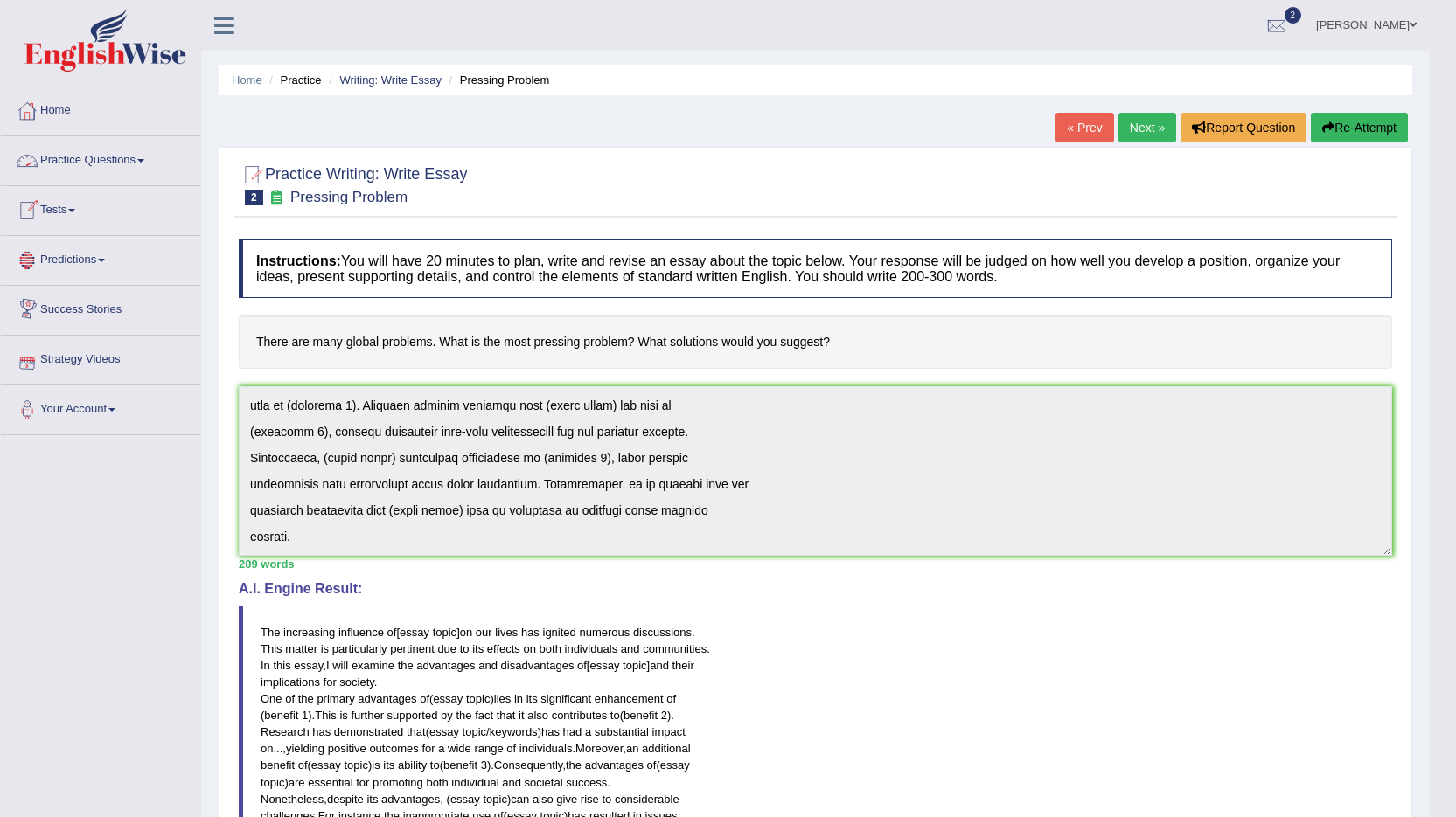
click at [84, 158] on link "Practice Questions" at bounding box center [101, 158] width 200 height 43
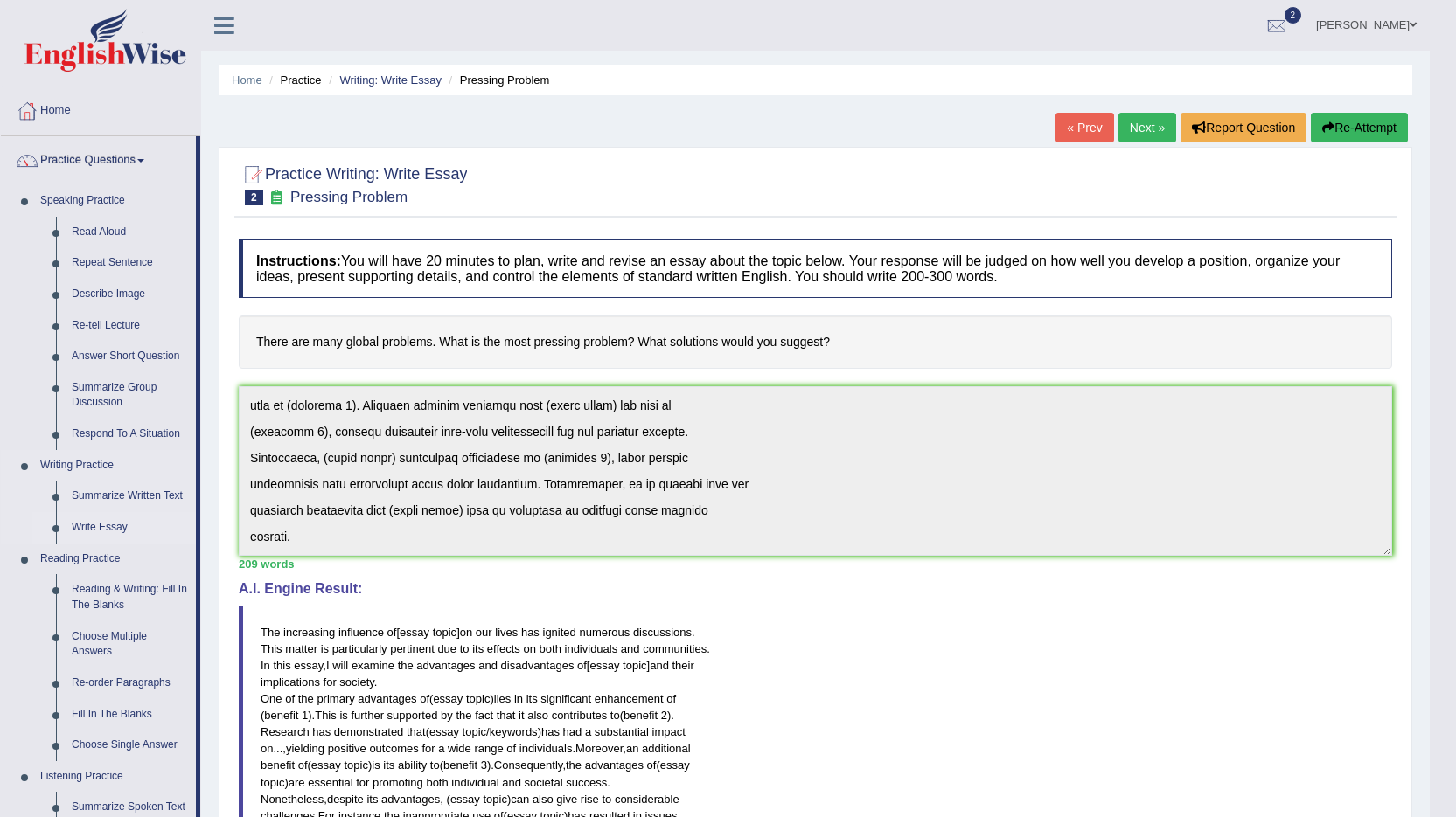
click at [96, 523] on link "Write Essay" at bounding box center [130, 528] width 132 height 31
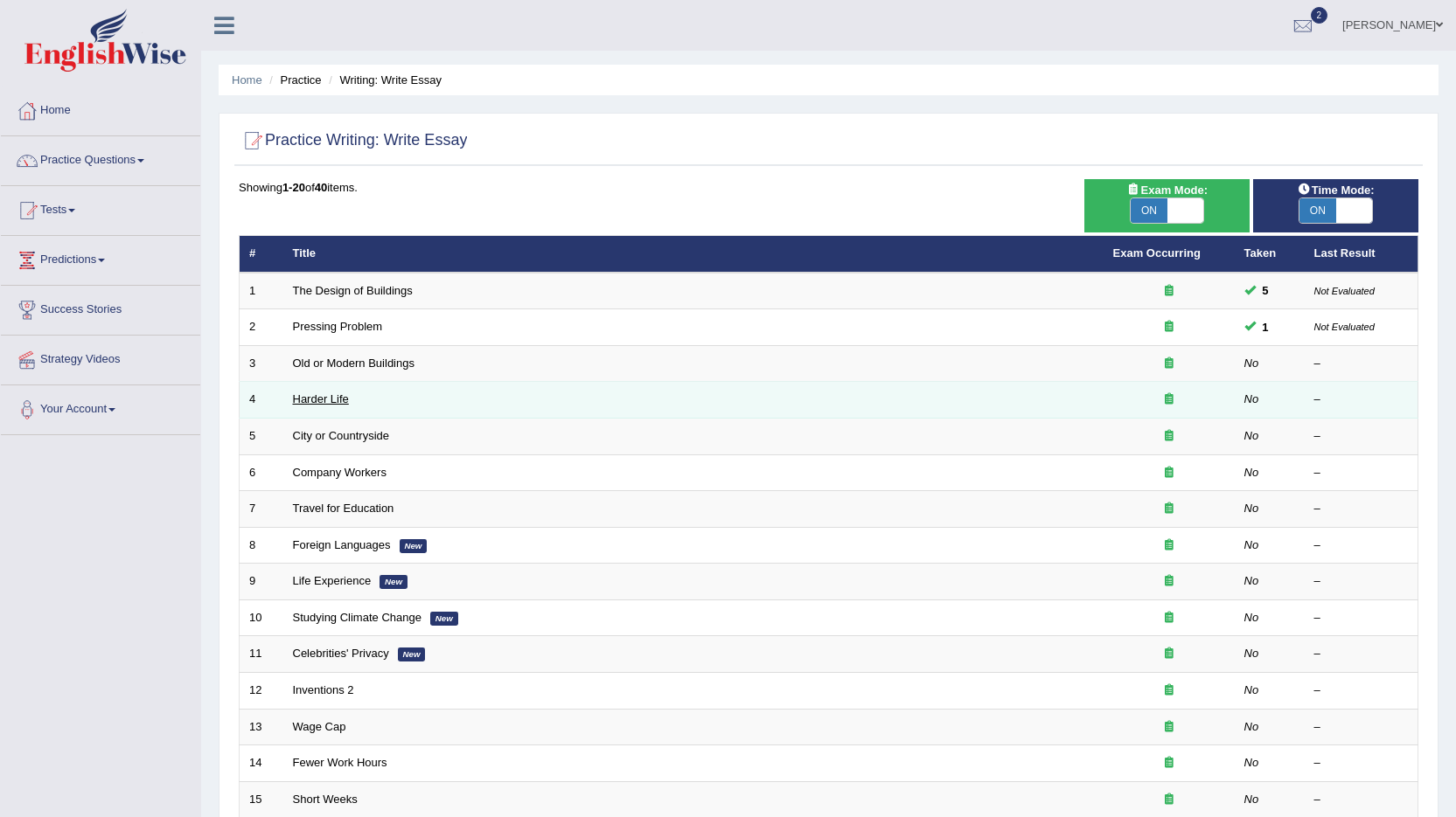
click at [333, 405] on link "Harder Life" at bounding box center [320, 400] width 56 height 13
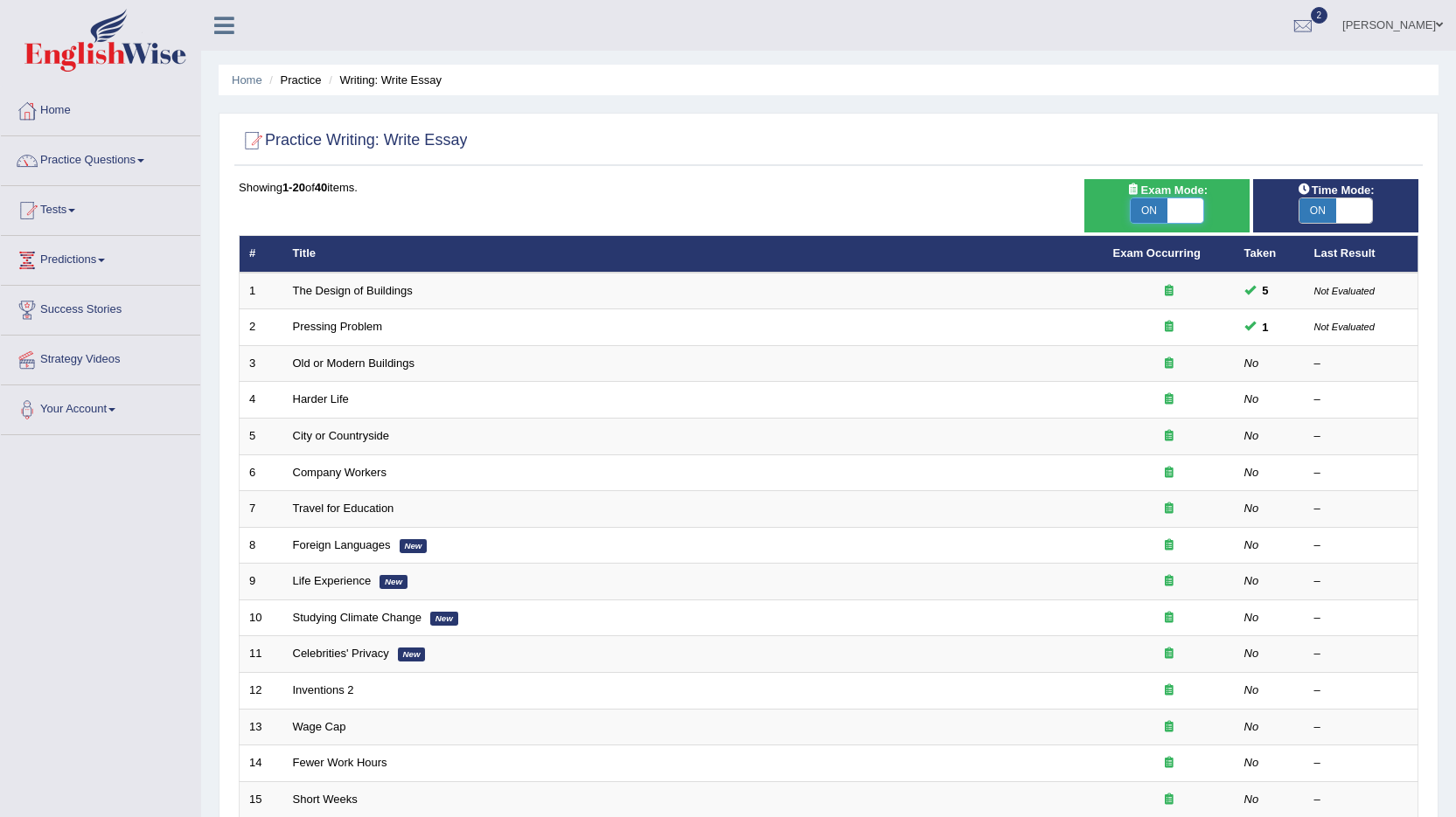
click at [1185, 207] on span at bounding box center [1185, 211] width 37 height 25
checkbox input "false"
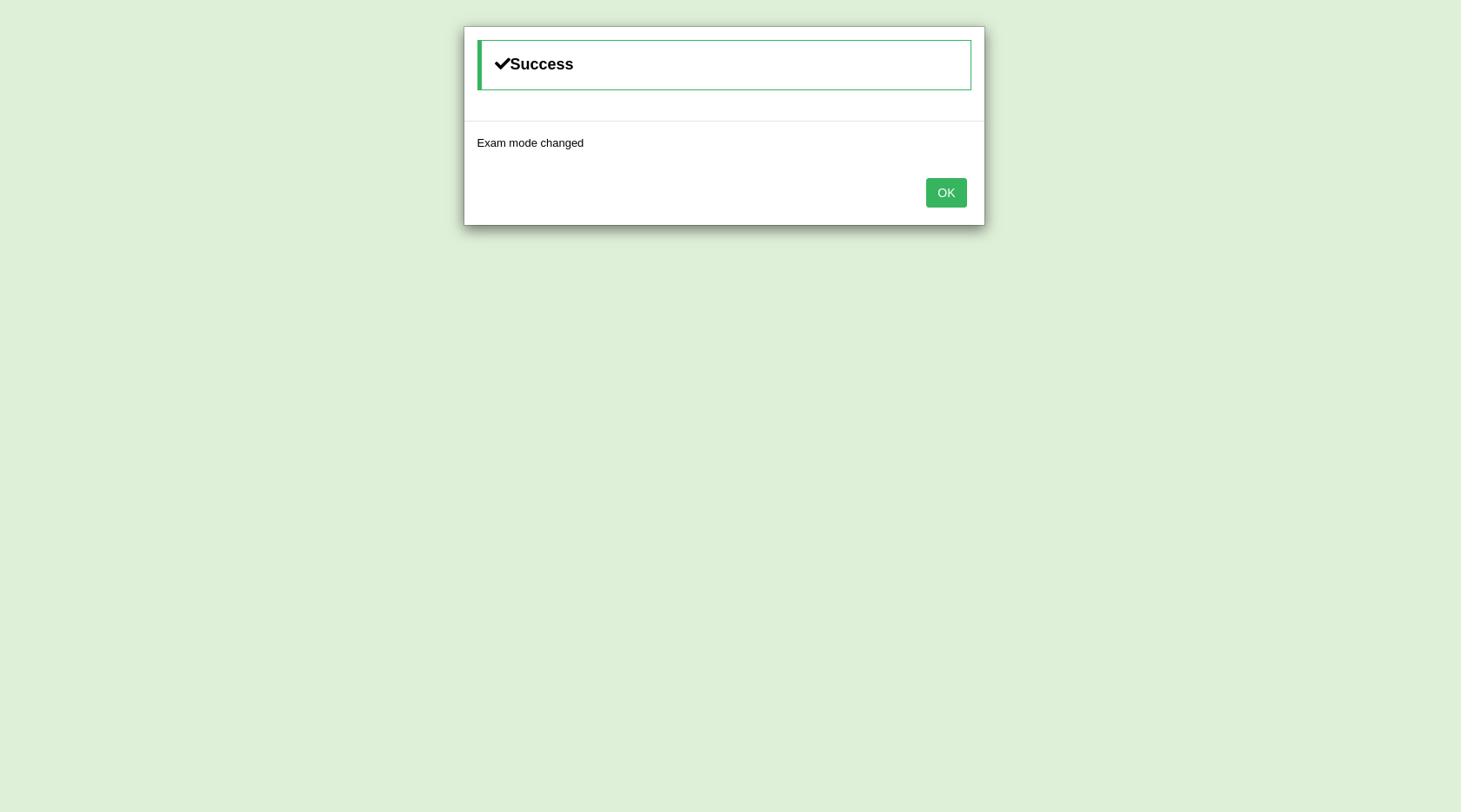
click at [956, 195] on button "OK" at bounding box center [946, 193] width 40 height 30
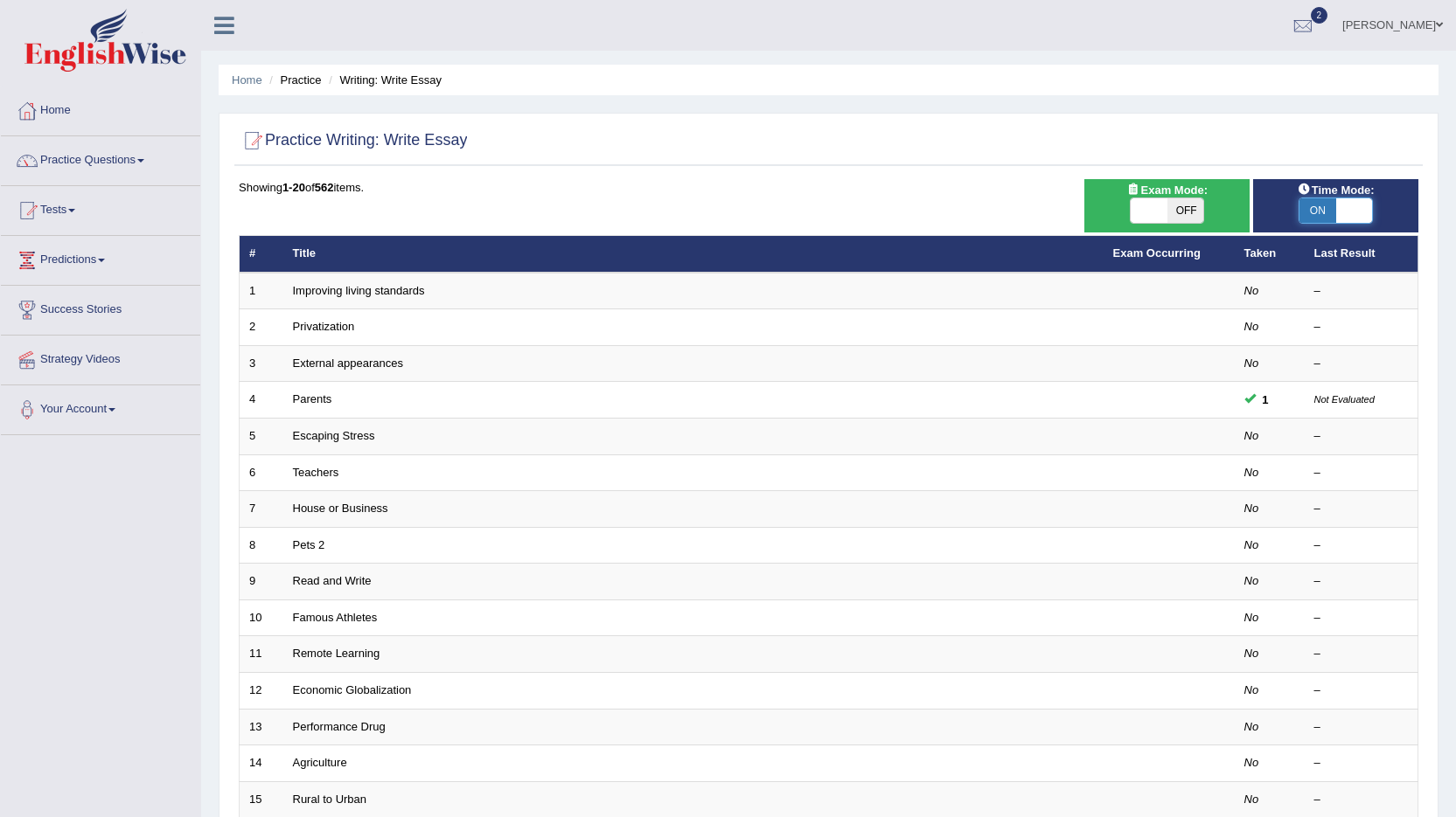
click at [1336, 206] on span at bounding box center [1354, 211] width 37 height 25
checkbox input "false"
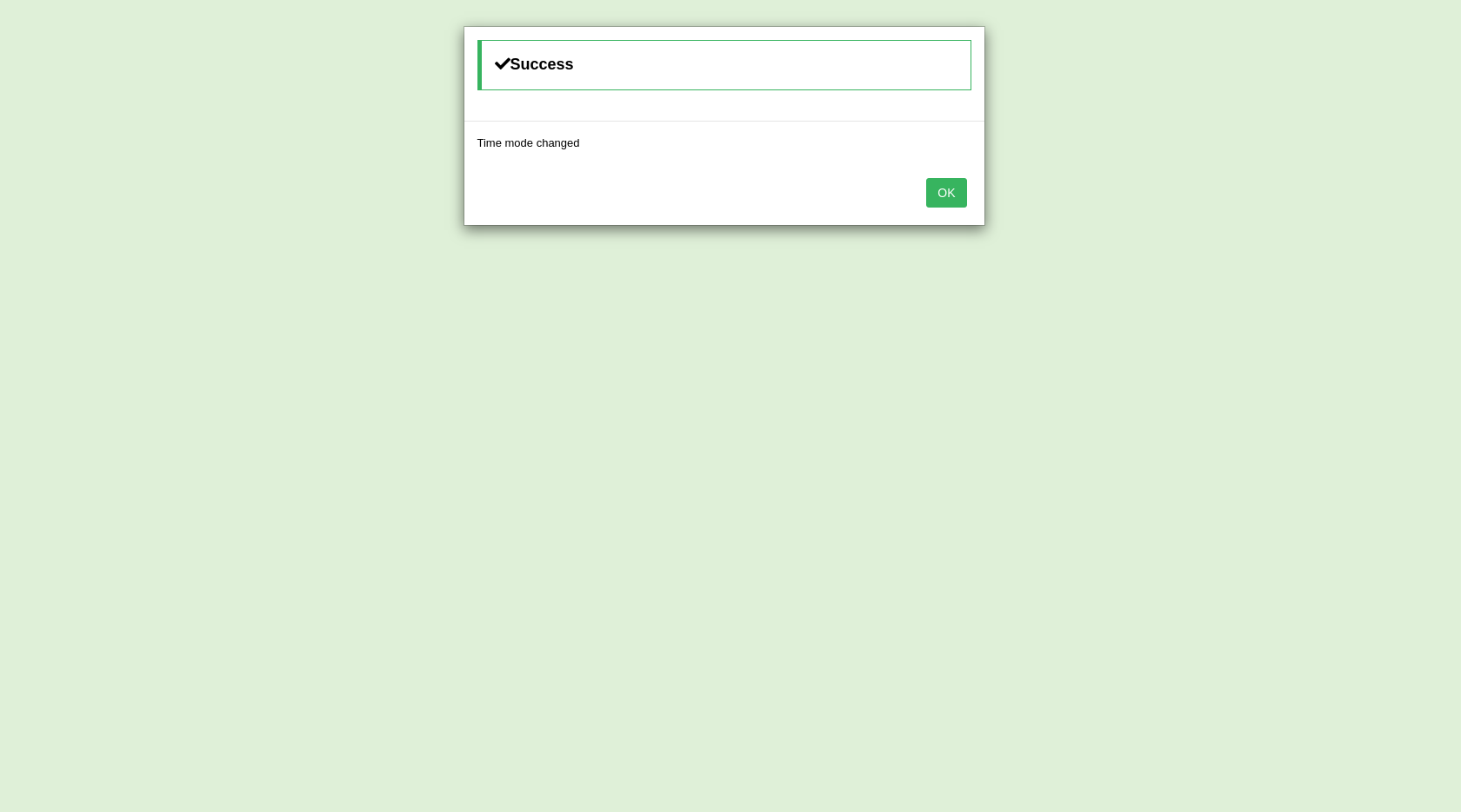
click at [947, 188] on button "OK" at bounding box center [946, 193] width 40 height 30
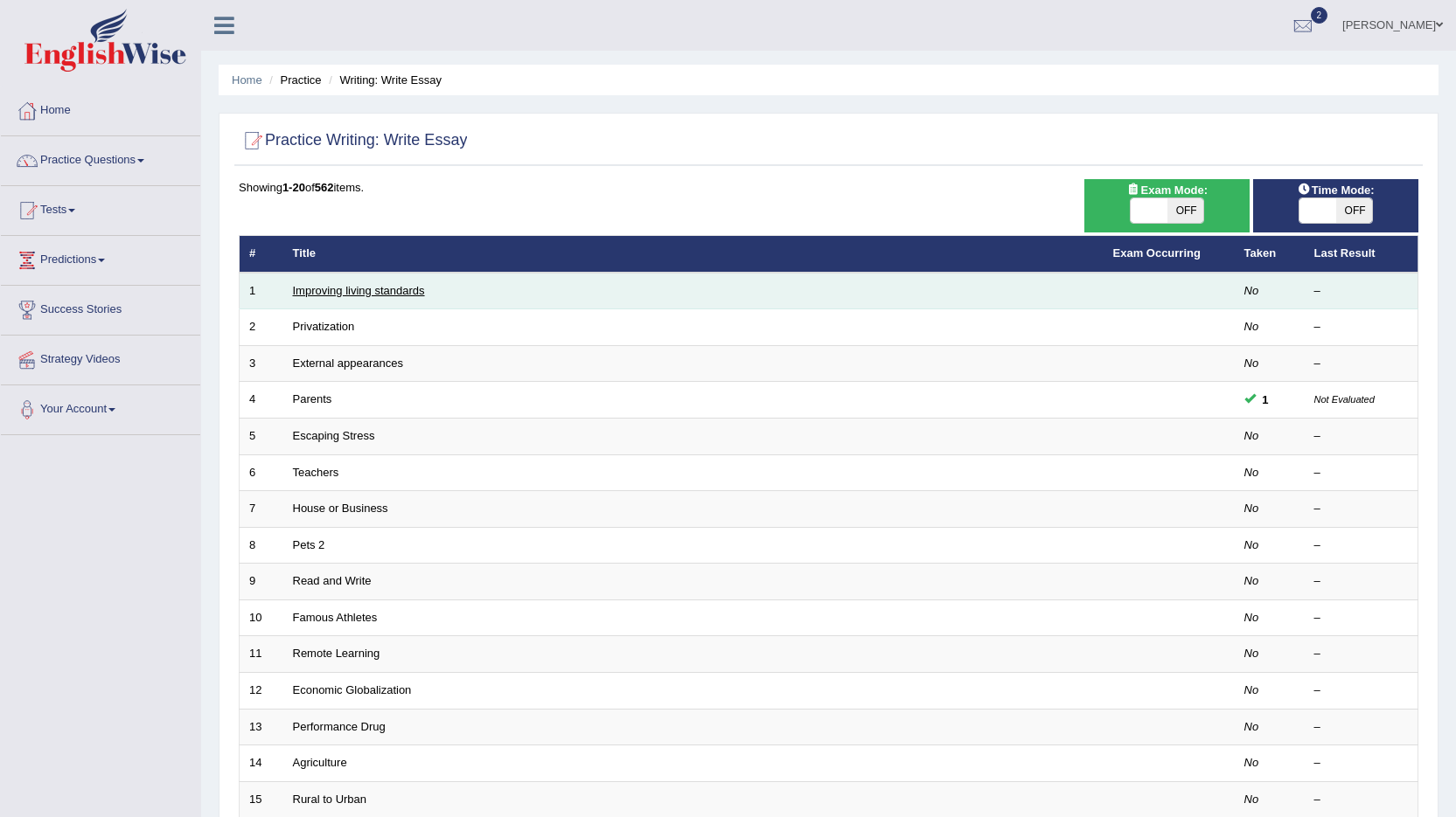
click at [322, 295] on link "Improving living standards" at bounding box center [359, 291] width 132 height 13
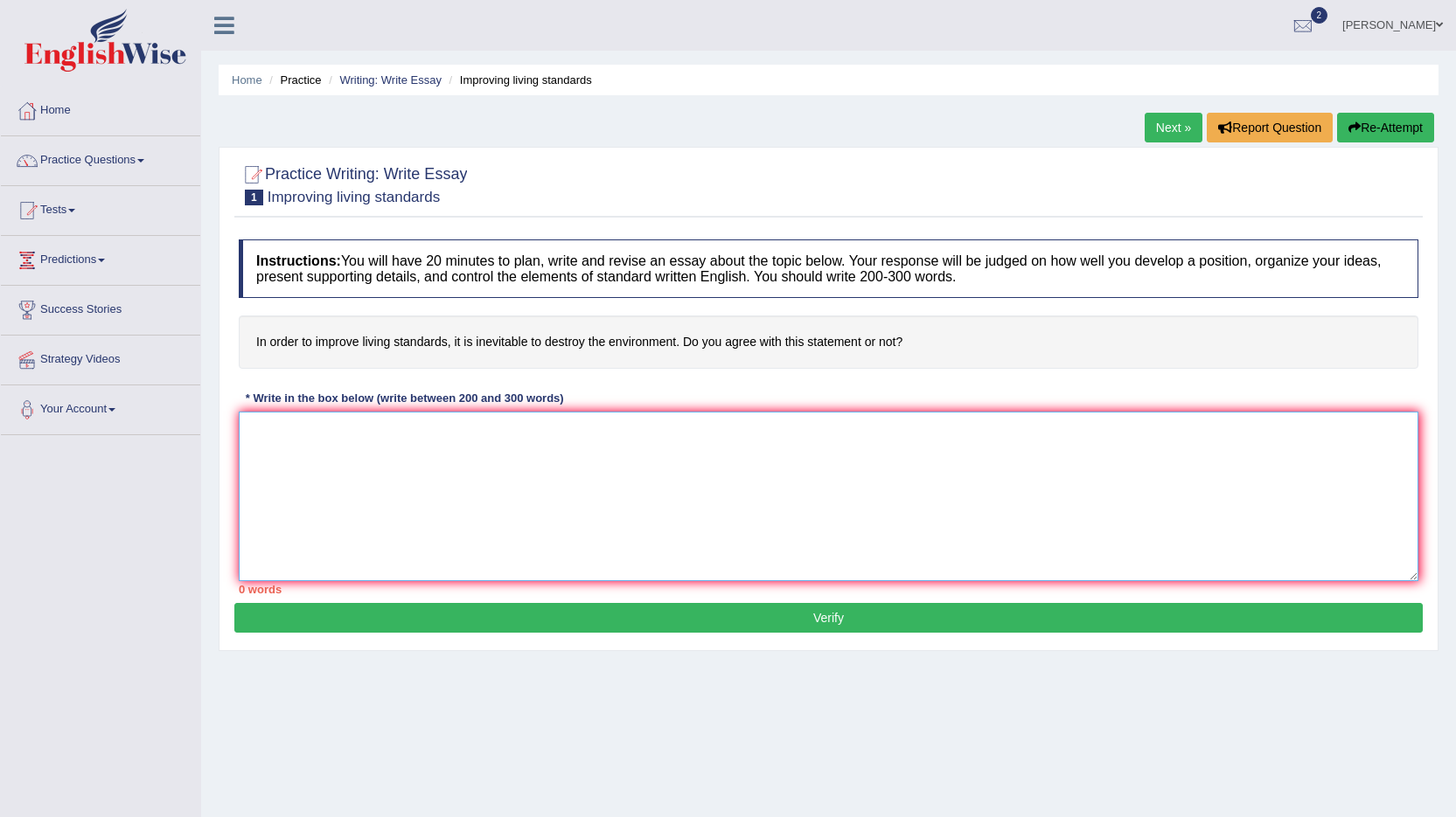
click at [303, 430] on textarea at bounding box center [827, 497] width 1179 height 170
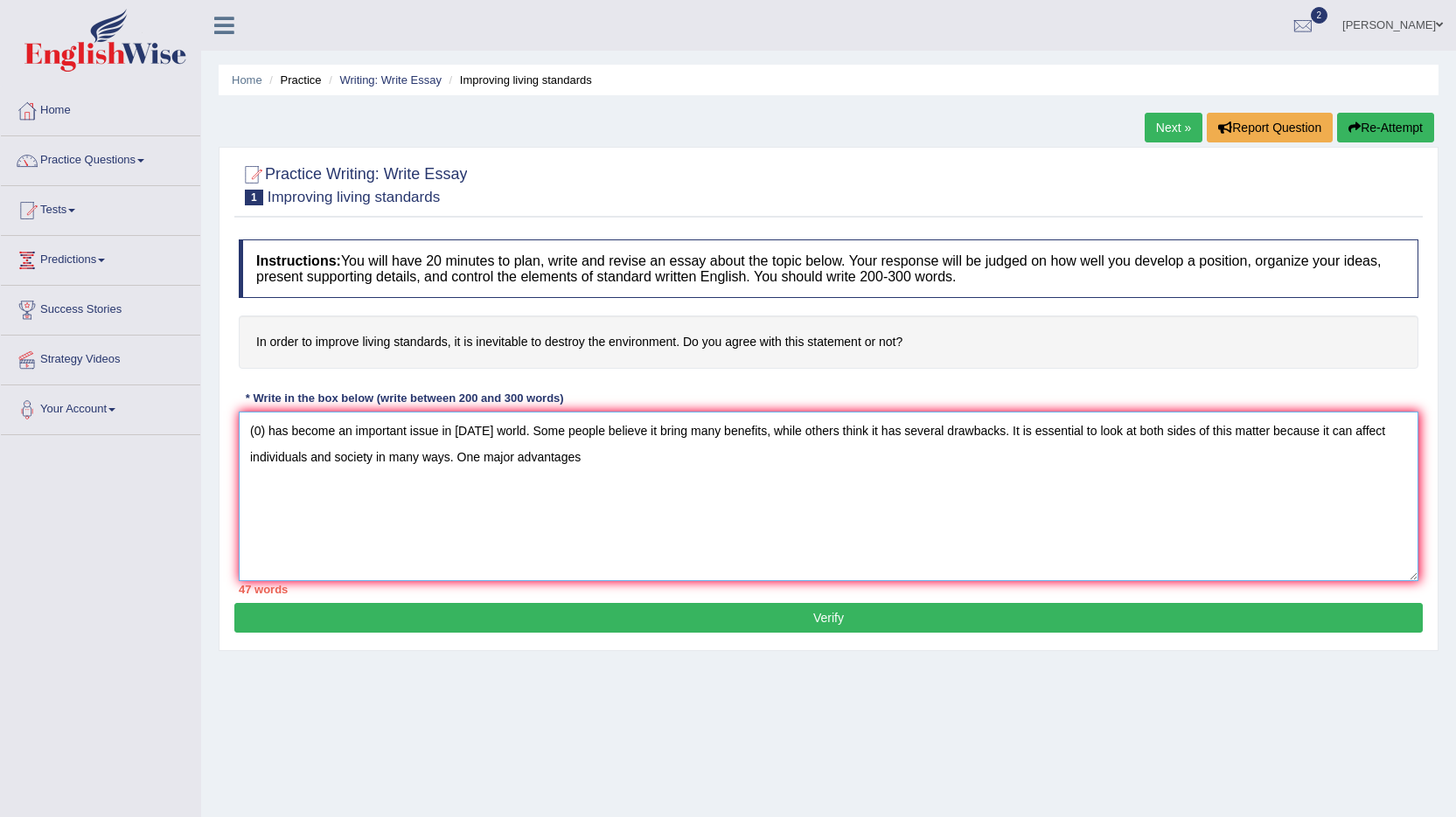
type textarea "(0) has become an important issue in today's world. Some people believe it brin…"
click at [623, 466] on textarea "(0) has become an important issue in today's world. Some people believe it brin…" at bounding box center [827, 497] width 1179 height 170
click at [598, 469] on textarea "(0) has become an important issue in today's world. Some people believe it brin…" at bounding box center [827, 497] width 1179 height 170
click at [113, 155] on link "Practice Questions" at bounding box center [101, 158] width 200 height 43
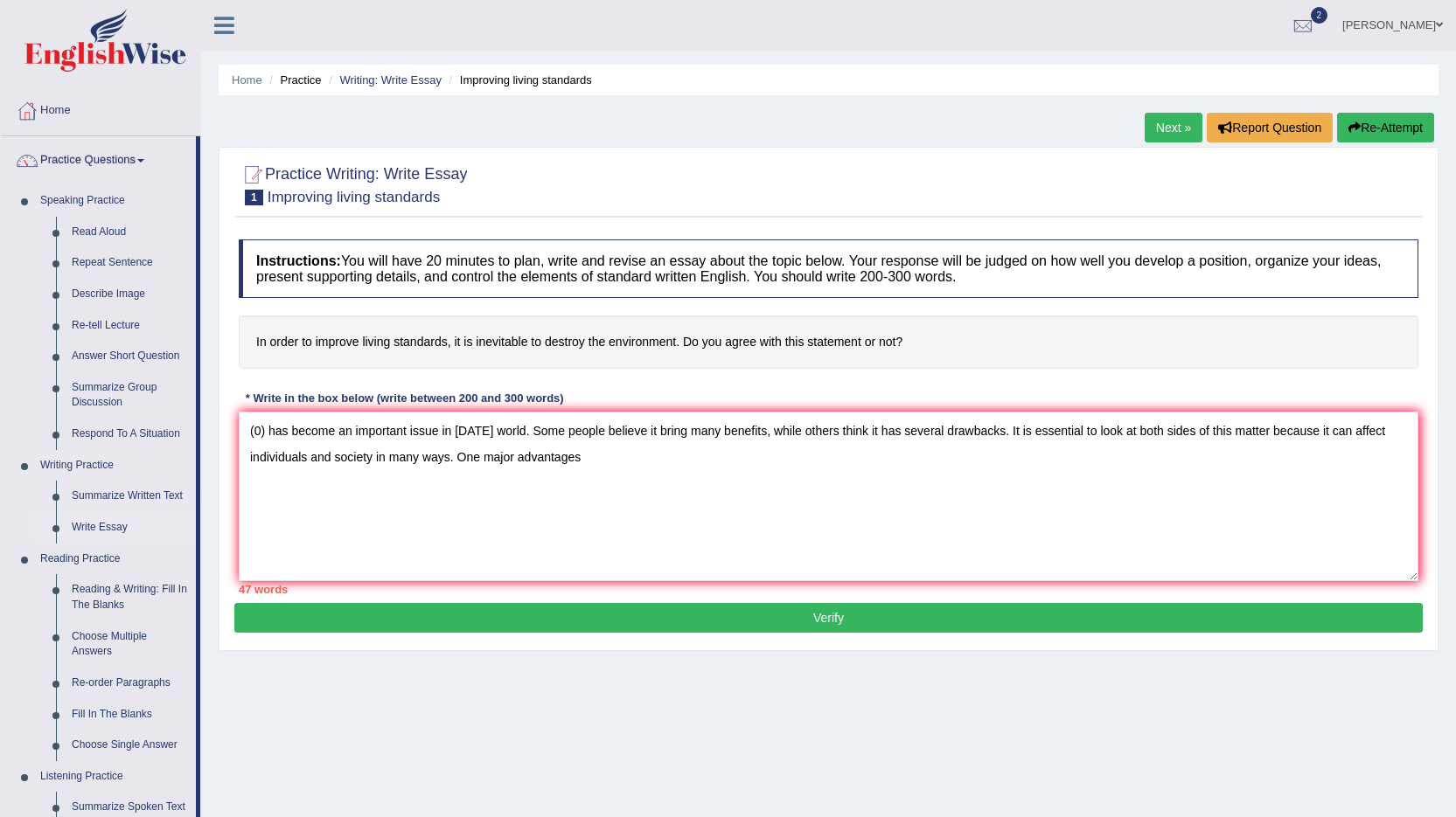
click at [105, 528] on link "Write Essay" at bounding box center [130, 528] width 132 height 31
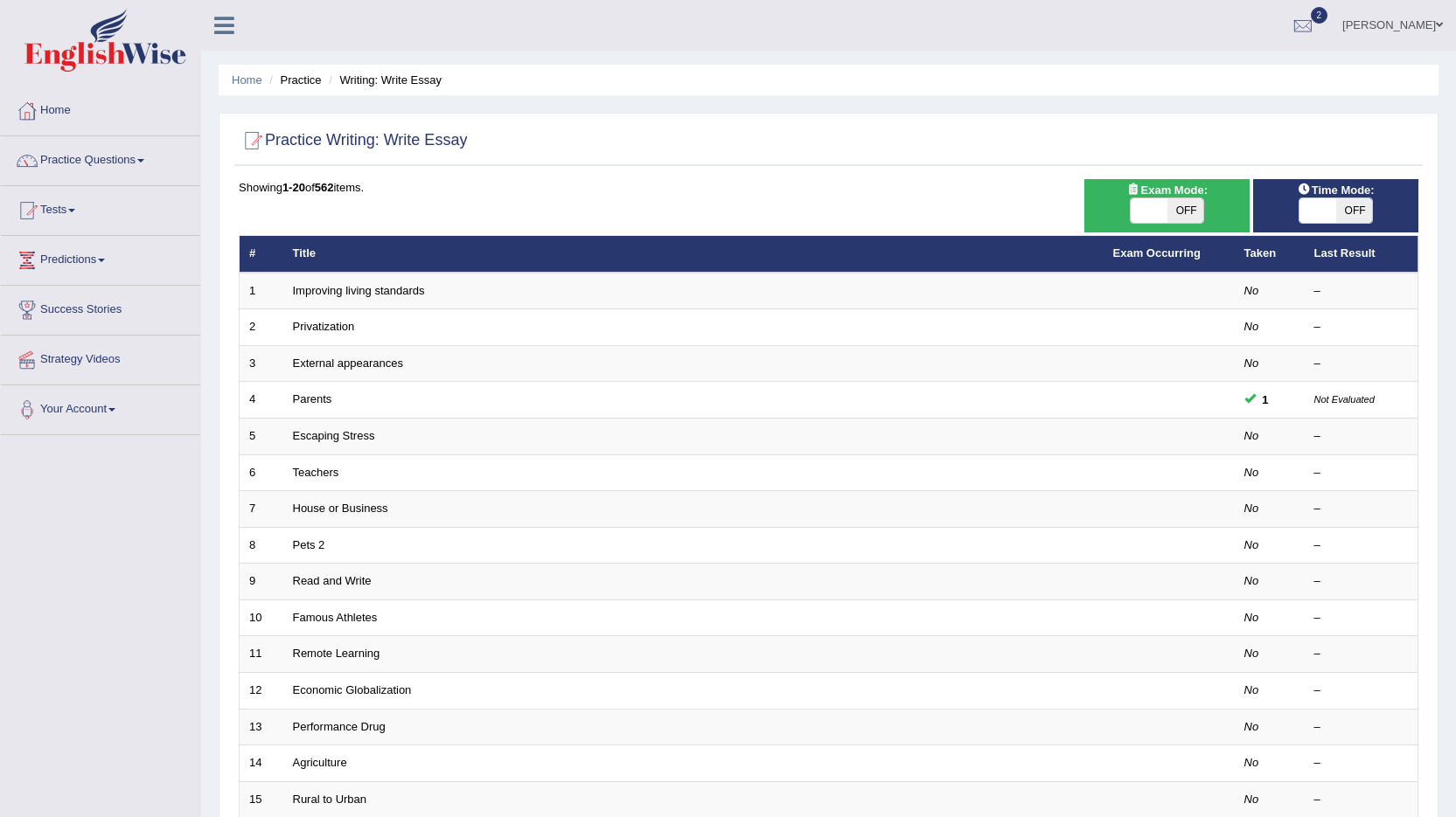
click at [1181, 211] on span "OFF" at bounding box center [1185, 211] width 37 height 25
checkbox input "true"
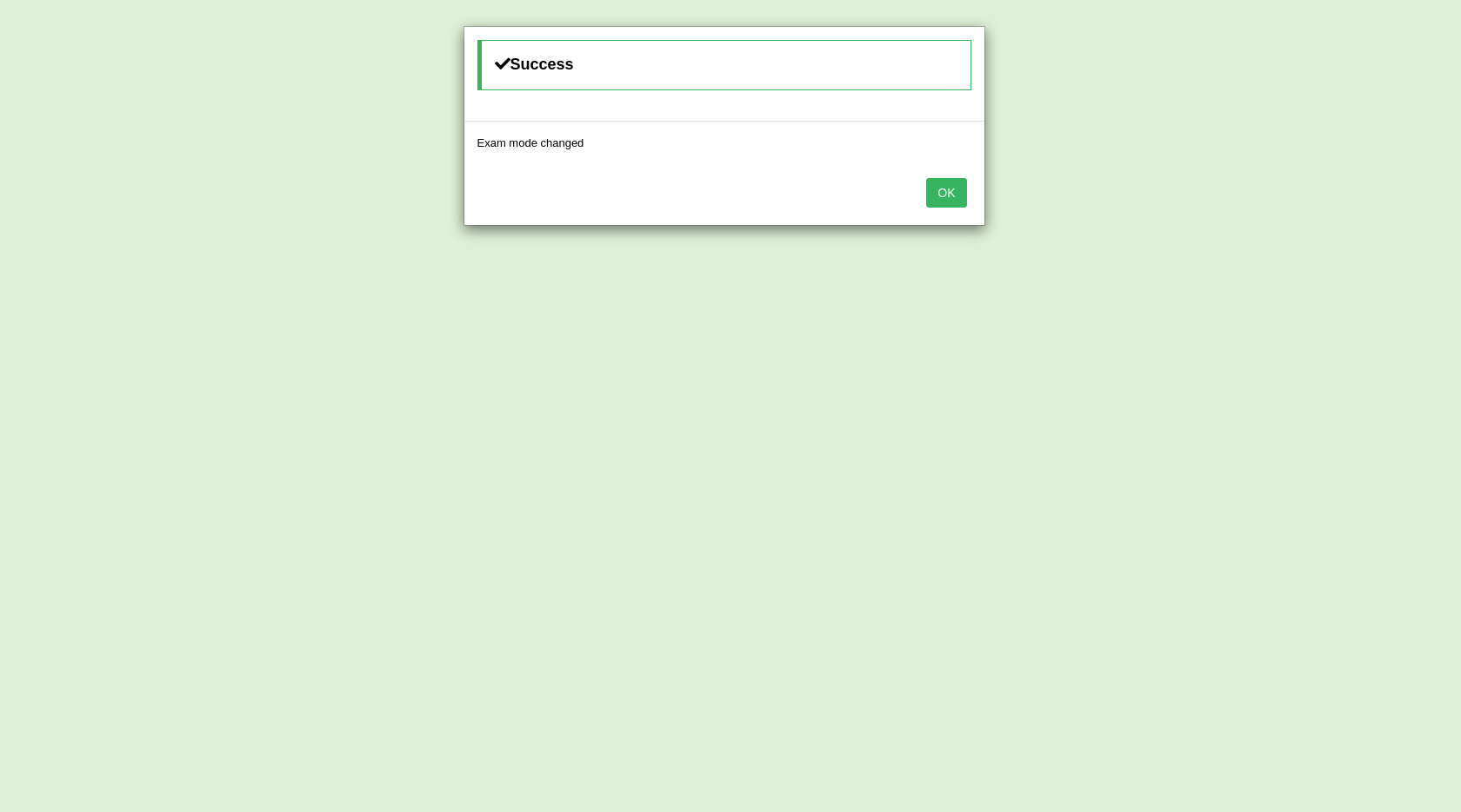
click at [953, 190] on button "OK" at bounding box center [946, 193] width 40 height 30
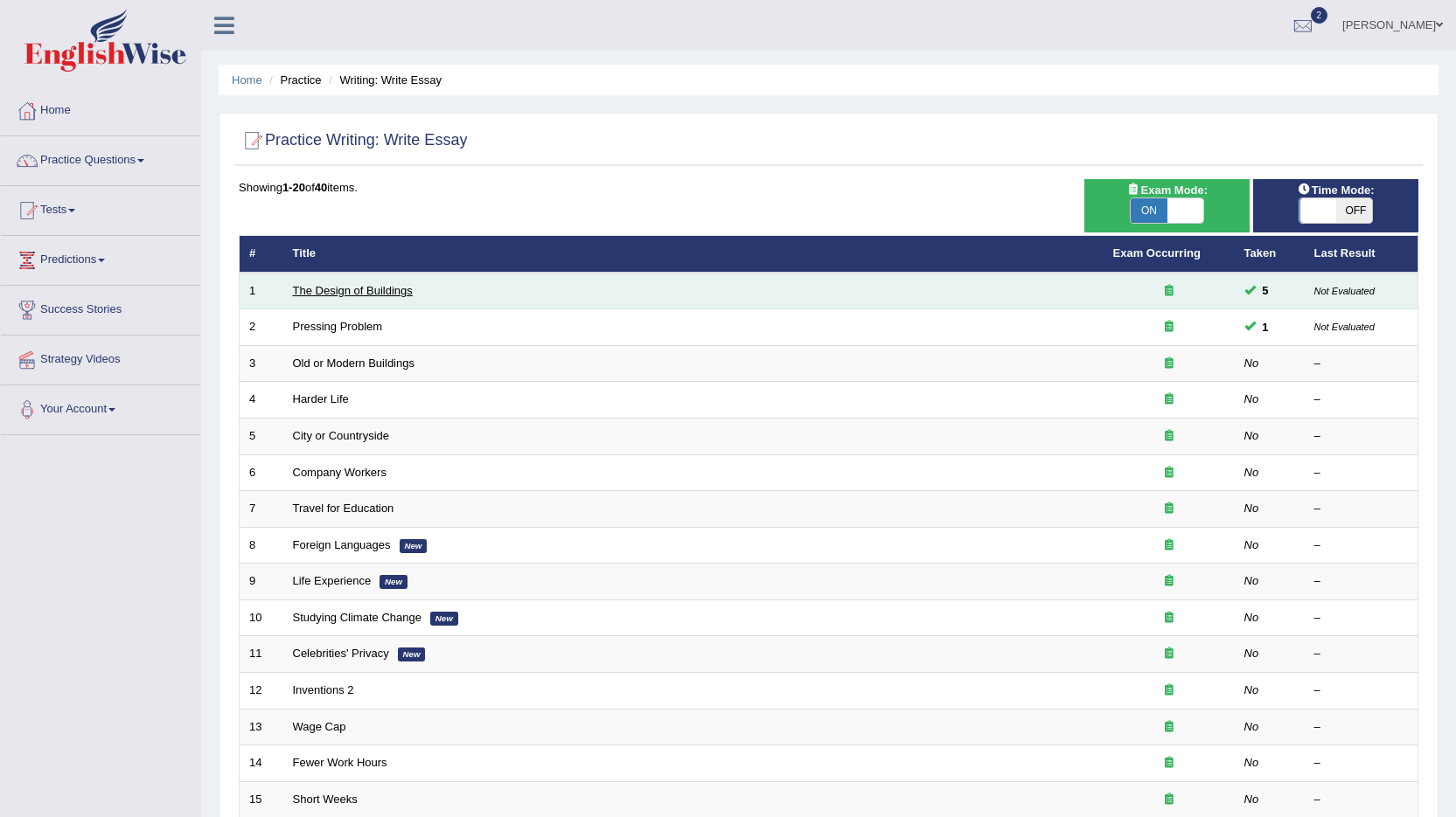
click at [362, 292] on link "The Design of Buildings" at bounding box center [352, 291] width 120 height 13
click at [1167, 291] on icon at bounding box center [1169, 290] width 8 height 11
click at [1332, 295] on small "Not Evaluated" at bounding box center [1344, 290] width 60 height 10
click at [1249, 289] on span at bounding box center [1250, 290] width 11 height 11
click at [1167, 290] on icon at bounding box center [1169, 290] width 8 height 11
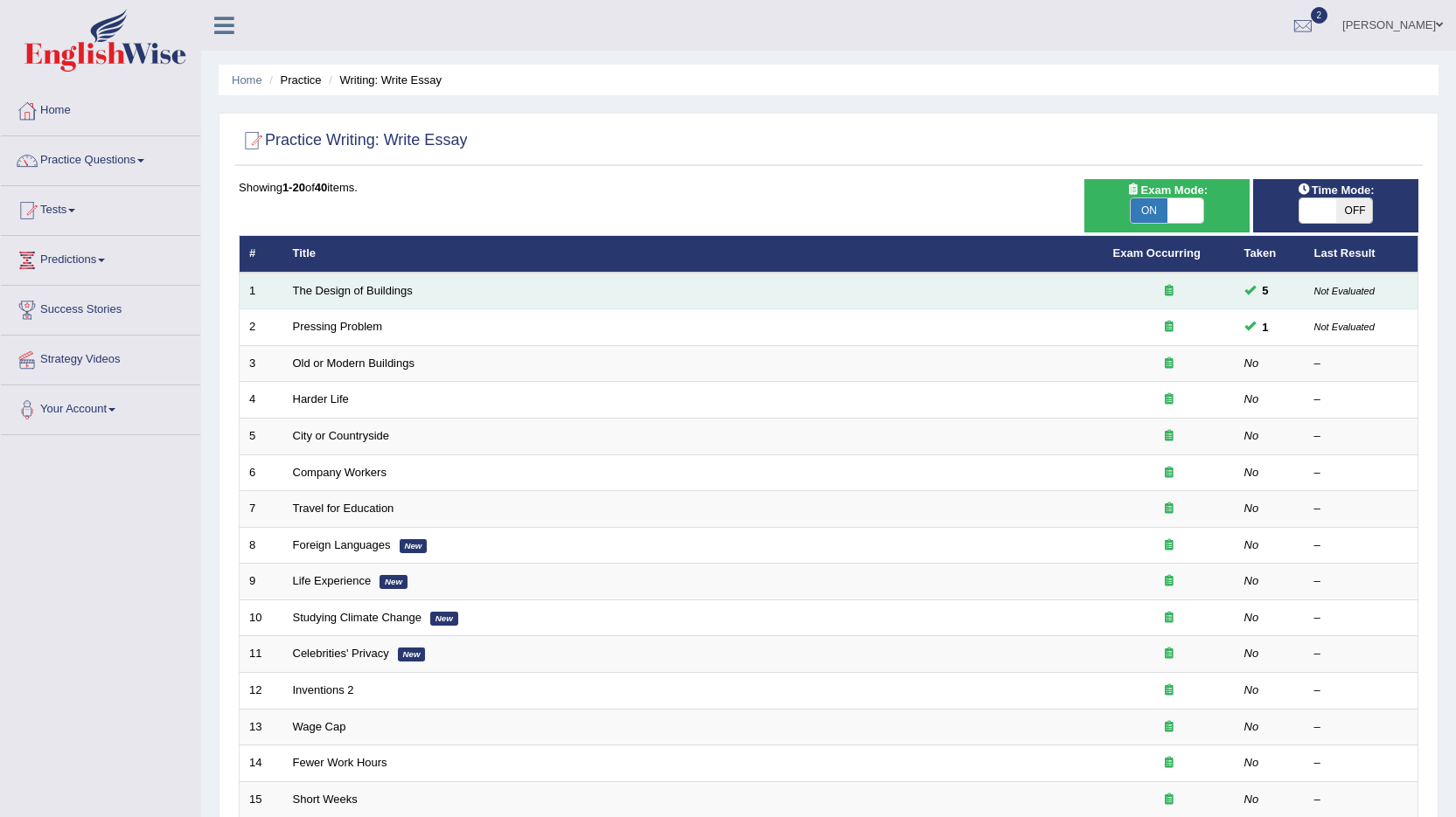
click at [1167, 290] on icon at bounding box center [1169, 290] width 8 height 11
click at [1170, 292] on icon at bounding box center [1169, 290] width 8 height 11
drag, startPoint x: 1170, startPoint y: 292, endPoint x: 357, endPoint y: 296, distance: 813.0
click at [357, 296] on link "The Design of Buildings" at bounding box center [352, 291] width 120 height 13
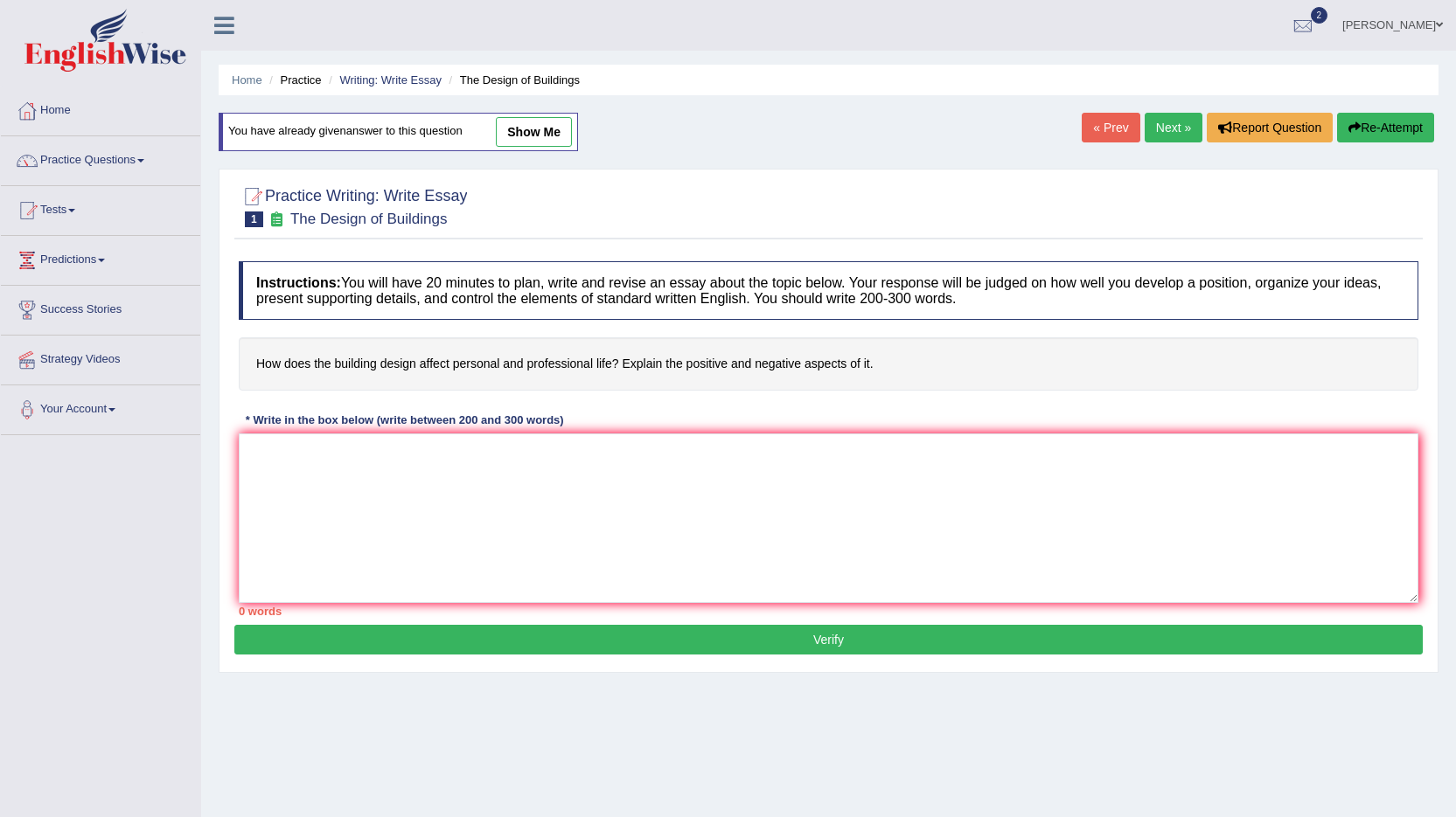
click at [537, 134] on link "show me" at bounding box center [533, 132] width 76 height 30
type textarea "Building design affect many people have become an important issue in today's wo…"
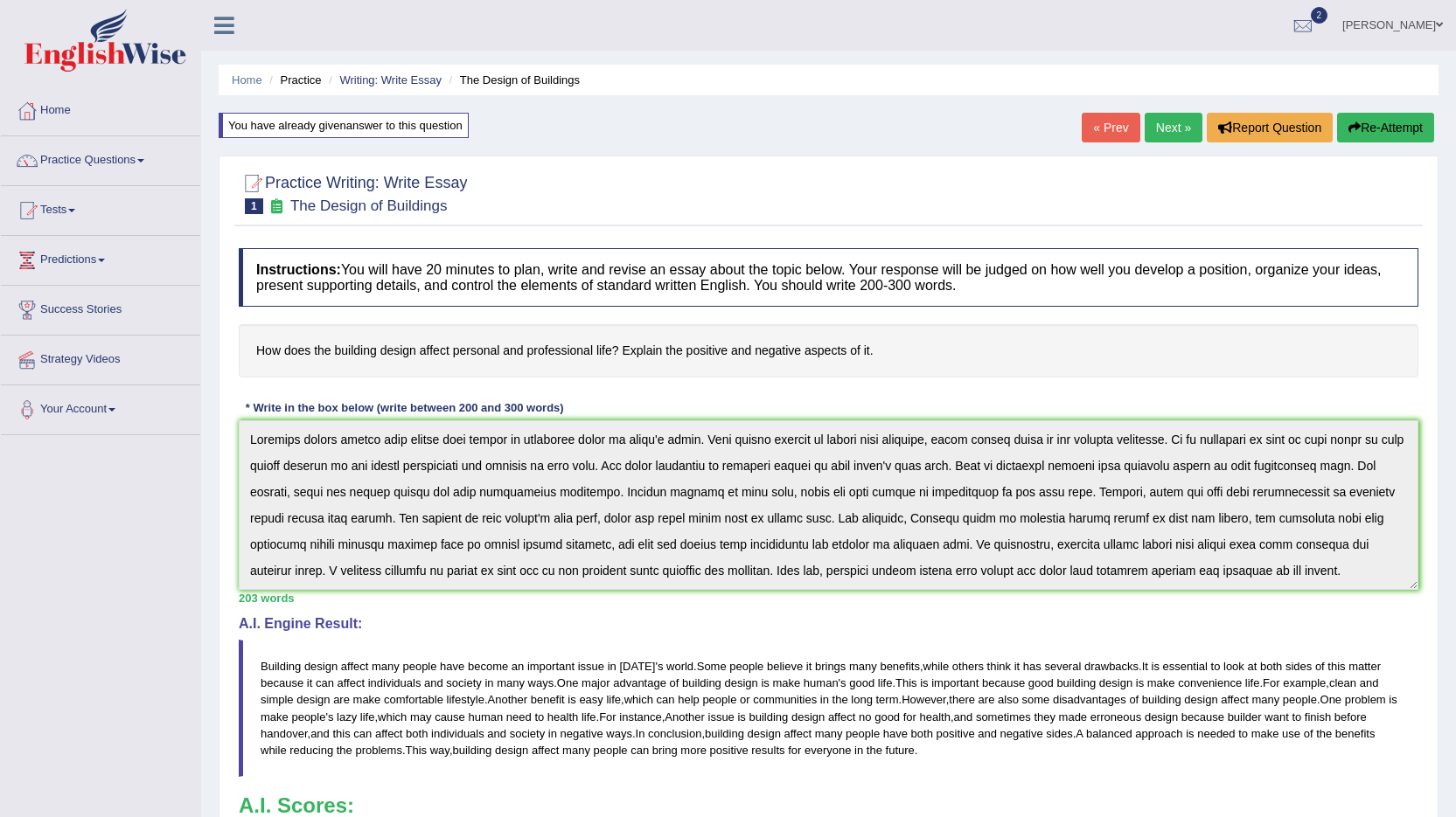
click at [203, 424] on div "Home Practice Writing: Write Essay The Design of Buildings You have already giv…" at bounding box center [827, 531] width 1254 height 1064
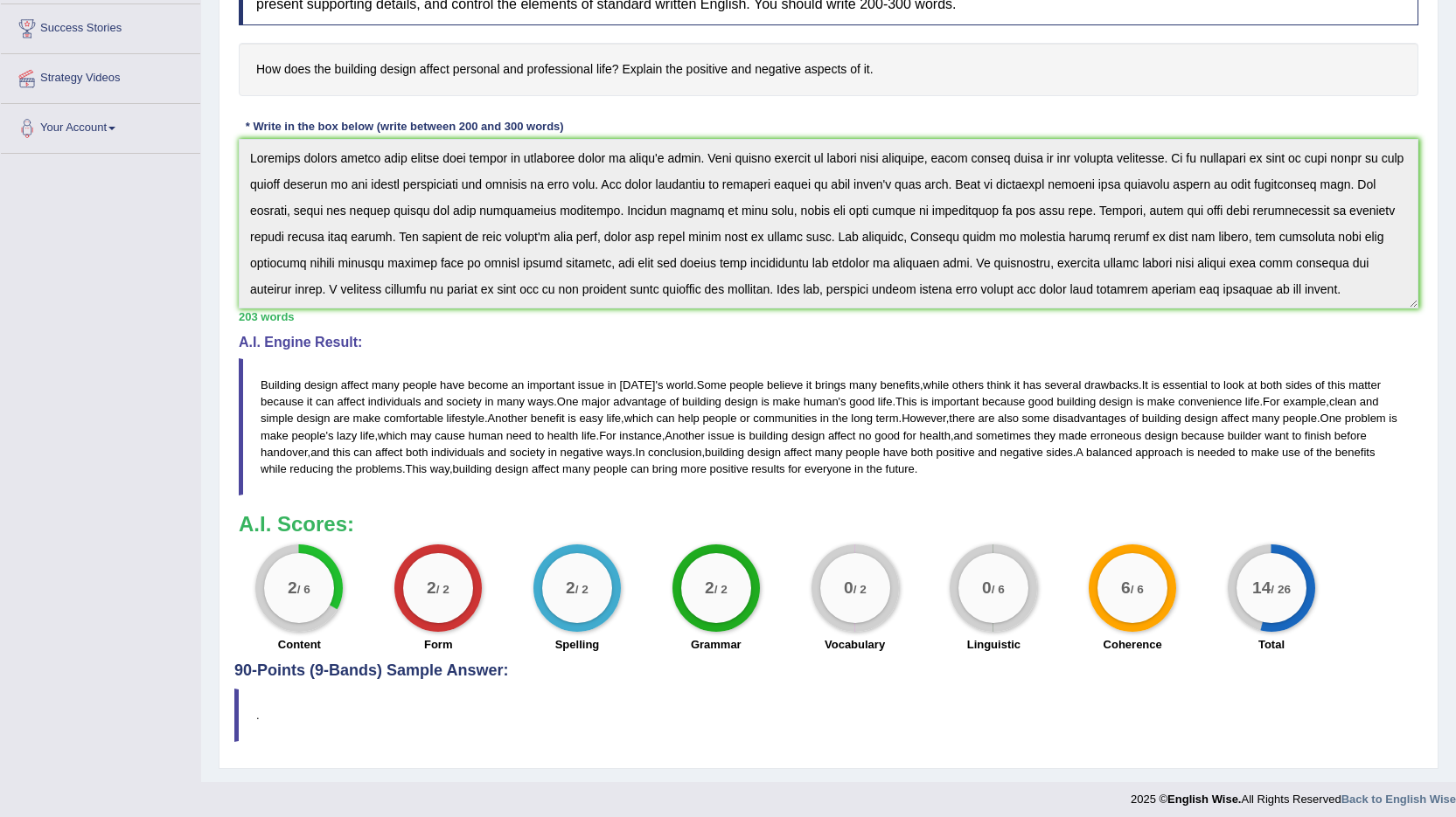
scroll to position [290, 0]
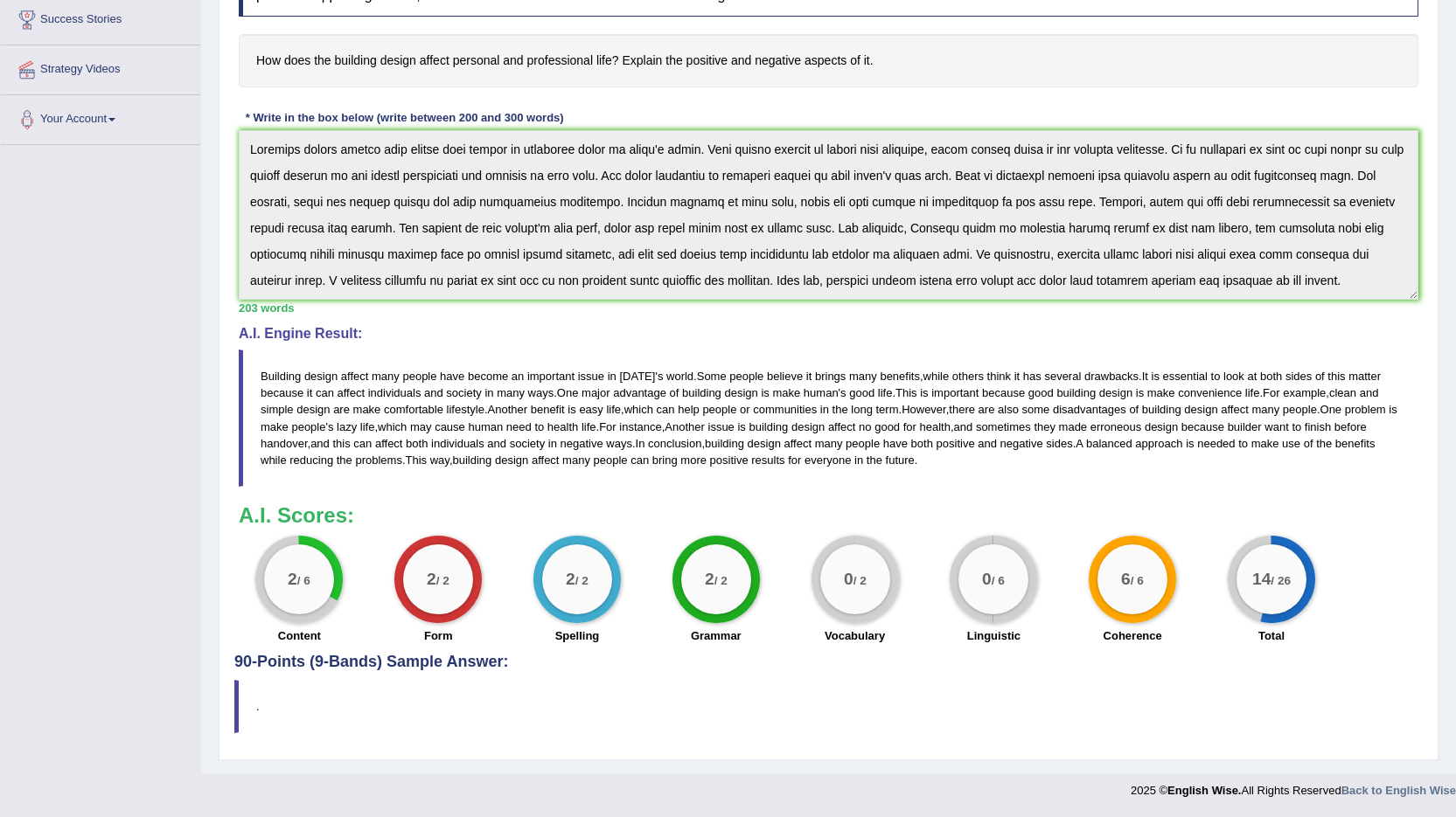
click at [740, 511] on h3 "A.I. Scores:" at bounding box center [827, 515] width 1179 height 23
click at [574, 320] on div "Instructions: You will have 20 minutes to plan, write and revise an essay about…" at bounding box center [828, 302] width 1188 height 705
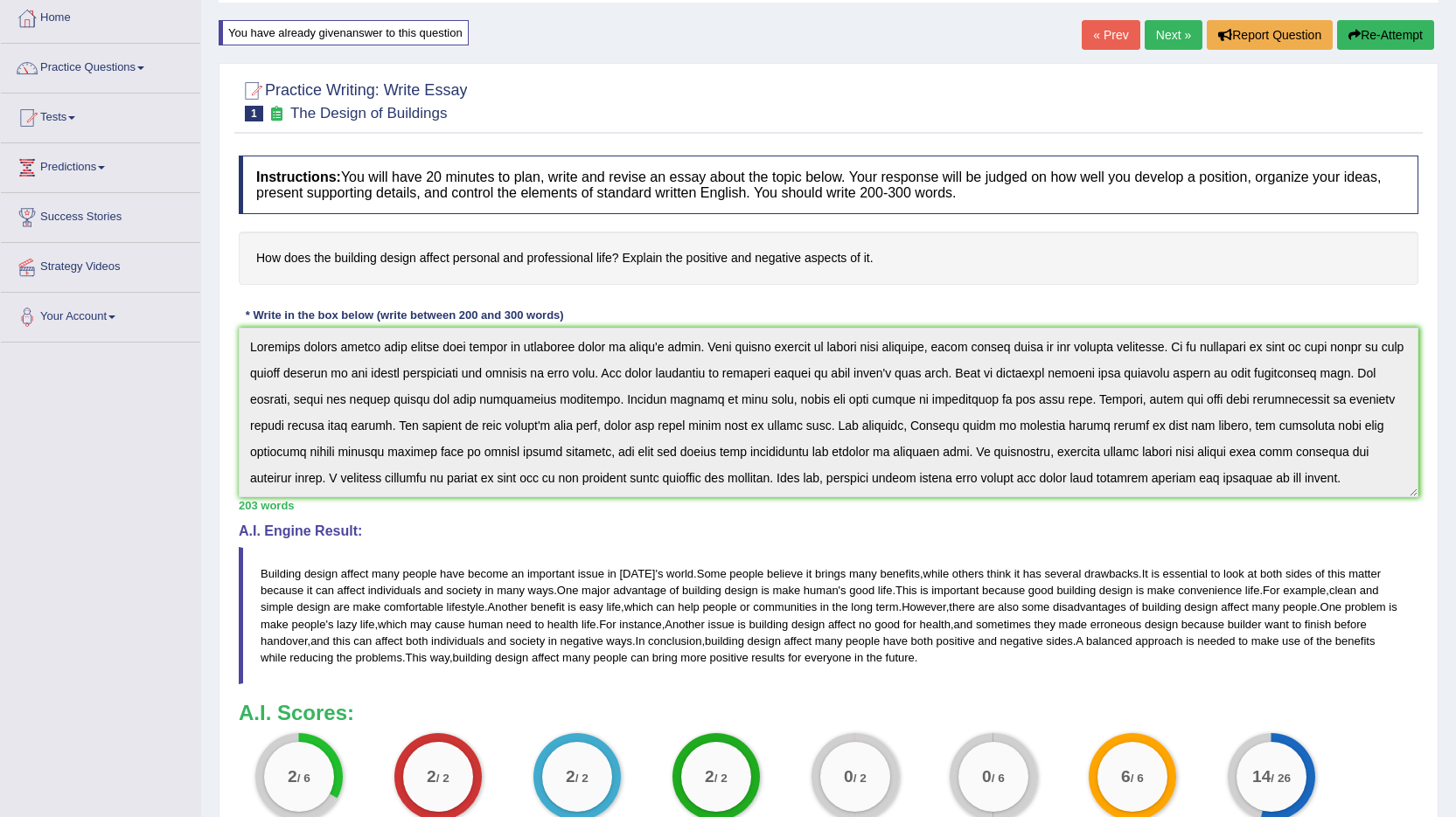
scroll to position [0, 0]
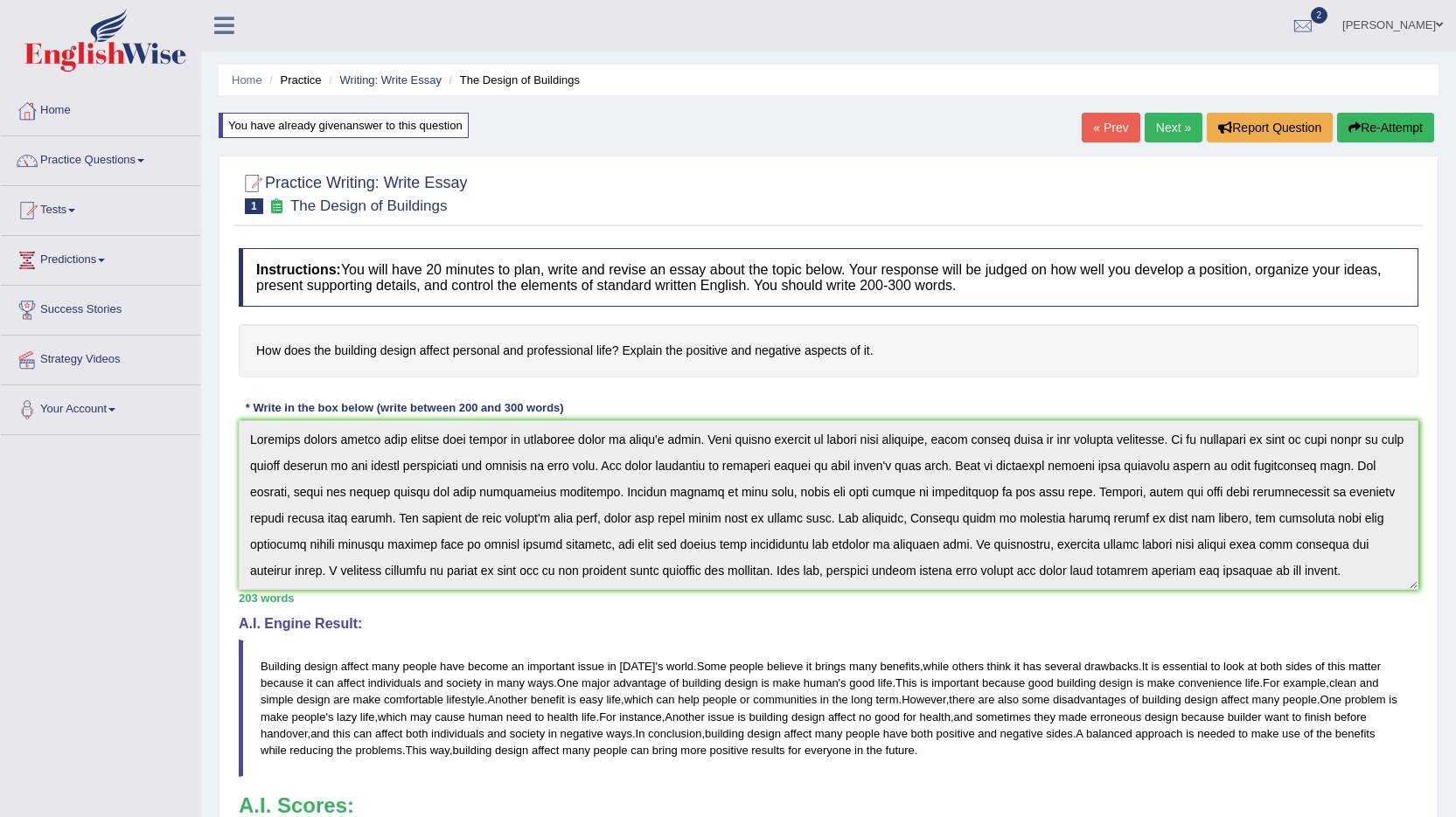
click at [268, 384] on div "Instructions: You will have 20 minutes to plan, write and revise an essay about…" at bounding box center [828, 592] width 1188 height 705
click at [90, 160] on link "Practice Questions" at bounding box center [101, 158] width 200 height 43
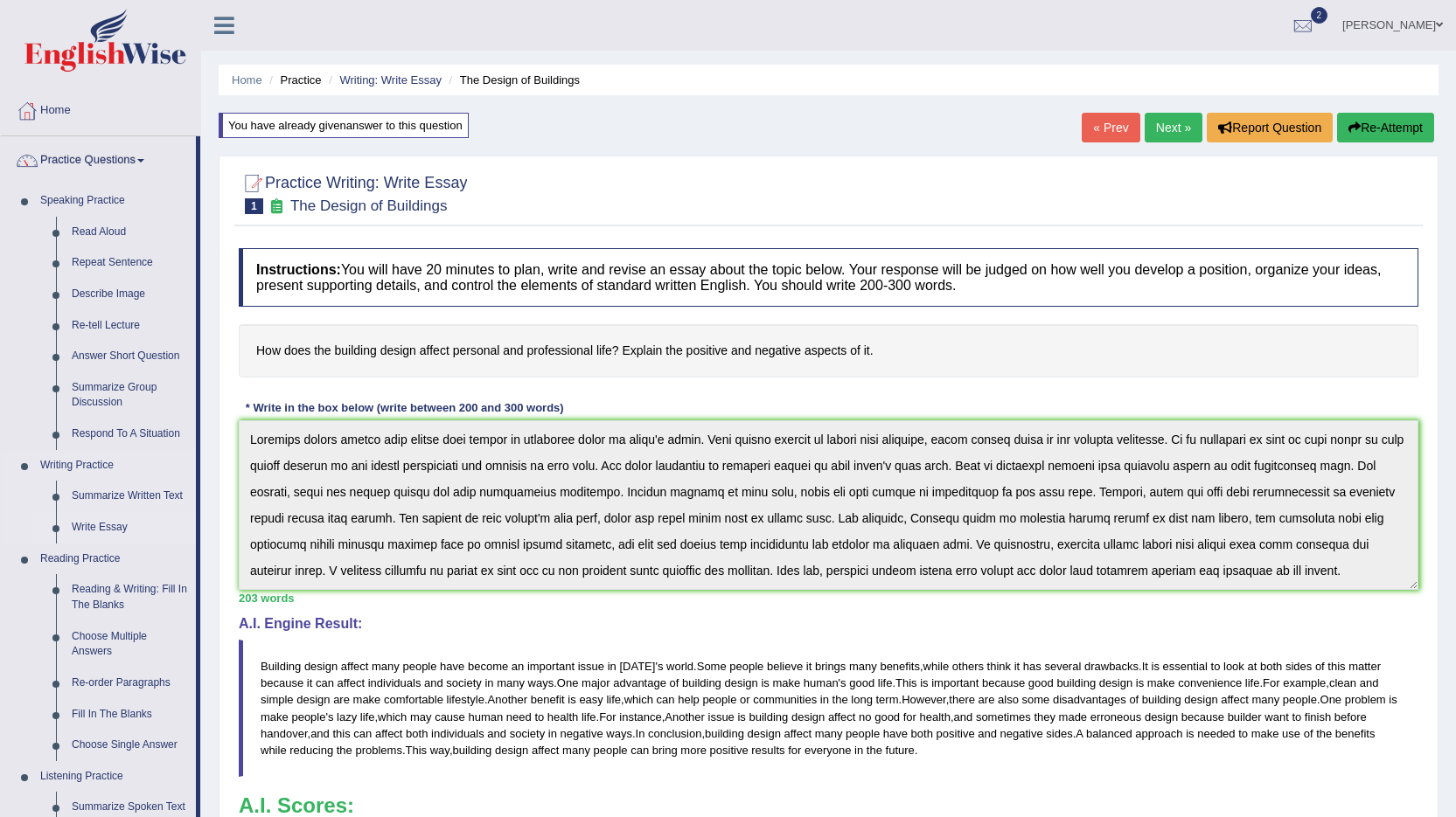
click at [109, 531] on link "Write Essay" at bounding box center [130, 528] width 132 height 31
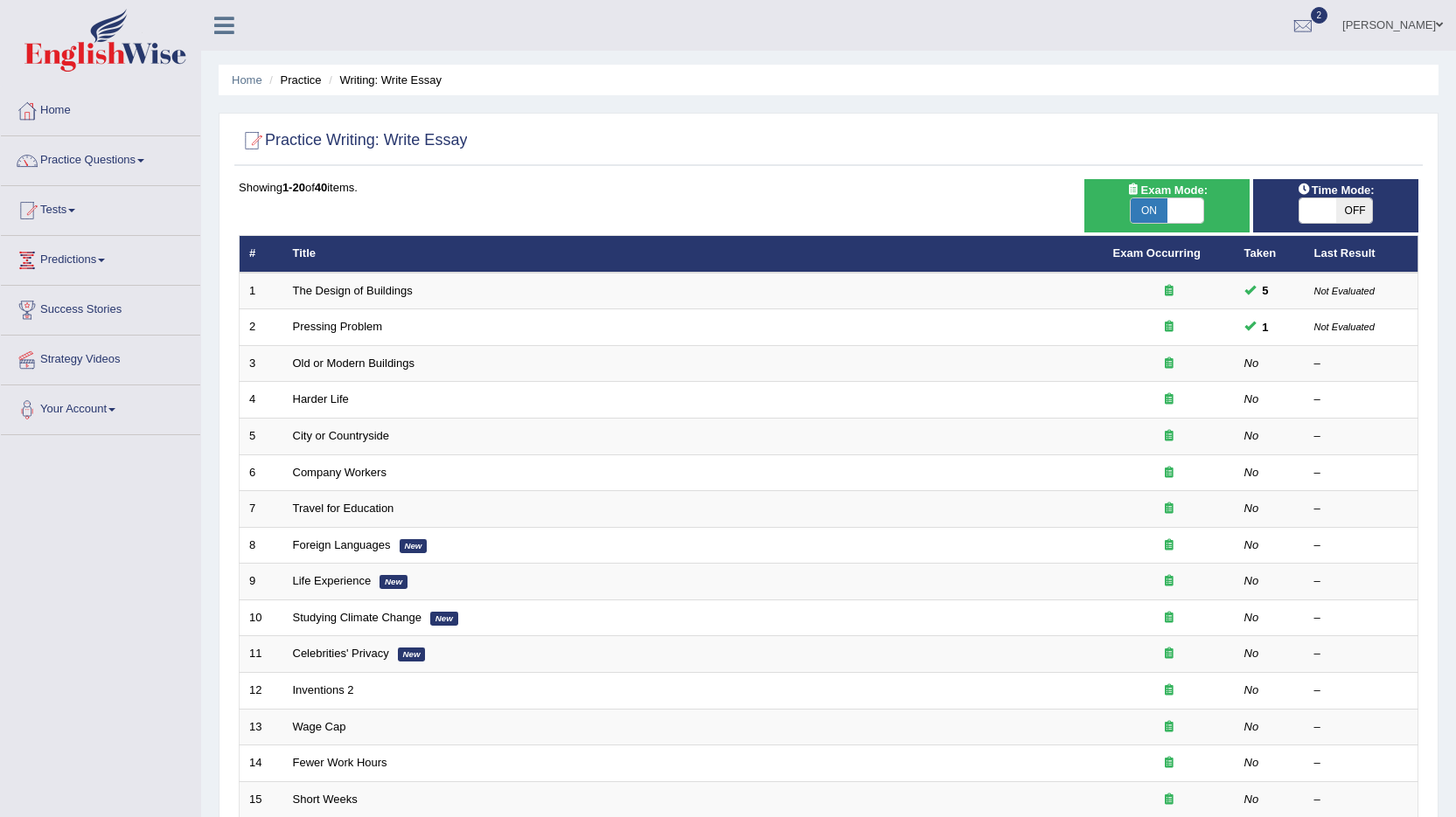
click at [1340, 212] on span "OFF" at bounding box center [1354, 211] width 37 height 25
checkbox input "true"
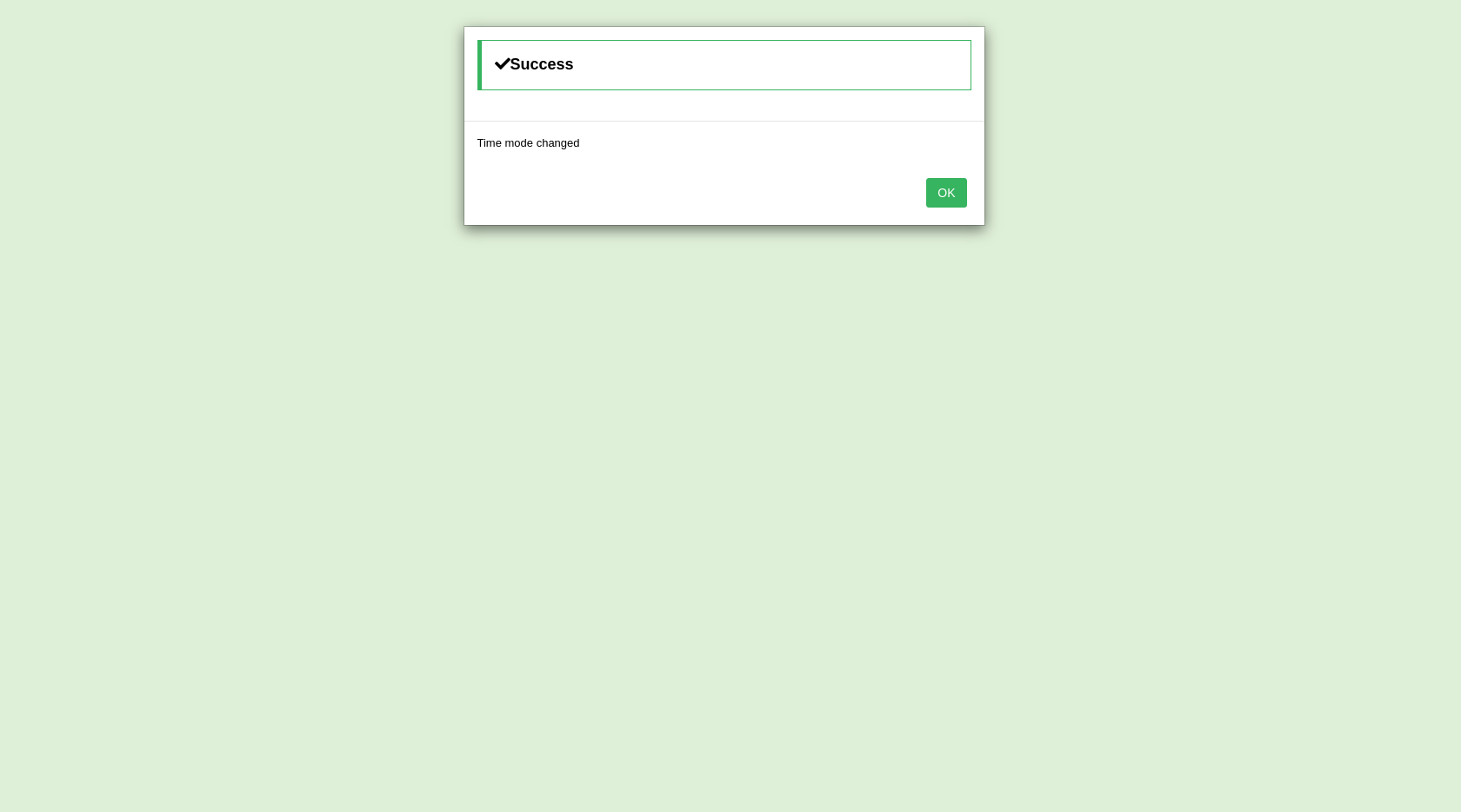
click at [949, 187] on button "OK" at bounding box center [946, 193] width 40 height 30
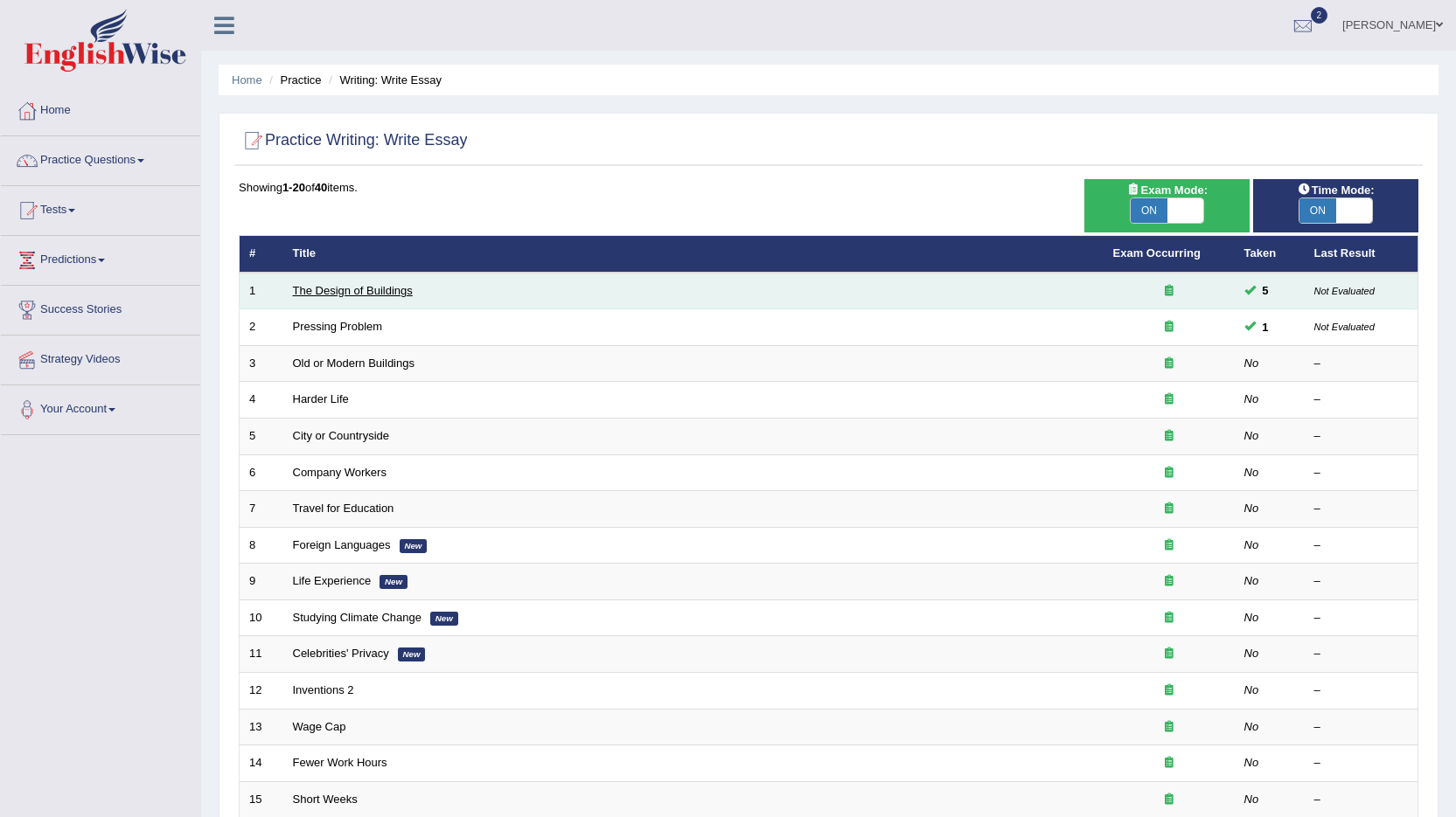
click at [337, 290] on link "The Design of Buildings" at bounding box center [352, 291] width 120 height 13
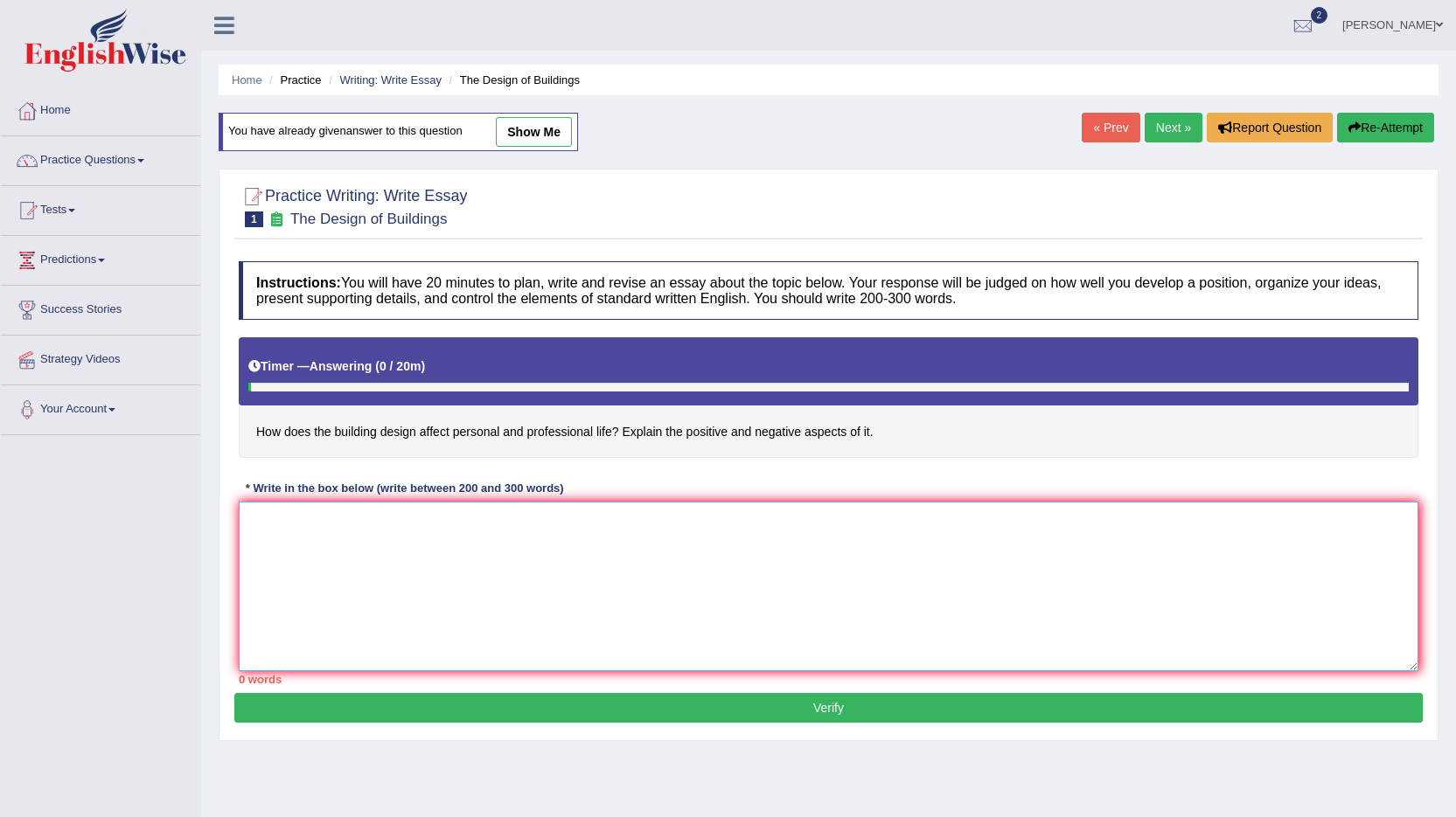
paste textarea "Building design affects many people and has become an important issue in today'…"
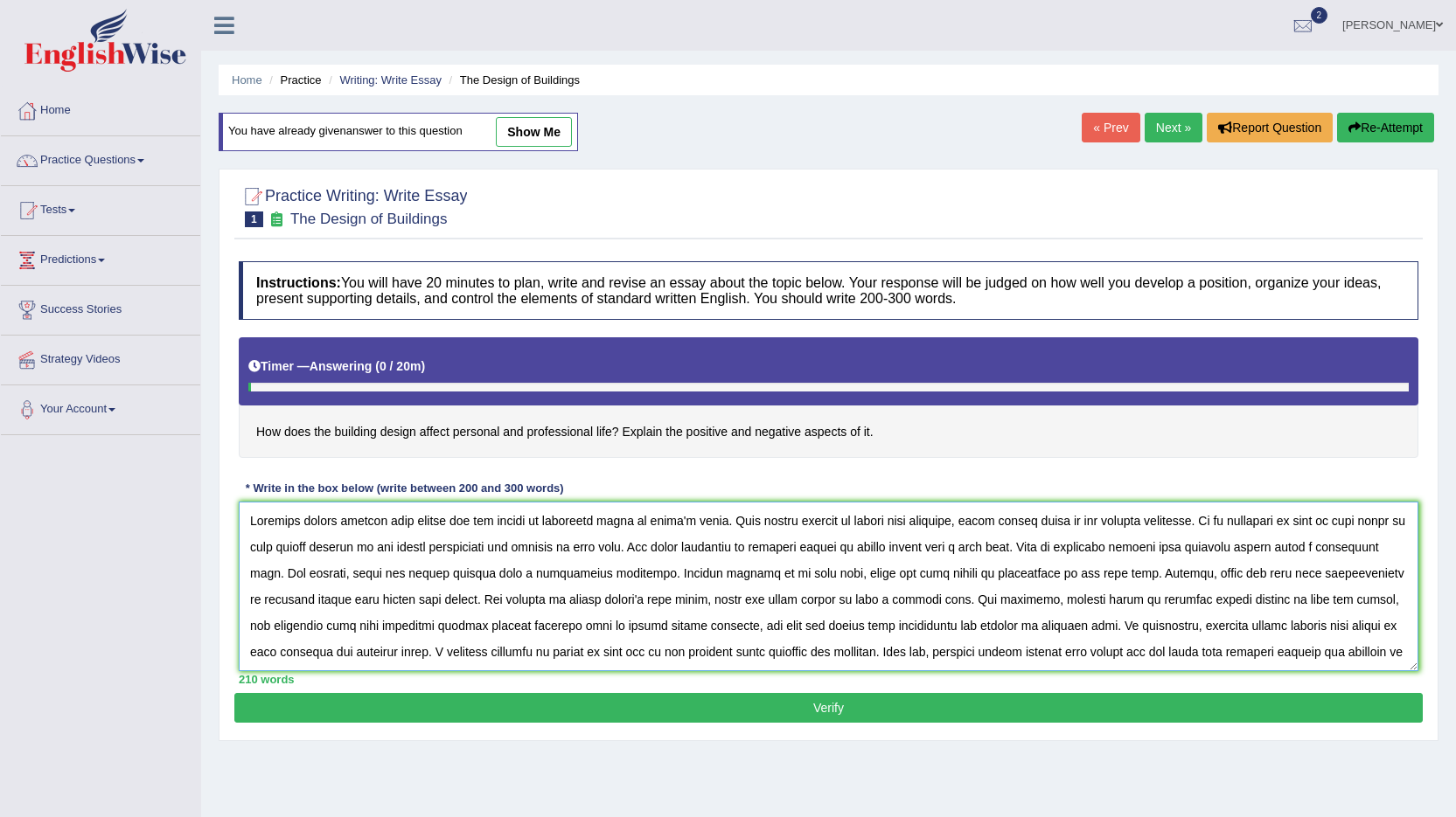
scroll to position [15, 0]
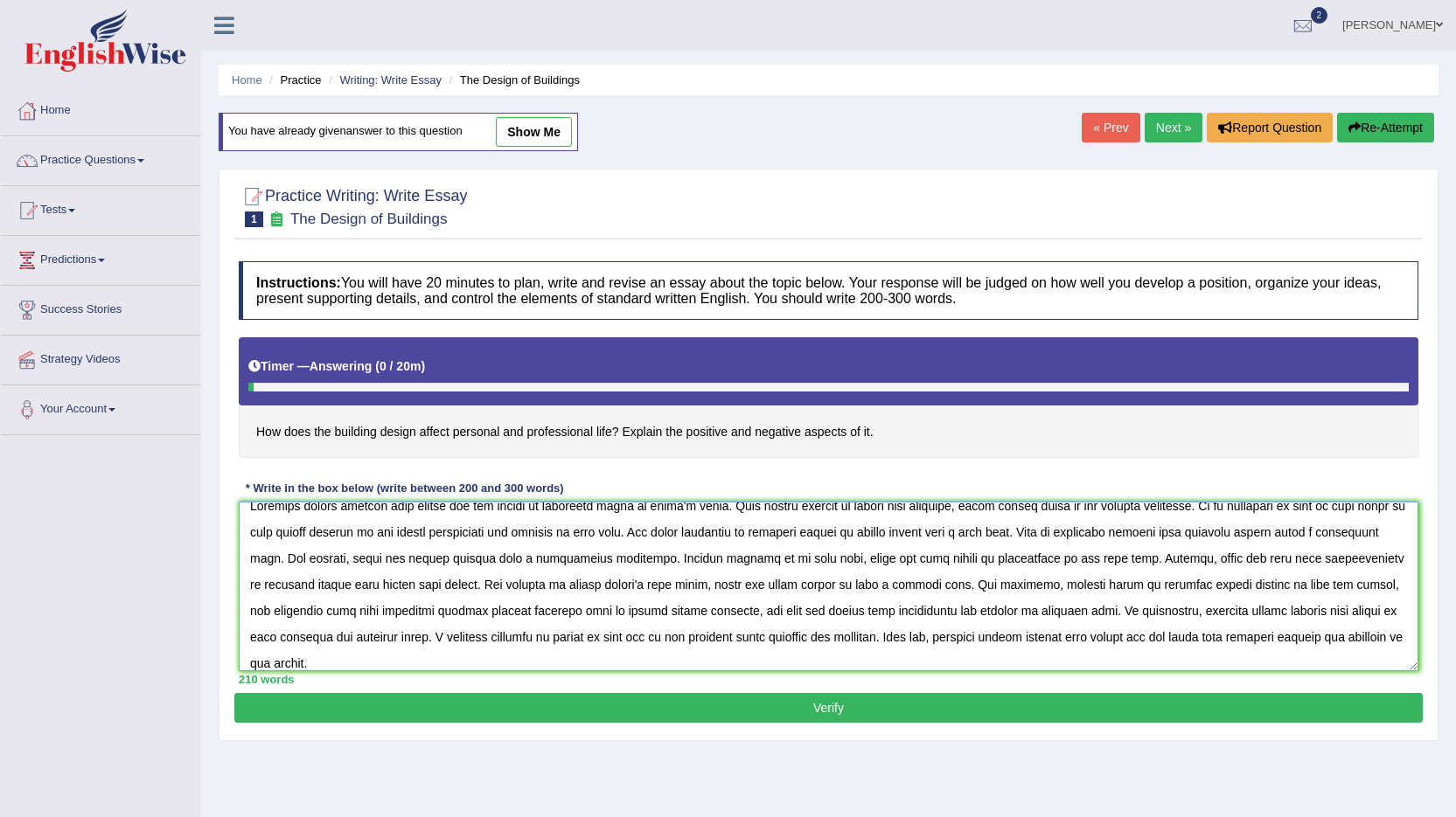
type textarea "Building design affects many people and has become an important issue in today'…"
click at [835, 707] on button "Verify" at bounding box center [828, 709] width 1188 height 30
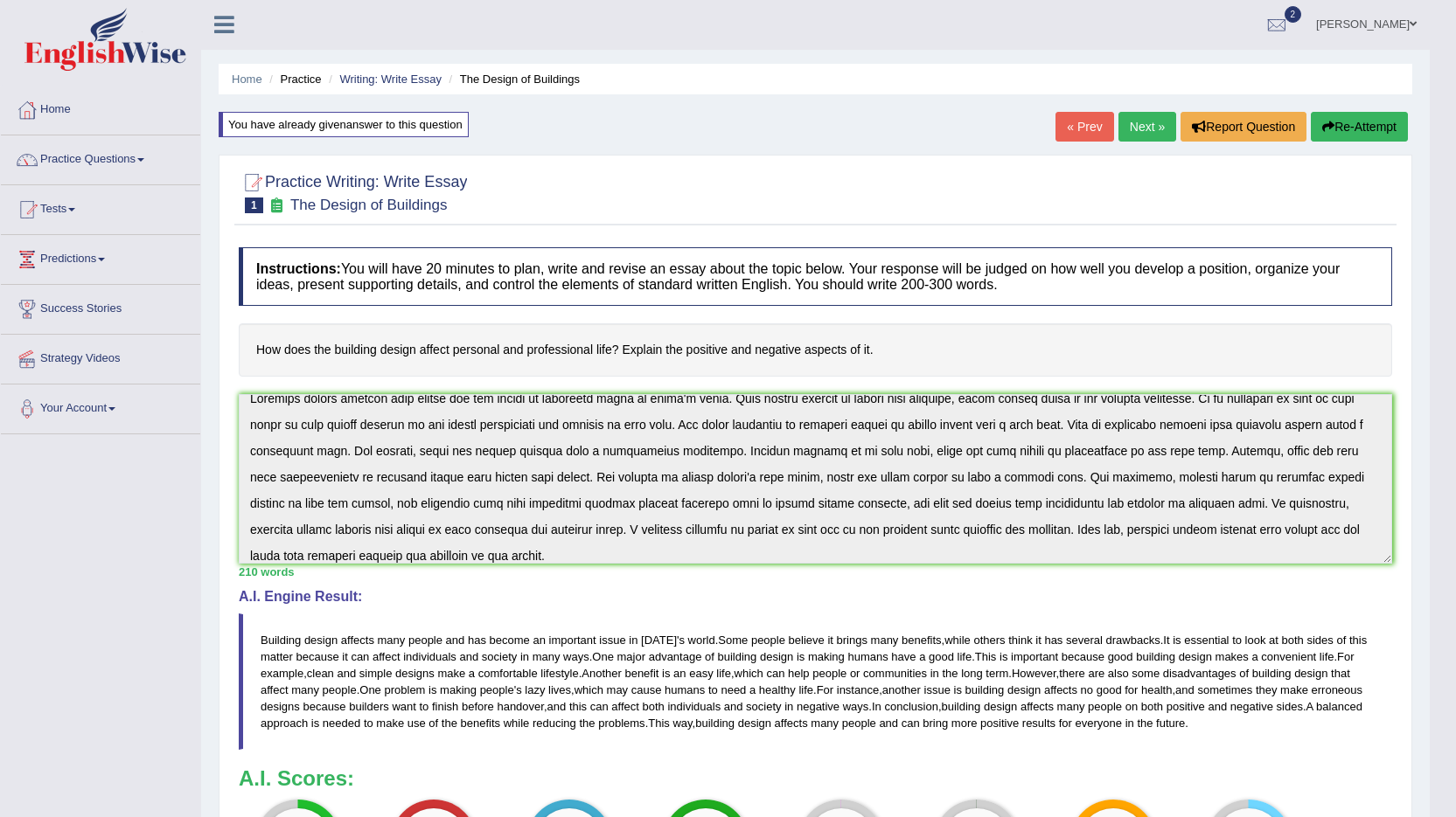
scroll to position [0, 0]
click at [75, 259] on link "Predictions" at bounding box center [101, 257] width 200 height 43
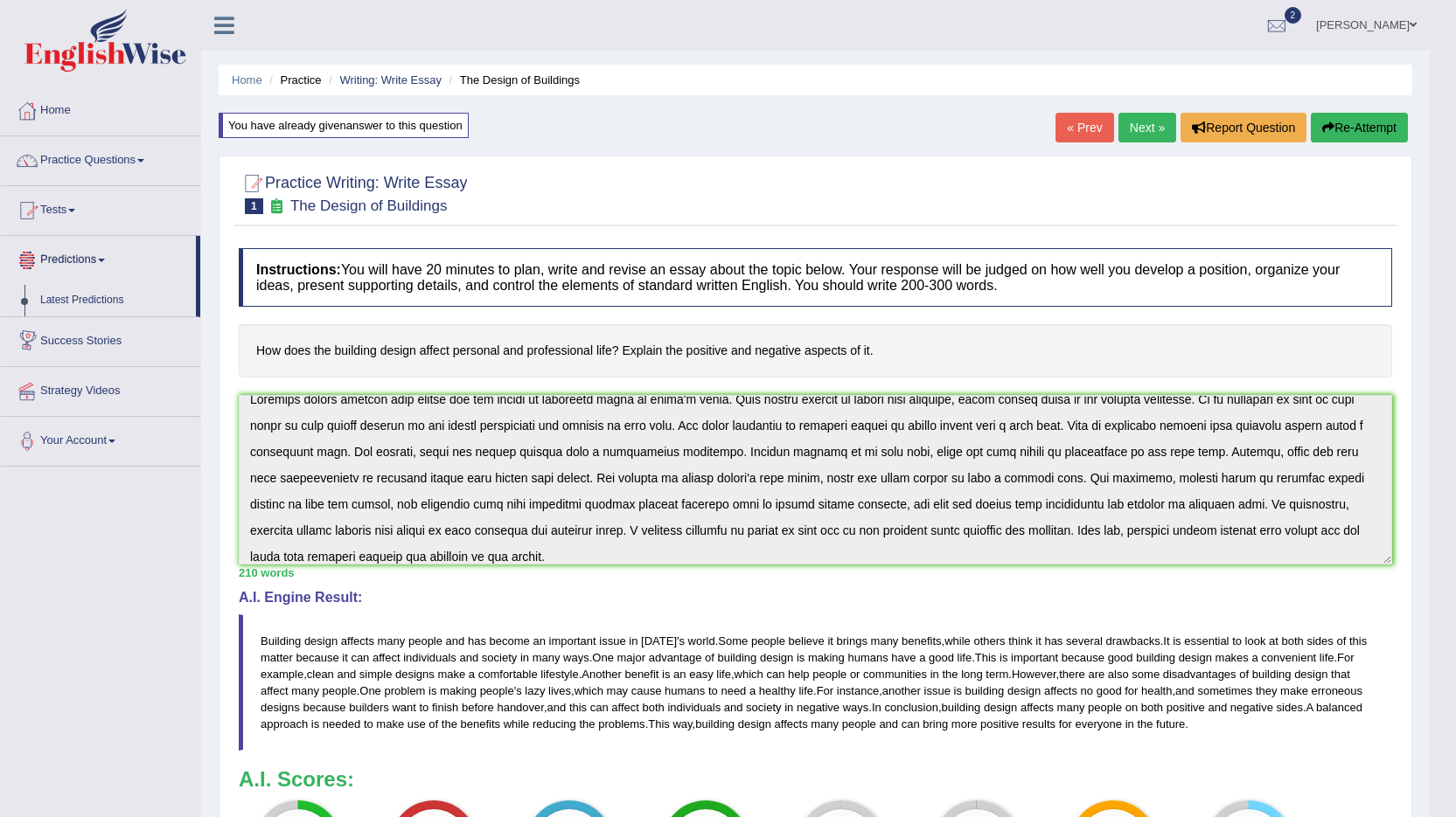
click at [88, 262] on link "Predictions" at bounding box center [98, 257] width 195 height 43
click at [70, 209] on link "Tests" at bounding box center [101, 208] width 200 height 43
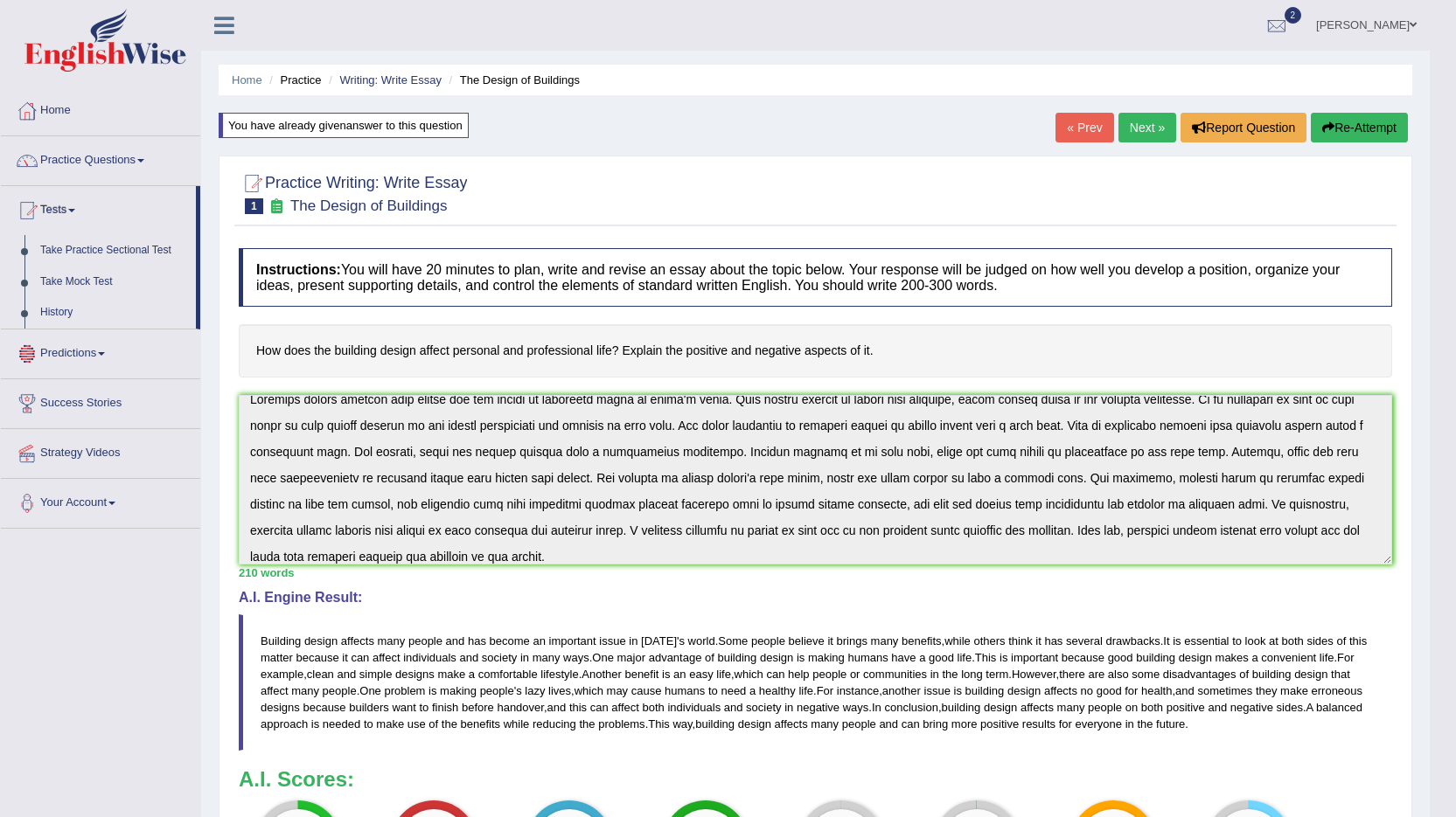
click at [84, 351] on link "Predictions" at bounding box center [101, 351] width 200 height 43
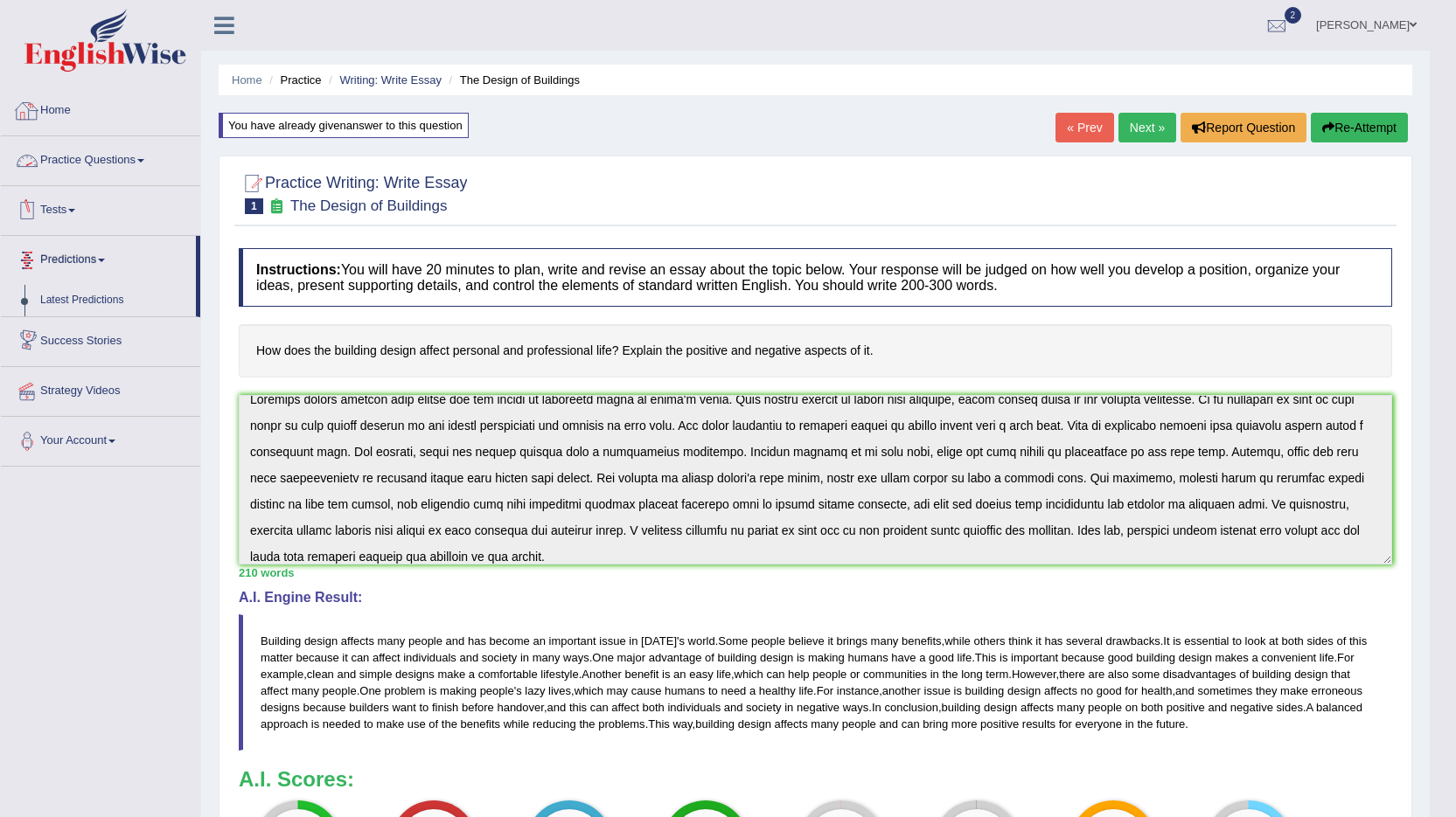
click at [125, 57] on img at bounding box center [106, 40] width 162 height 63
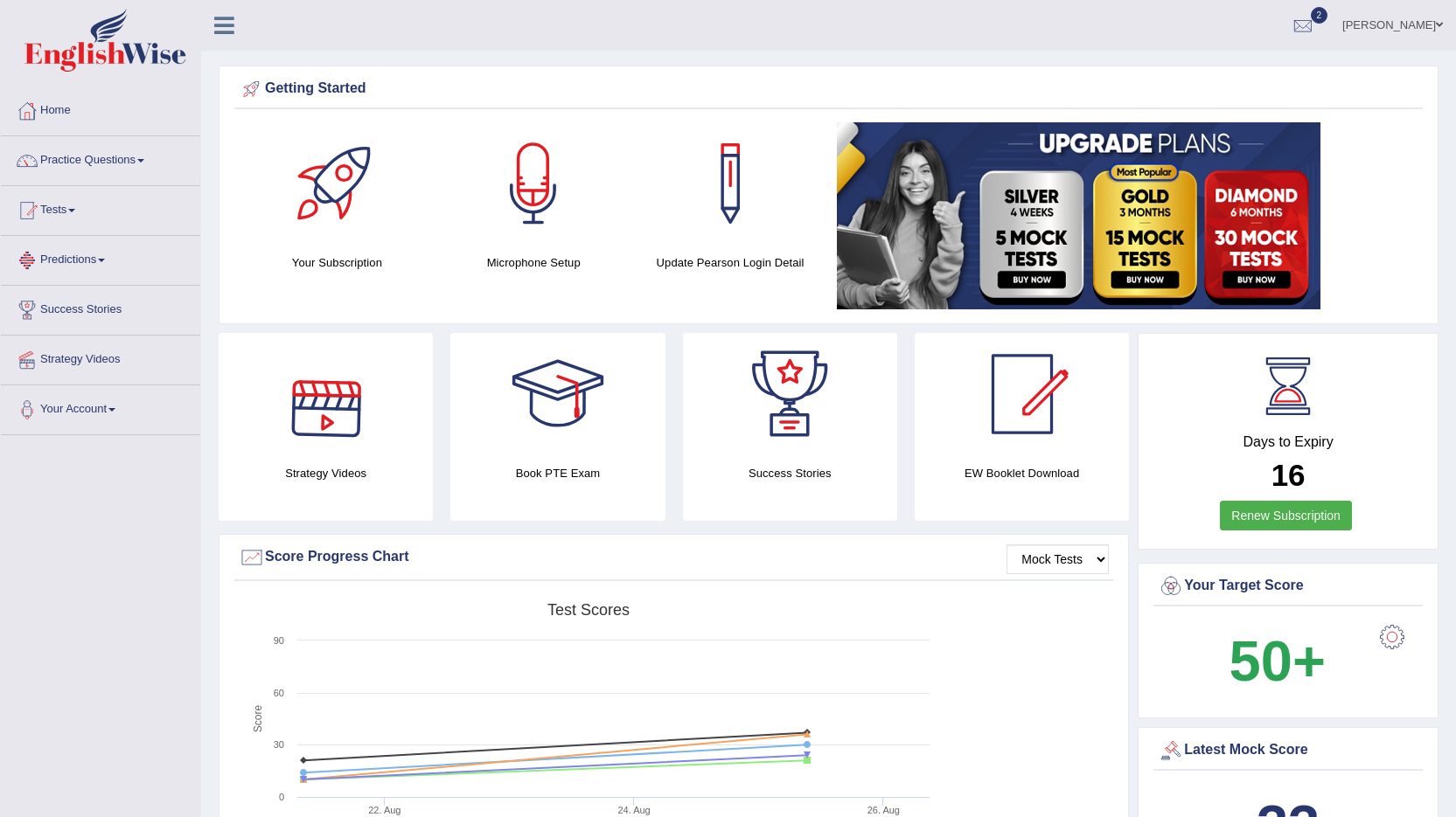
click at [93, 265] on link "Predictions" at bounding box center [101, 257] width 200 height 43
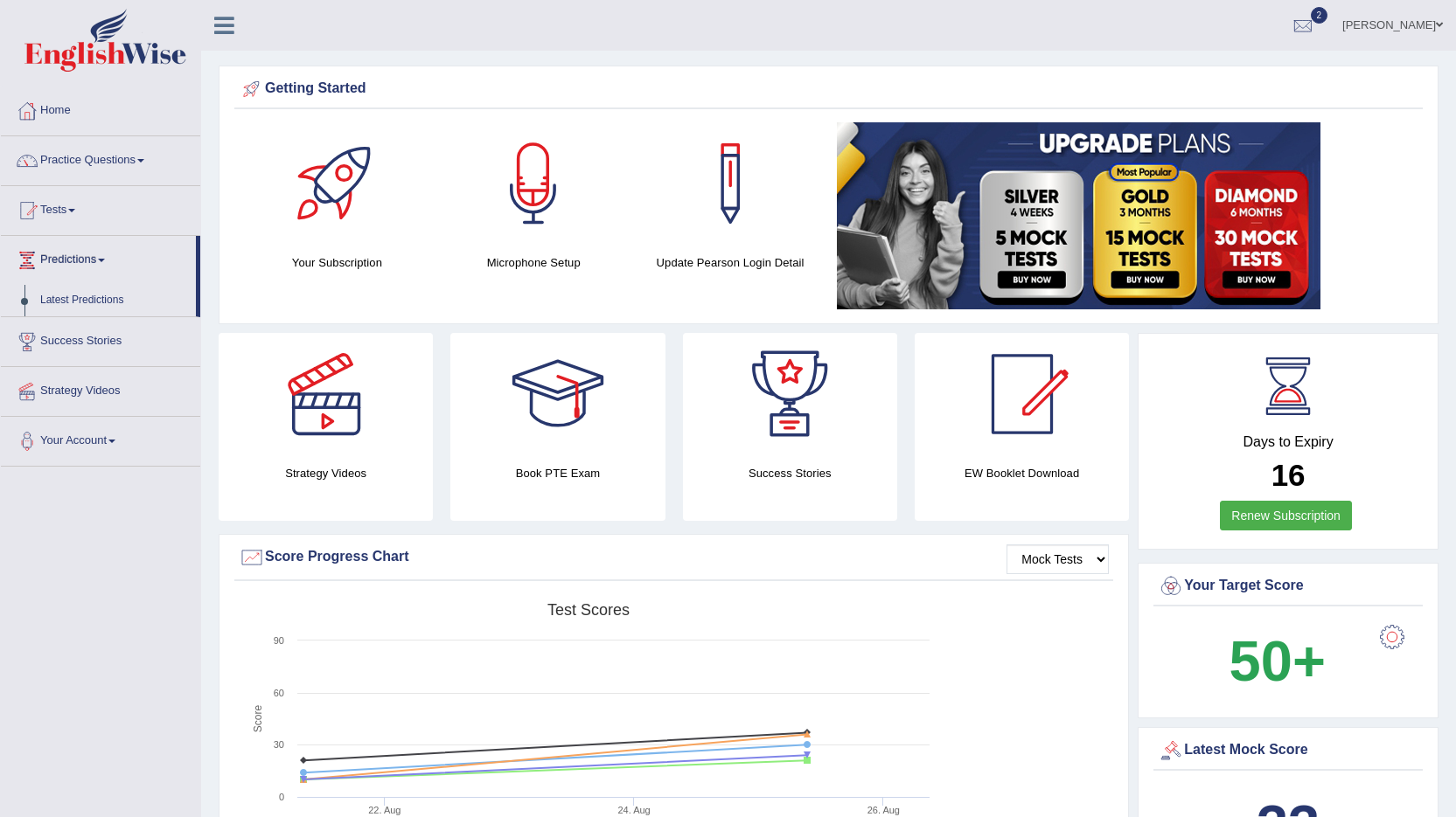
drag, startPoint x: 25, startPoint y: 307, endPoint x: 26, endPoint y: 366, distance: 59.0
click at [26, 366] on ul "Home Practice Questions Speaking Practice Read Aloud Repeat Sentence Describe I…" at bounding box center [101, 277] width 200 height 381
click at [61, 260] on link "Predictions" at bounding box center [98, 257] width 195 height 43
click at [97, 261] on link "Predictions" at bounding box center [101, 257] width 200 height 43
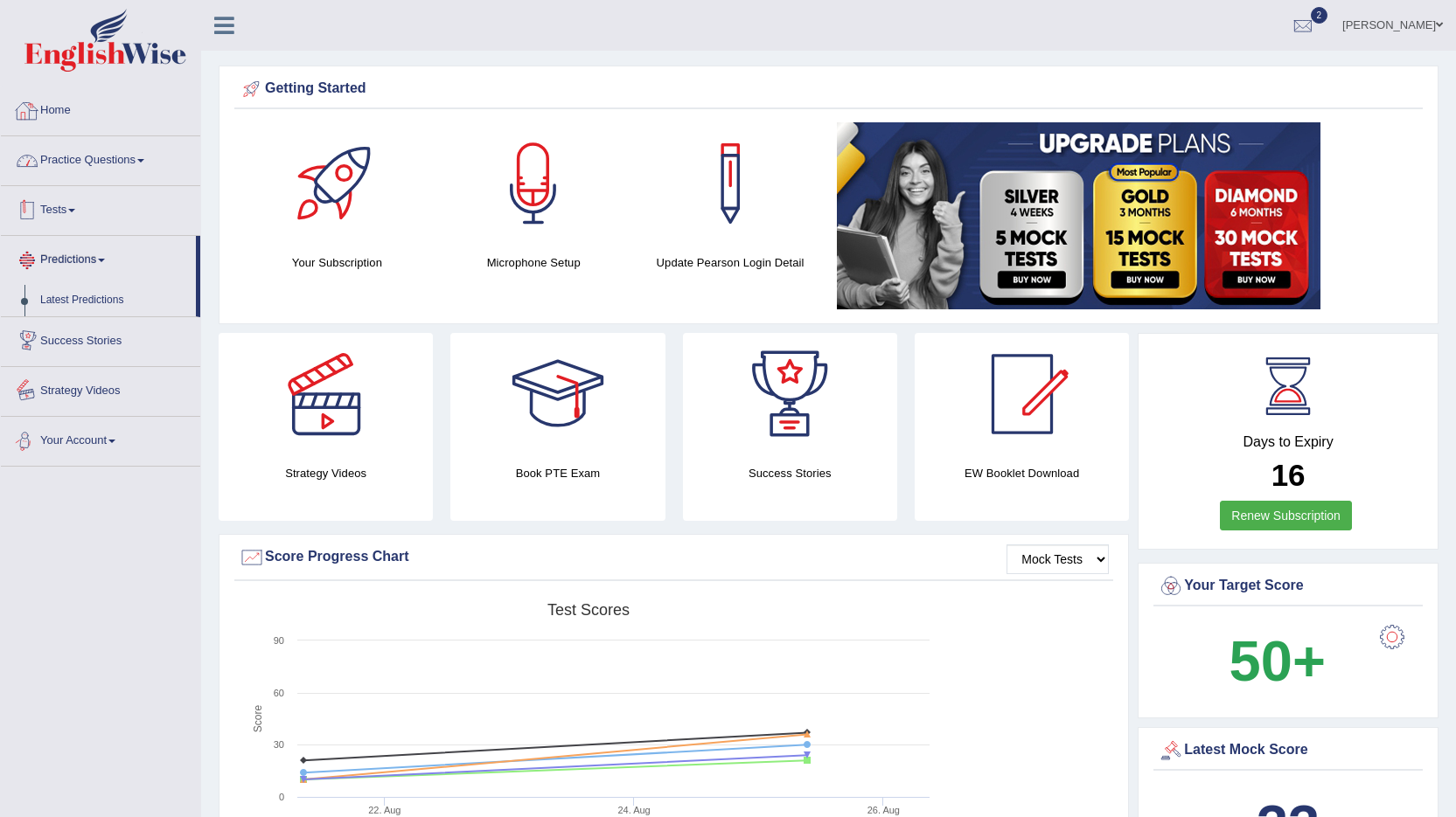
click at [96, 53] on img at bounding box center [106, 40] width 162 height 63
click at [134, 158] on link "Practice Questions" at bounding box center [101, 158] width 200 height 43
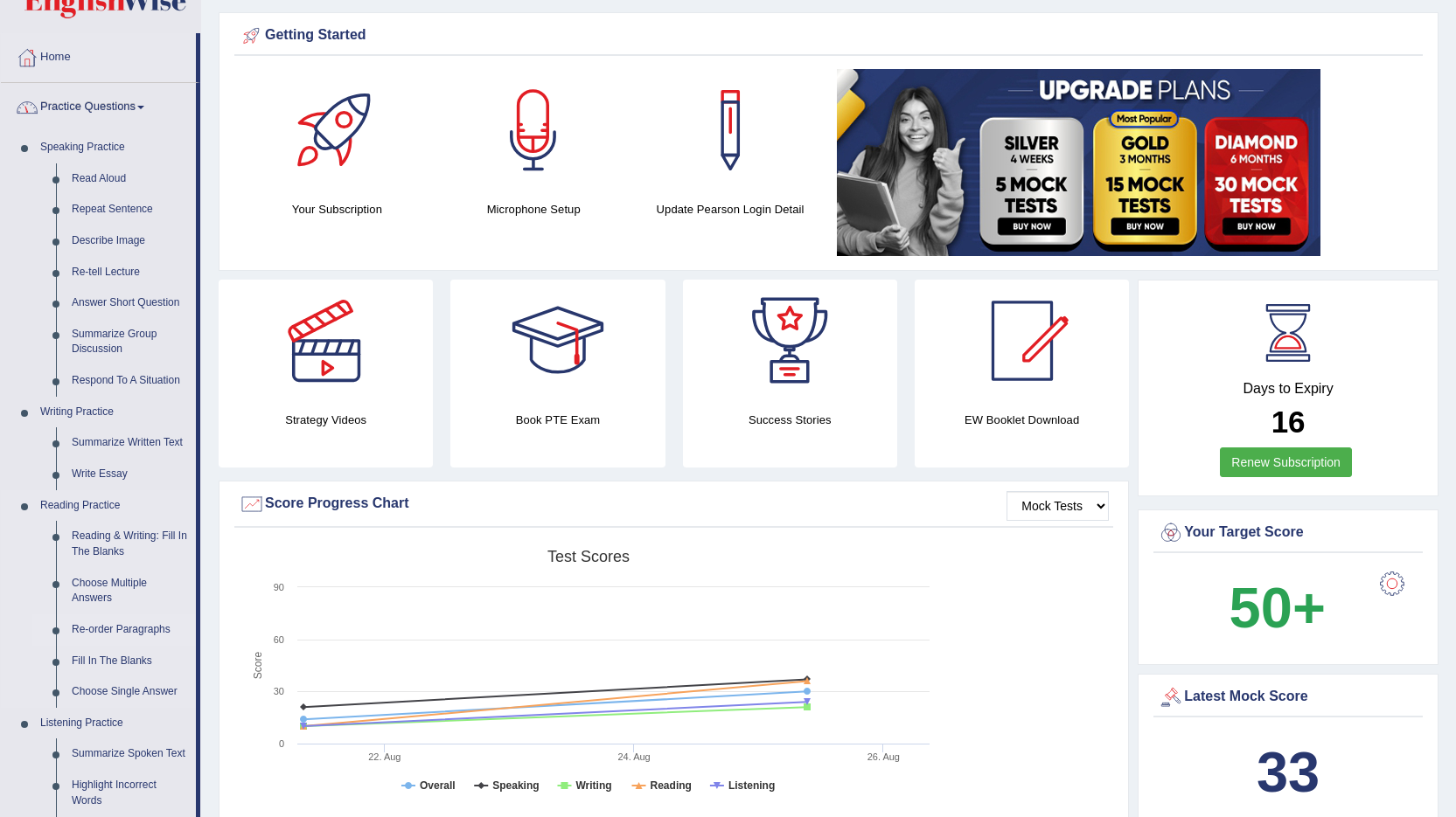
scroll to position [175, 0]
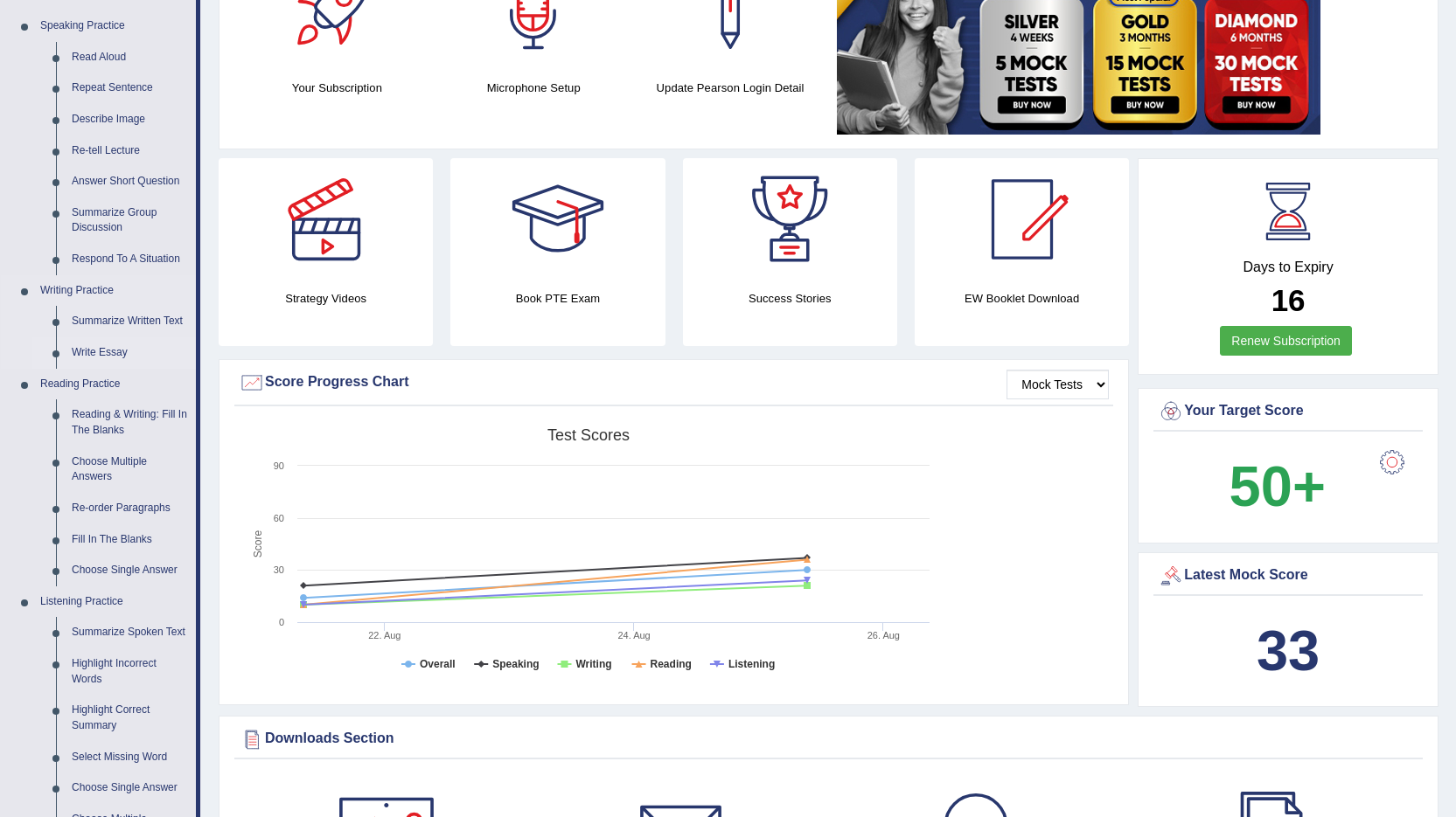
click at [101, 359] on link "Write Essay" at bounding box center [130, 352] width 132 height 31
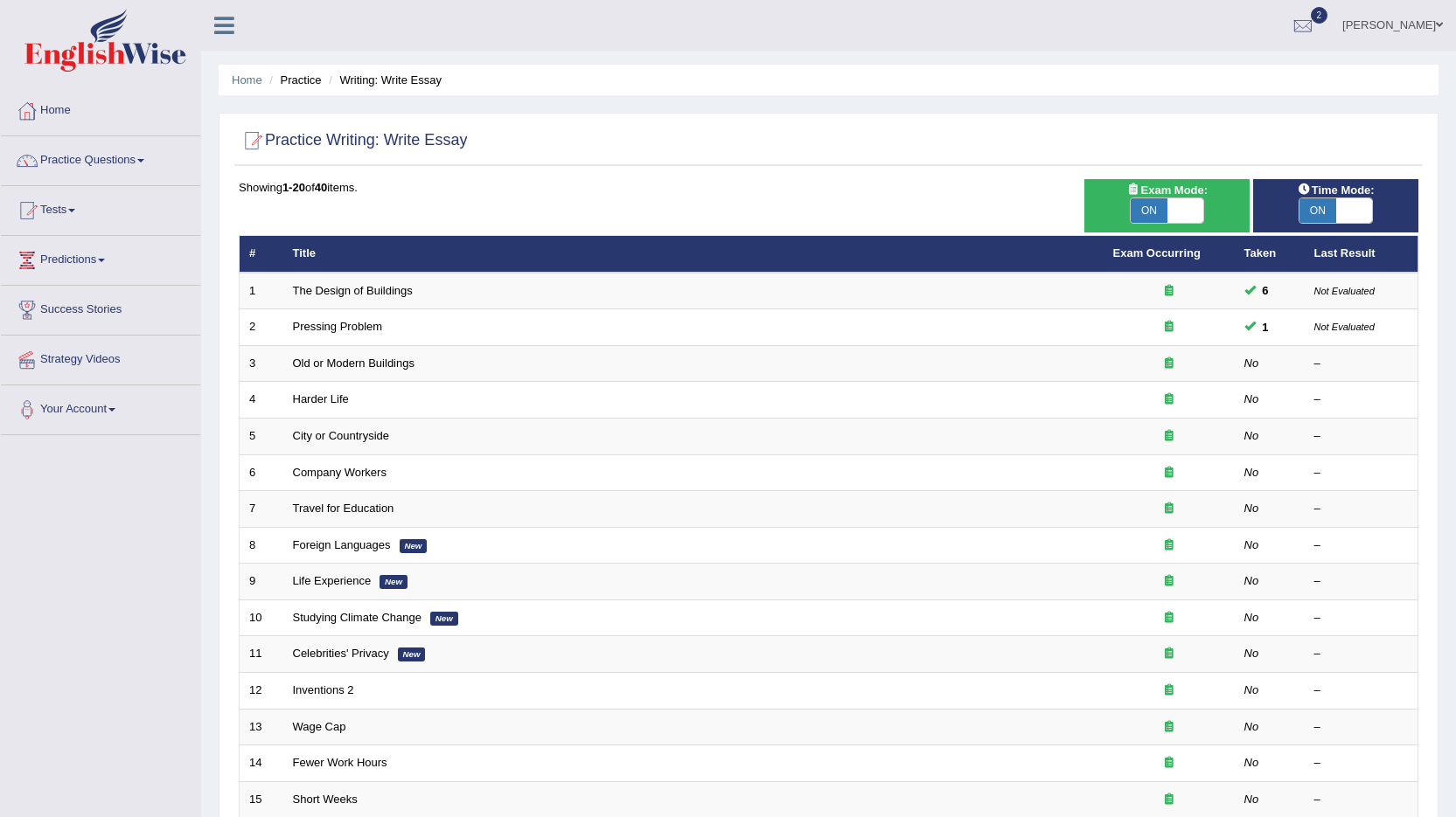
click at [1191, 209] on span at bounding box center [1185, 211] width 37 height 25
checkbox input "false"
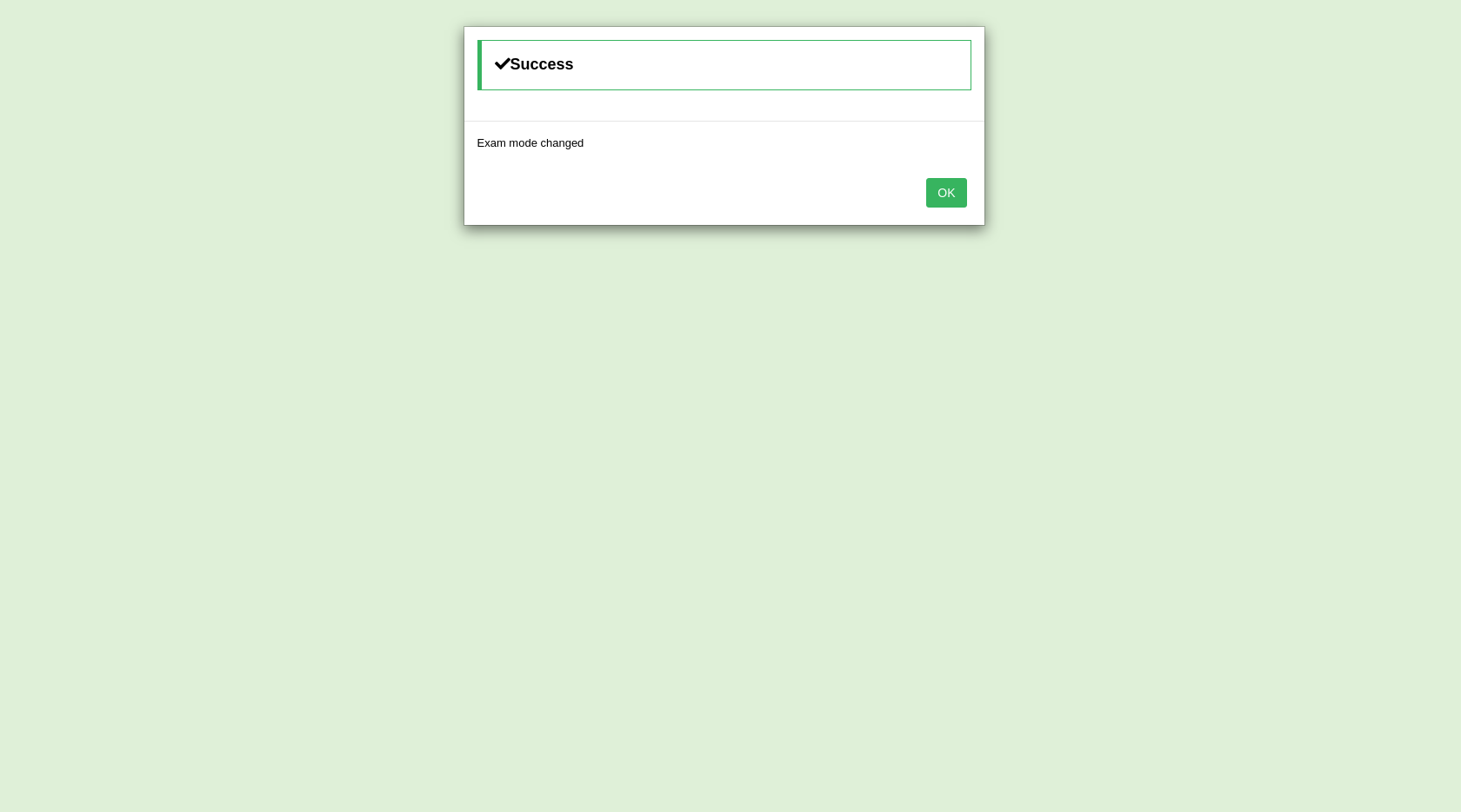
click at [948, 195] on button "OK" at bounding box center [946, 193] width 40 height 30
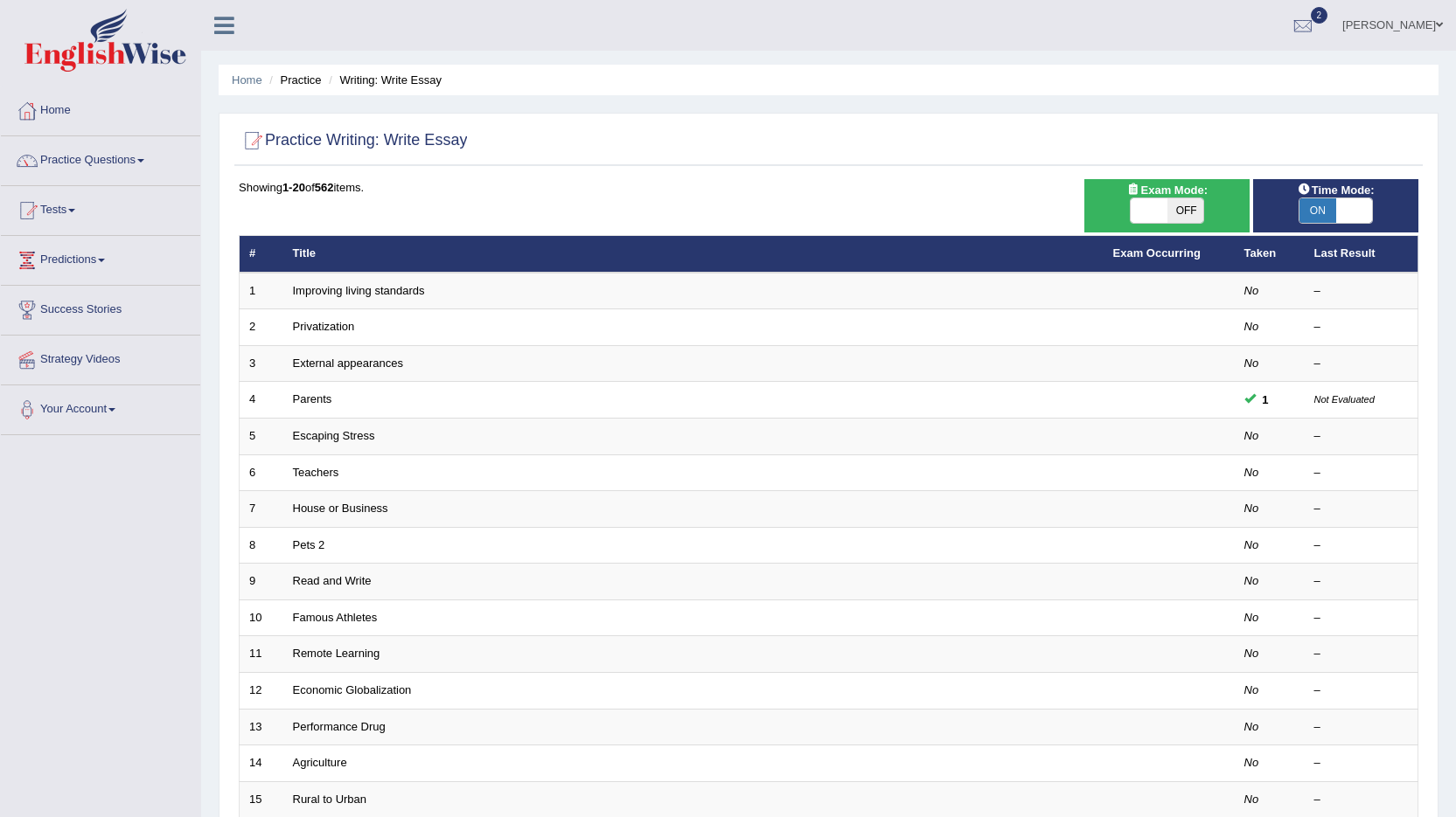
click at [1336, 208] on span at bounding box center [1354, 211] width 37 height 25
checkbox input "false"
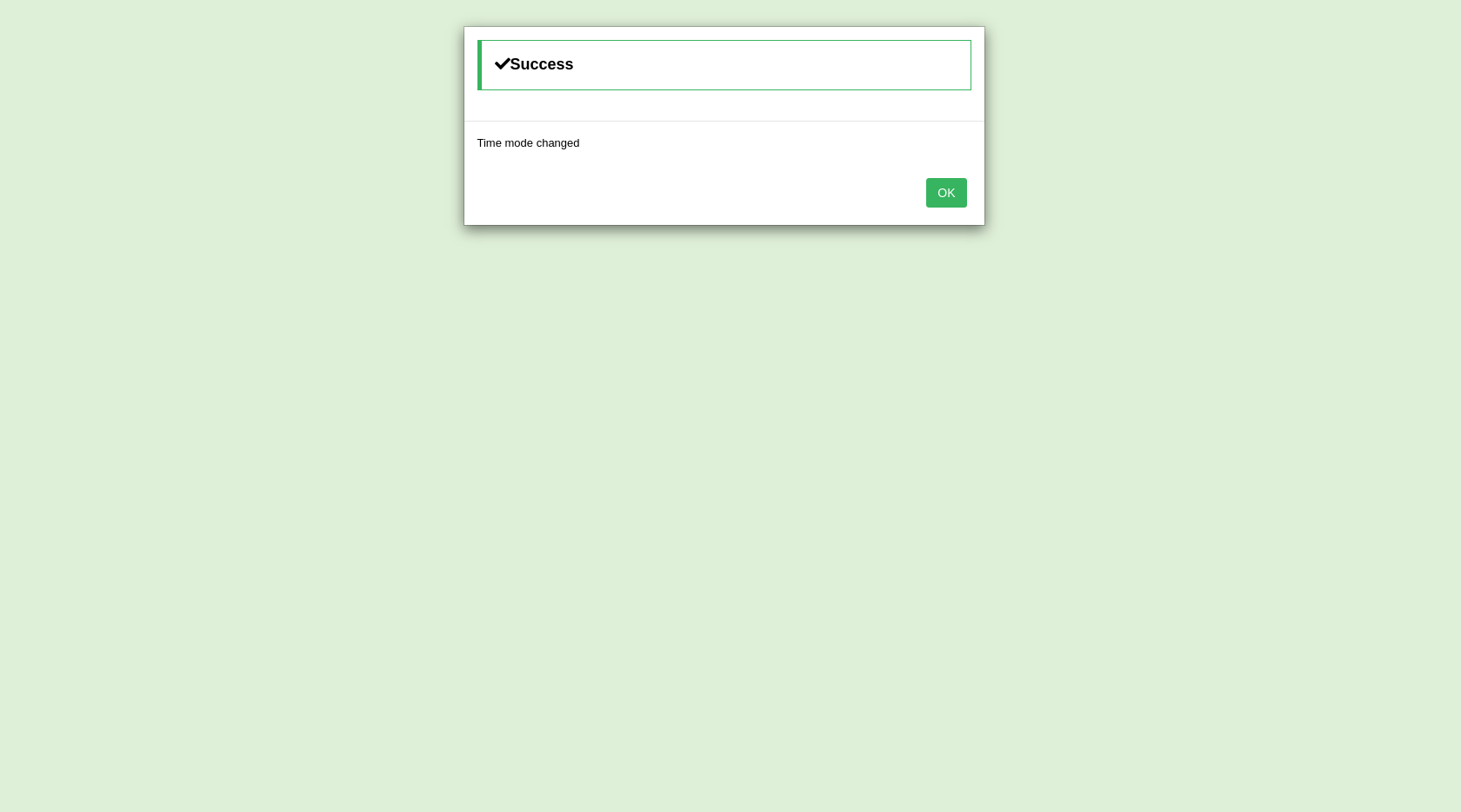
click at [956, 199] on button "OK" at bounding box center [946, 193] width 40 height 30
